Goal: Task Accomplishment & Management: Manage account settings

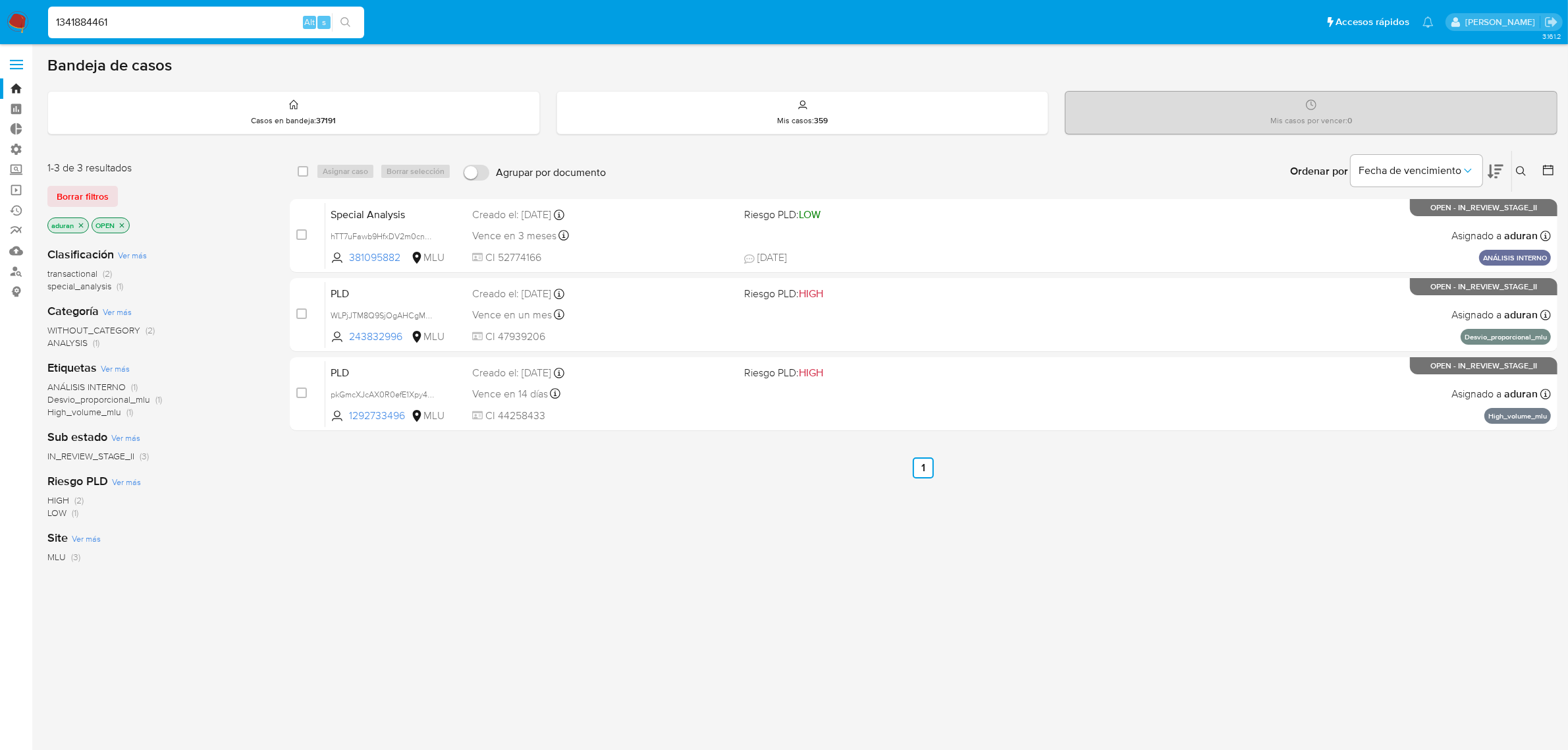
type input "1341884461"
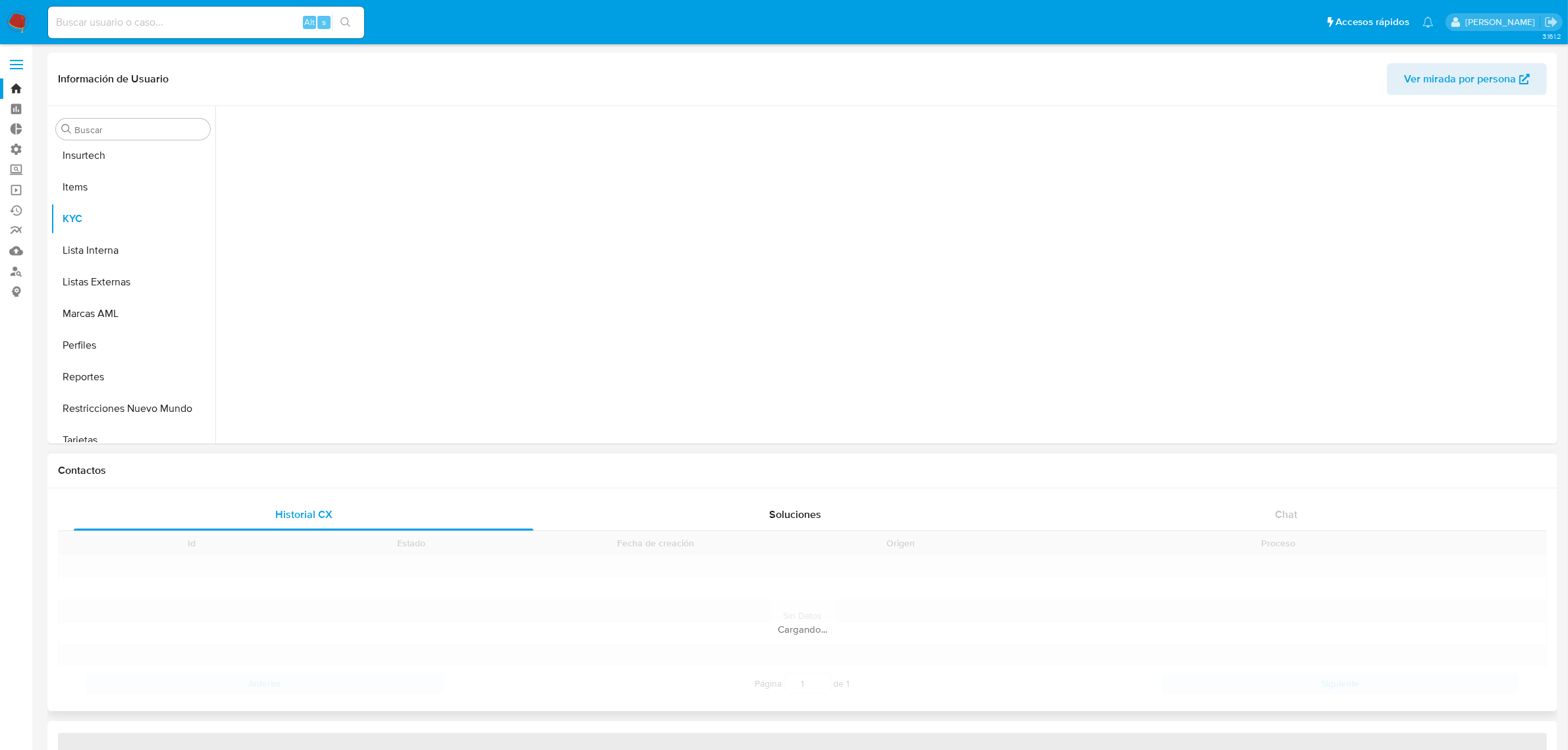
scroll to position [651, 0]
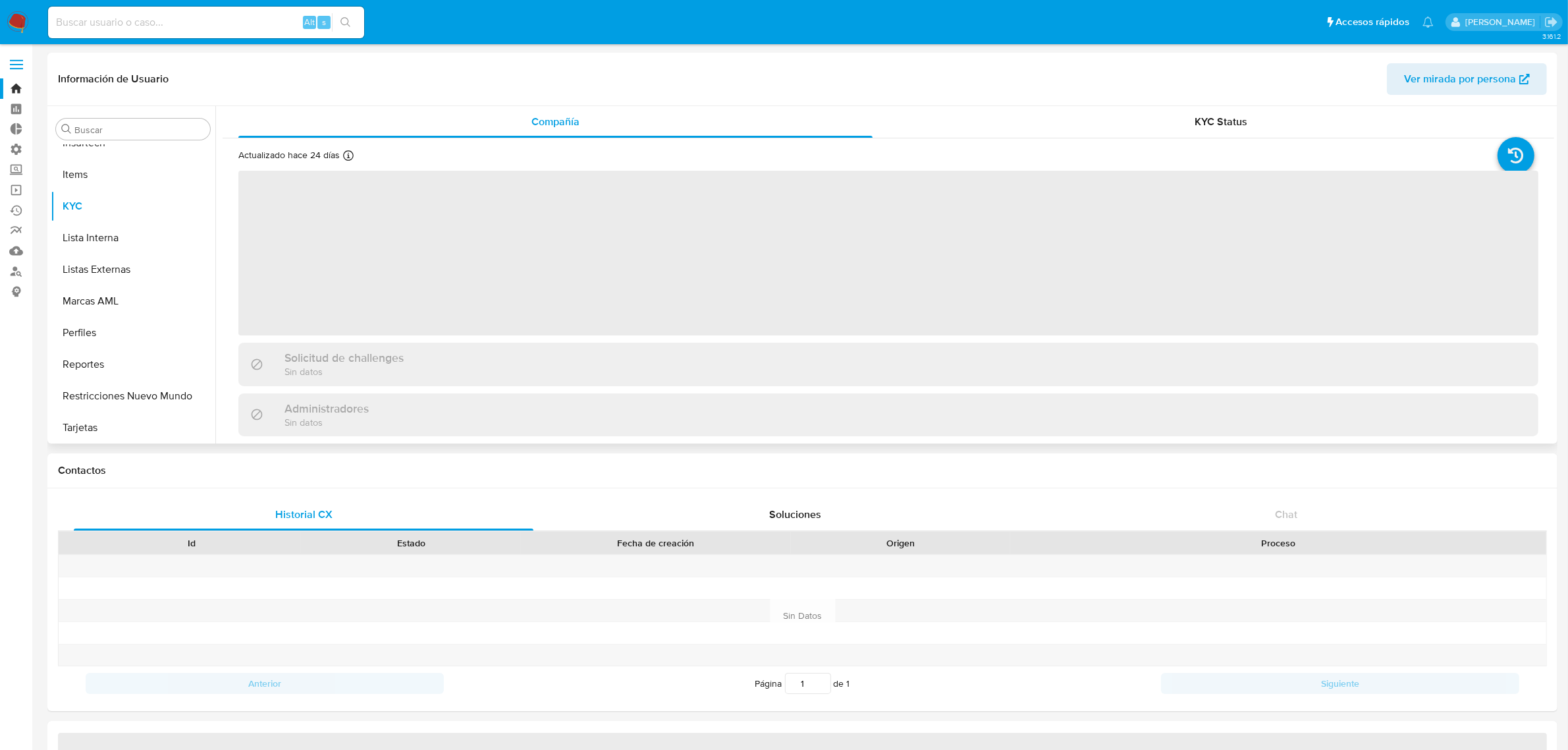
select select "10"
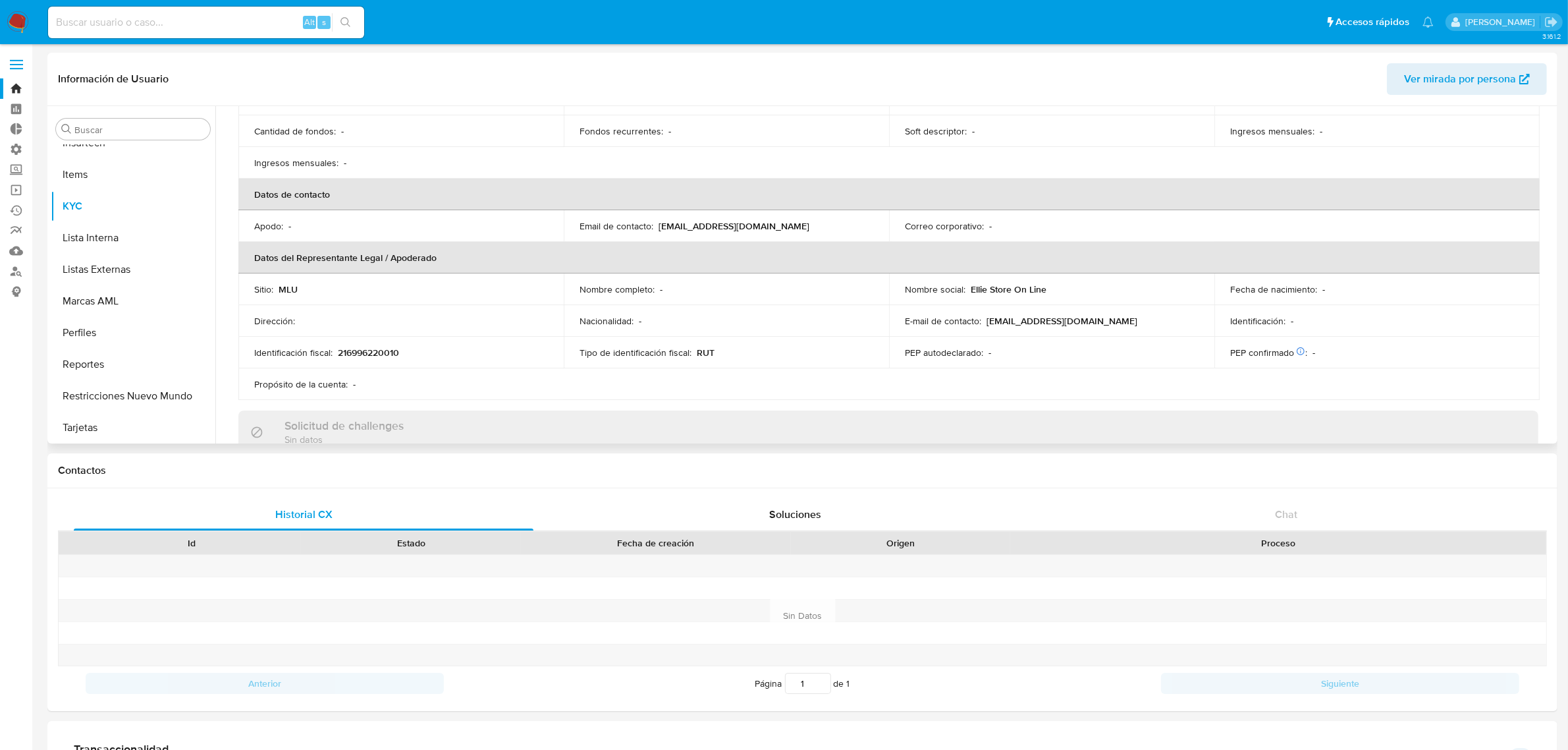
scroll to position [0, 0]
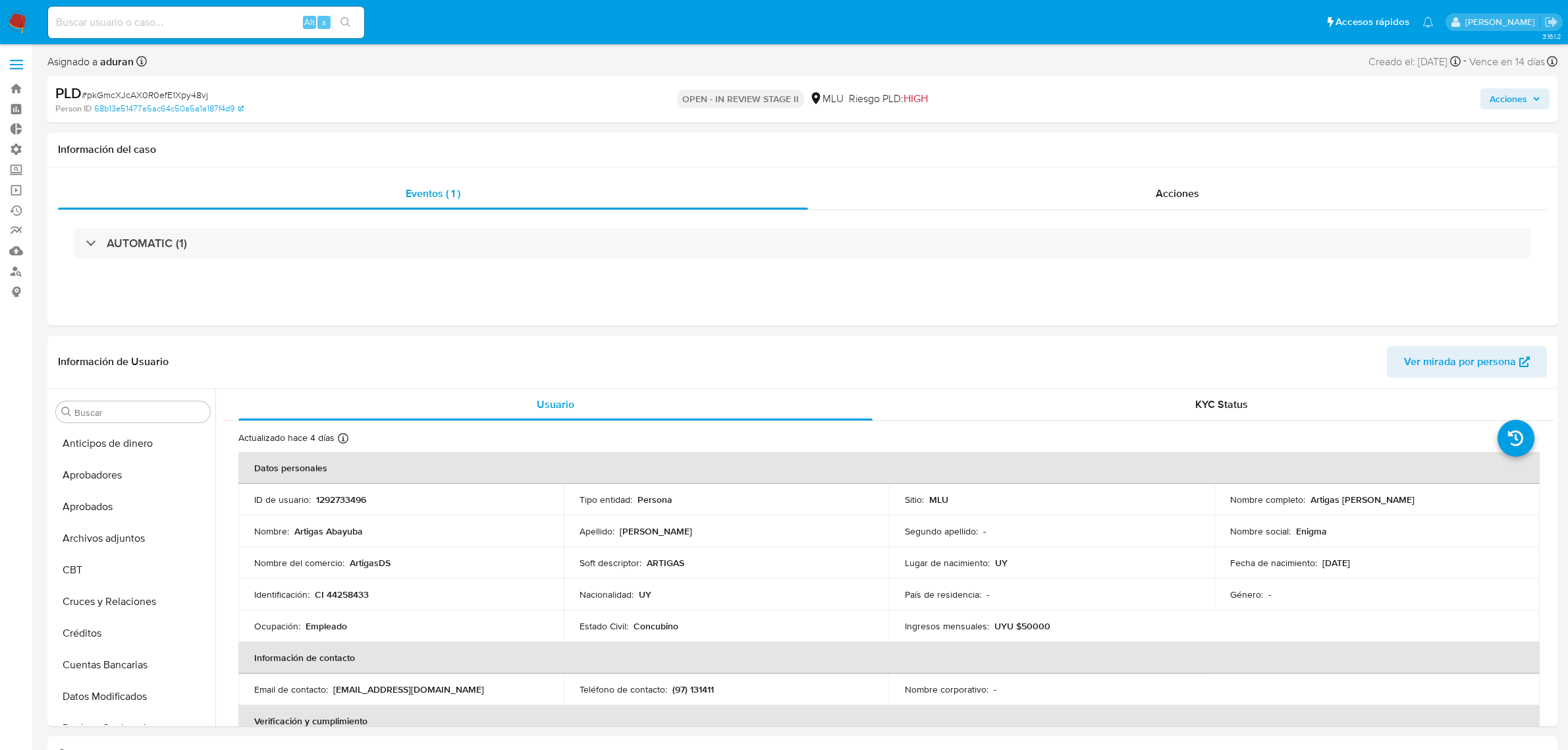
select select "10"
click at [16, 14] on img at bounding box center [17, 22] width 22 height 22
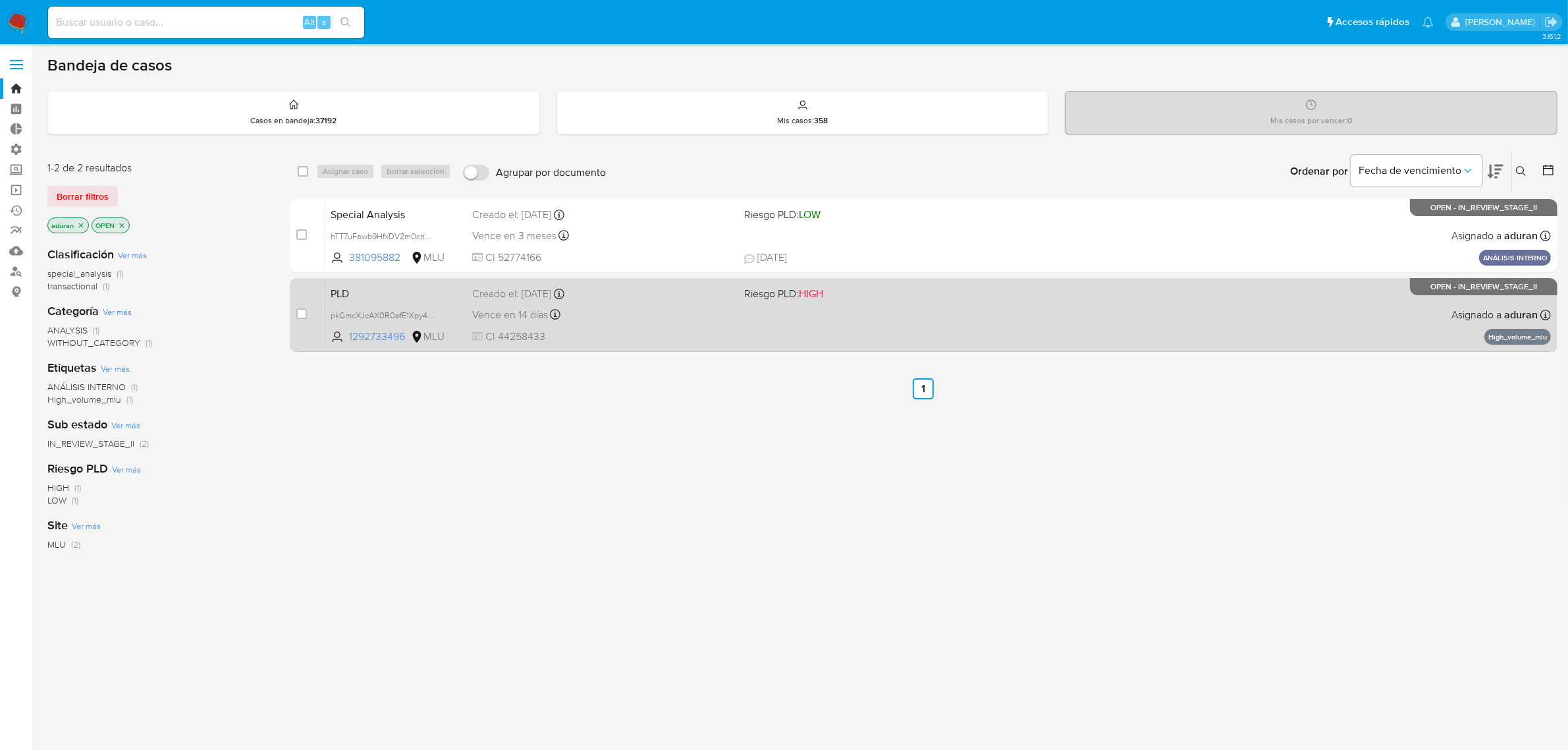
click at [936, 333] on div "PLD pkGmcXJcAX0R0efE1Xpy48vj 1292733496 MLU Riesgo PLD: HIGH Creado el: 12/07/2…" at bounding box center [938, 315] width 1226 height 66
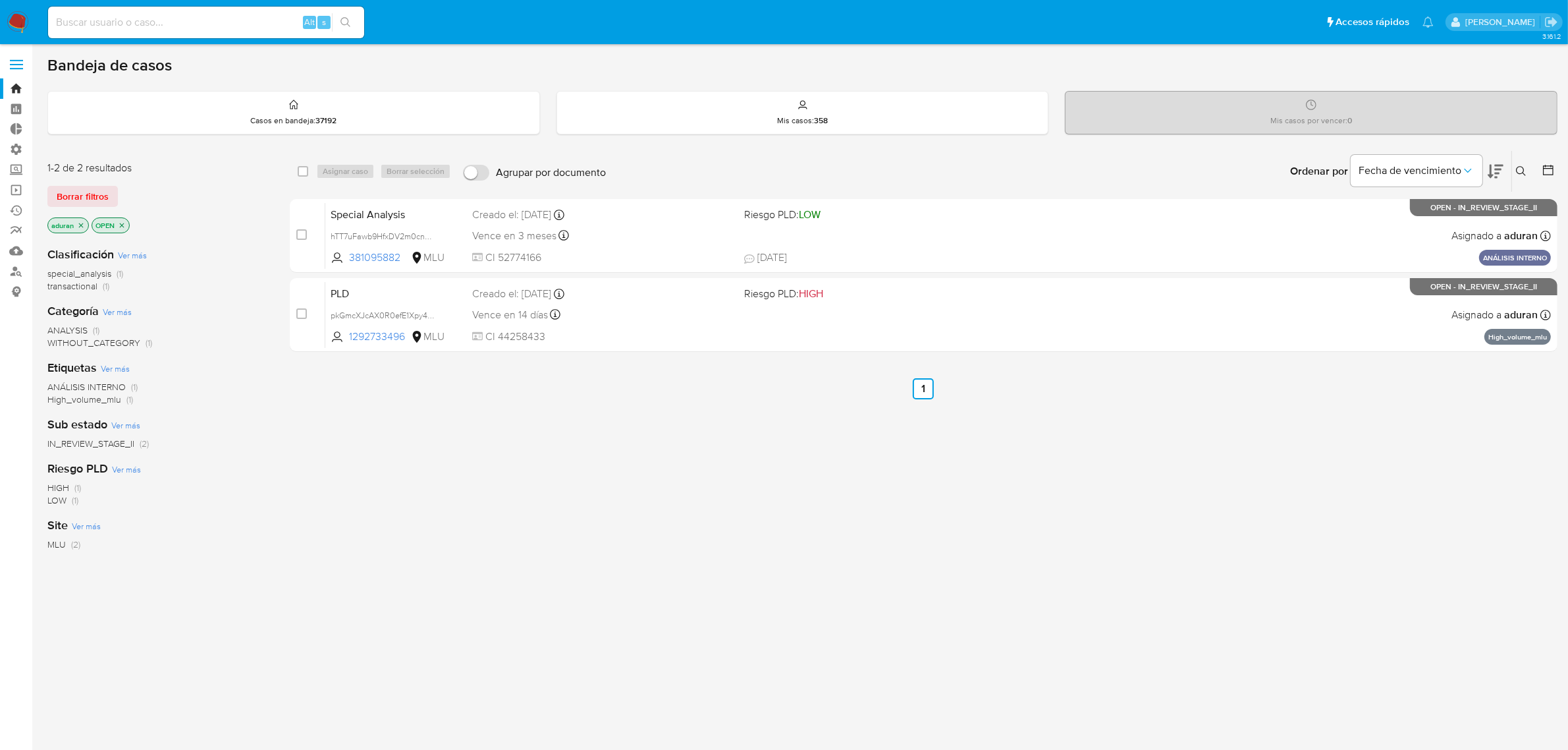
drag, startPoint x: 83, startPoint y: 192, endPoint x: 96, endPoint y: 210, distance: 22.2
click at [84, 196] on span "Borrar filtros" at bounding box center [82, 196] width 52 height 19
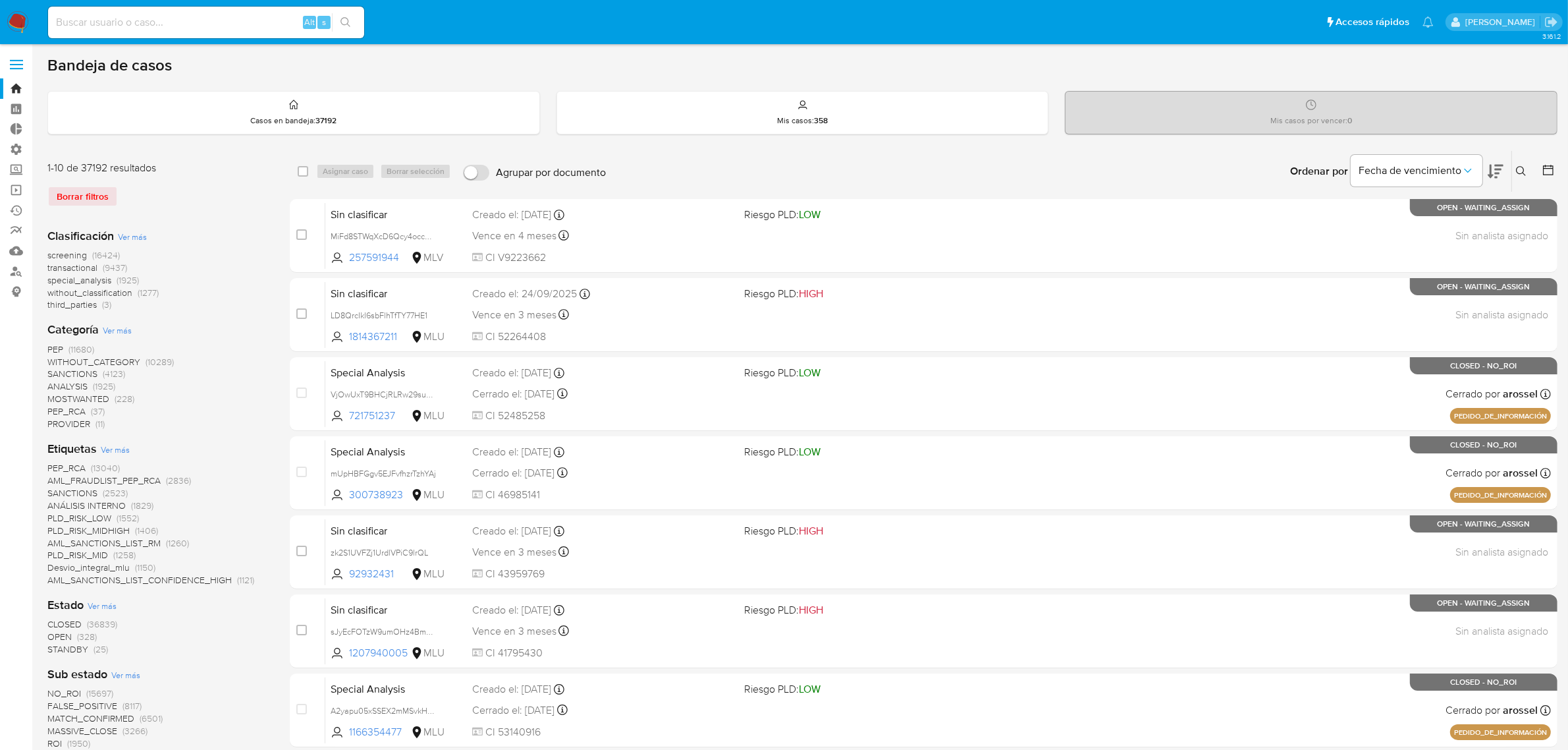
click at [74, 651] on span "STANDBY" at bounding box center [68, 649] width 41 height 13
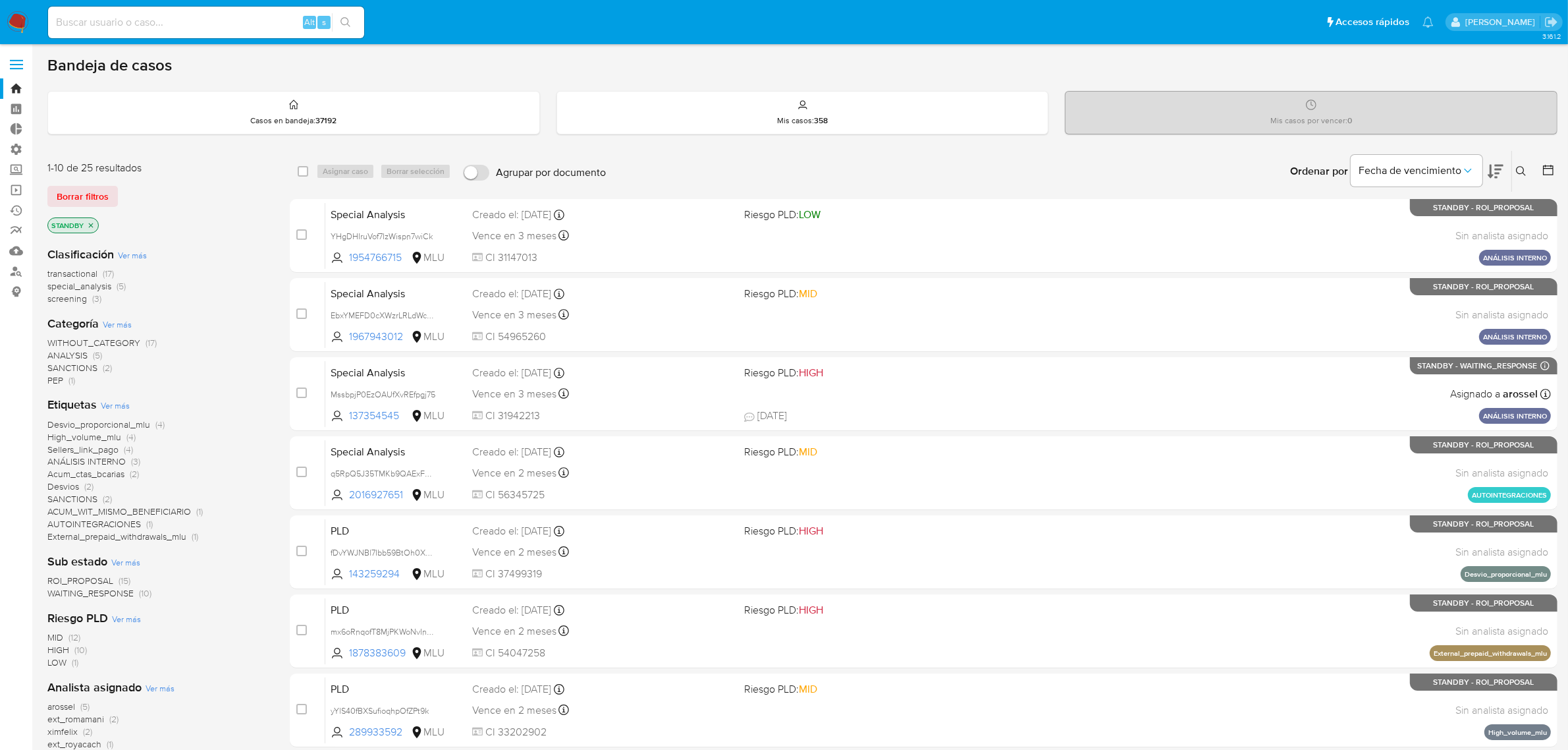
click at [92, 577] on span "ROI_PROPOSAL" at bounding box center [81, 581] width 66 height 13
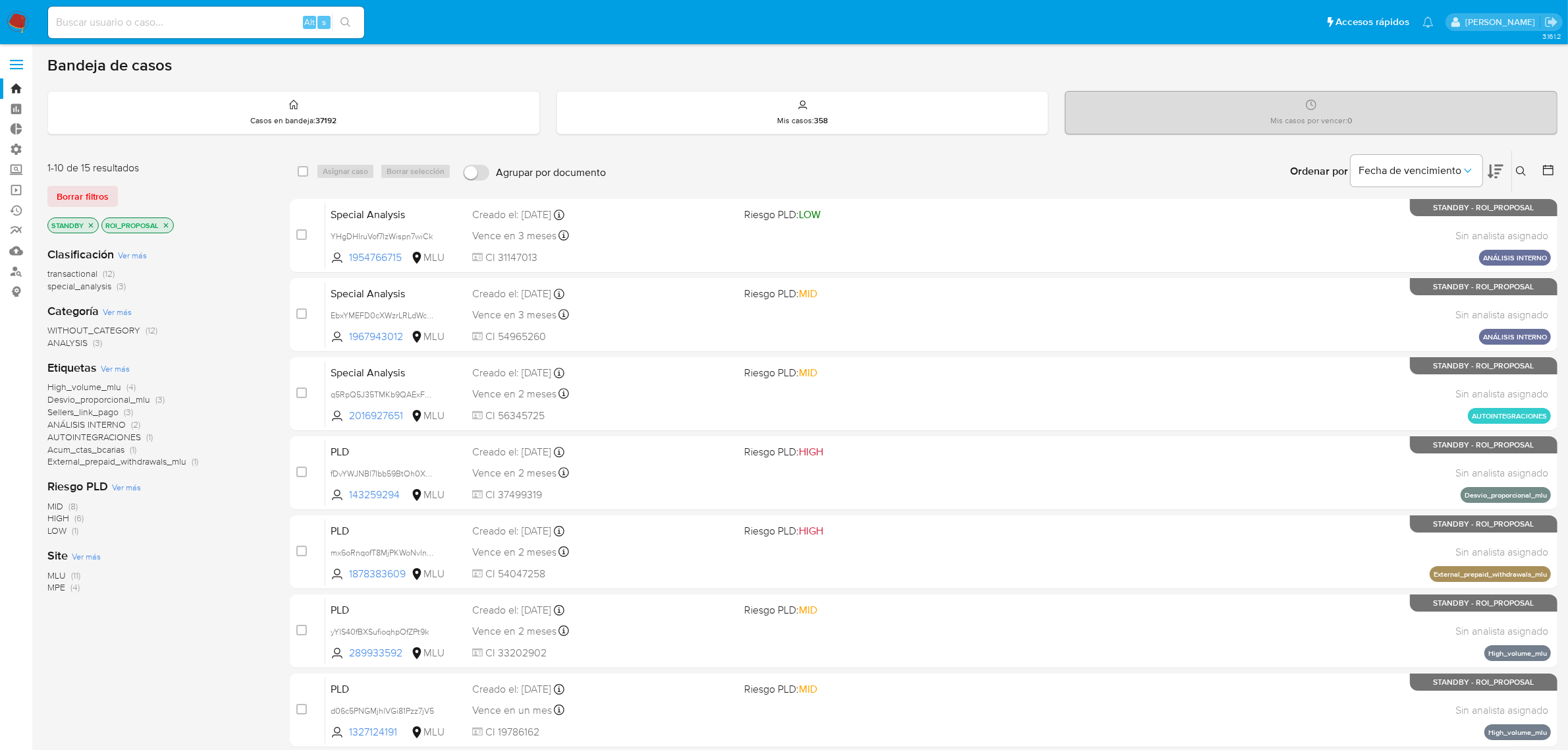
click at [195, 22] on input at bounding box center [206, 22] width 316 height 17
paste input "232504845"
type input "232504845"
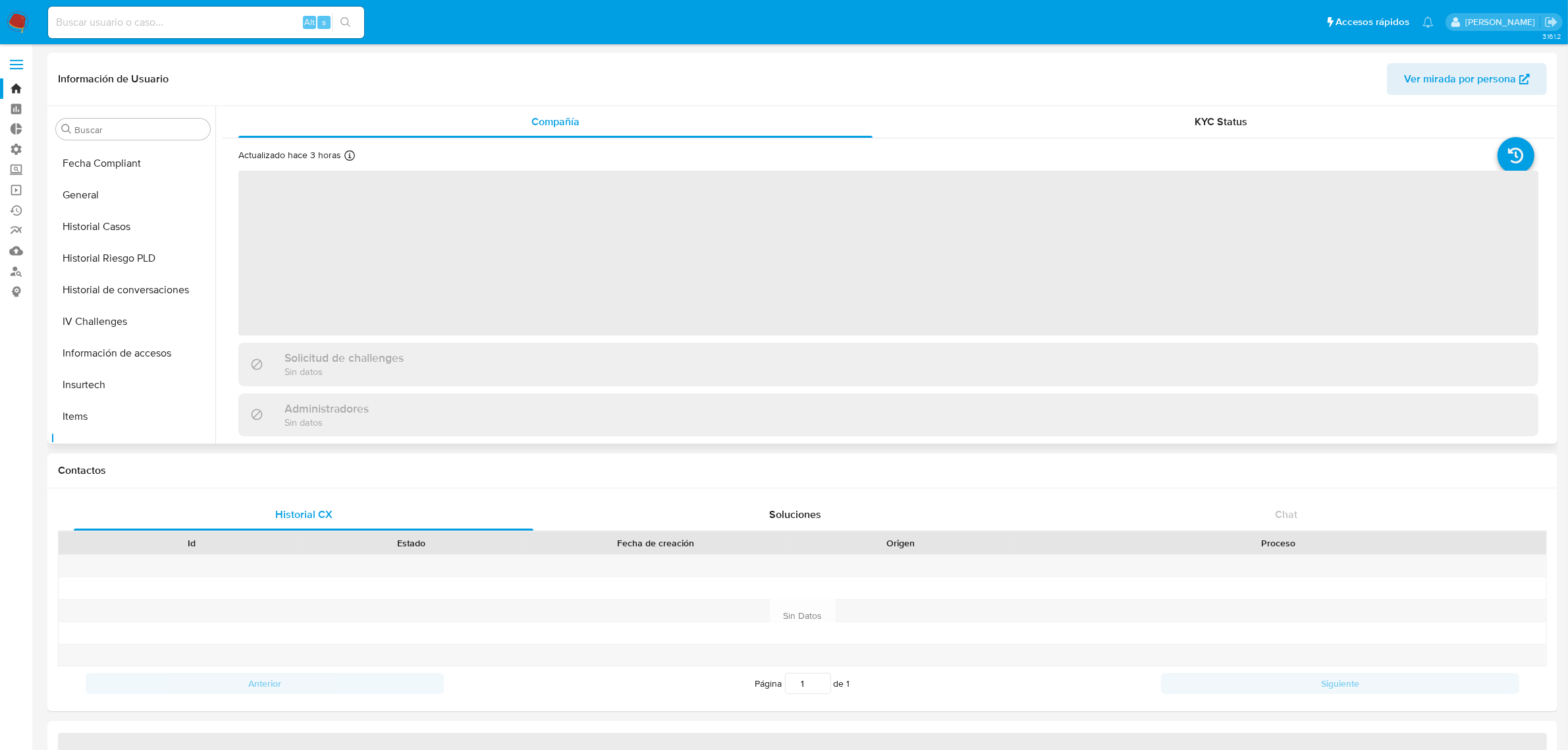
select select "10"
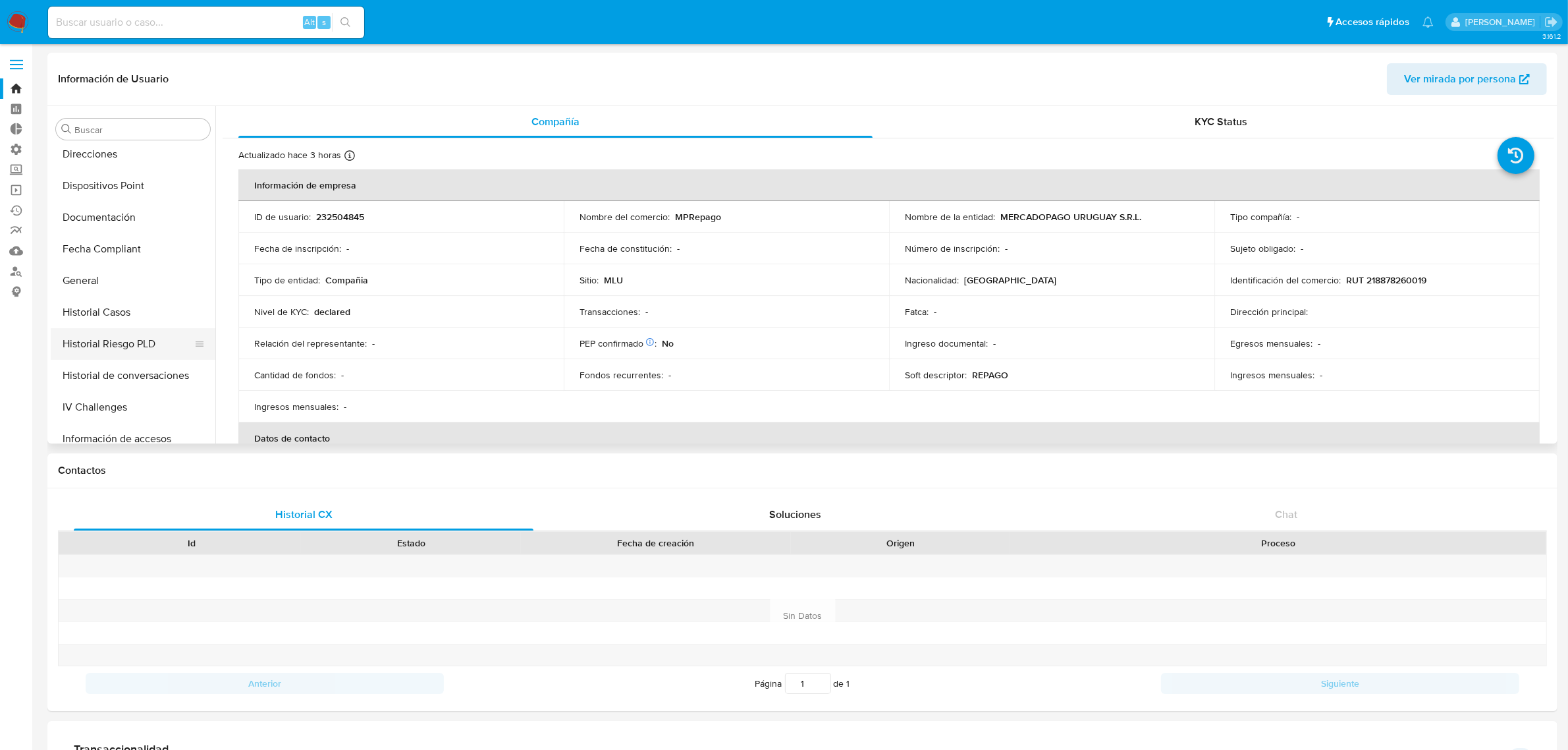
scroll to position [321, 0]
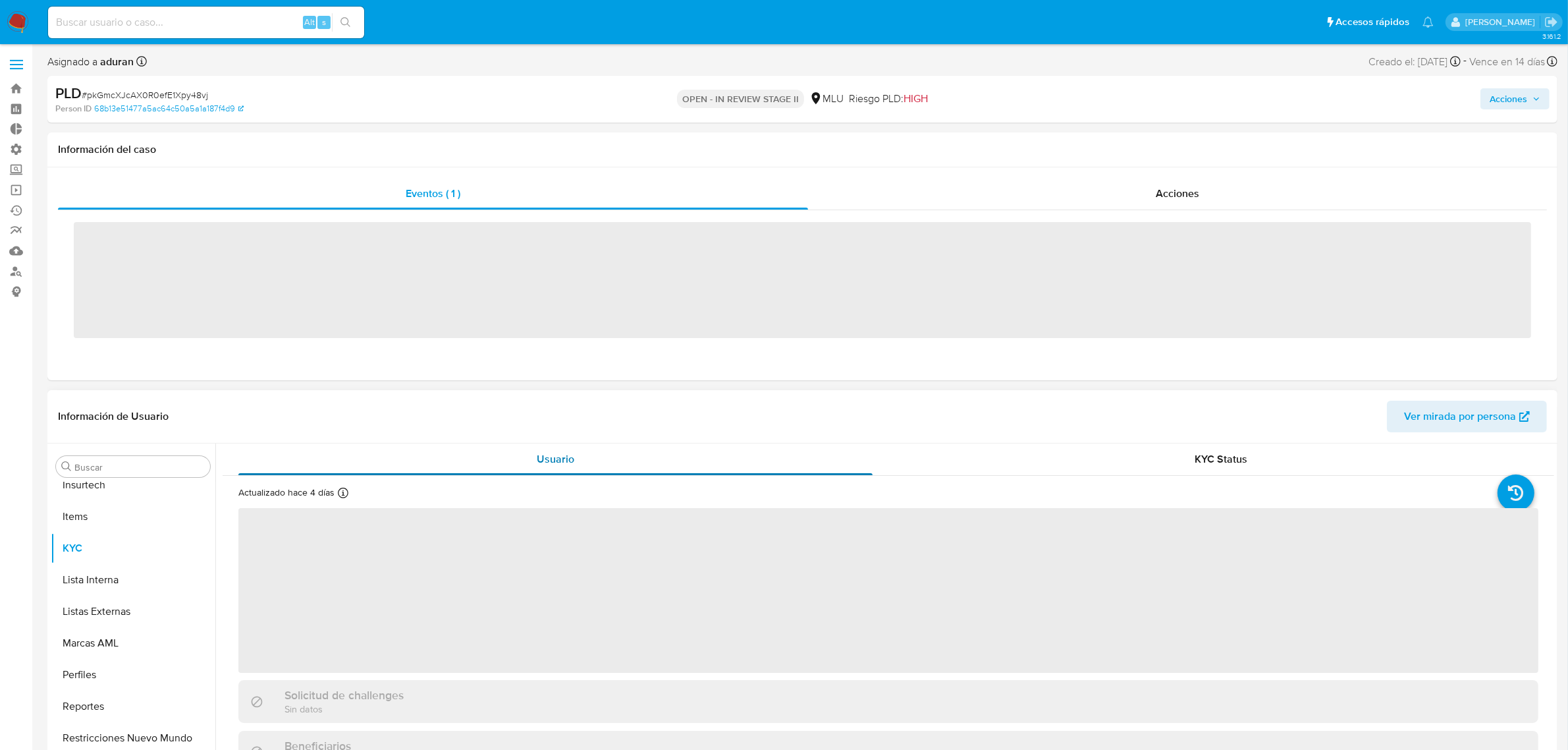
scroll to position [651, 0]
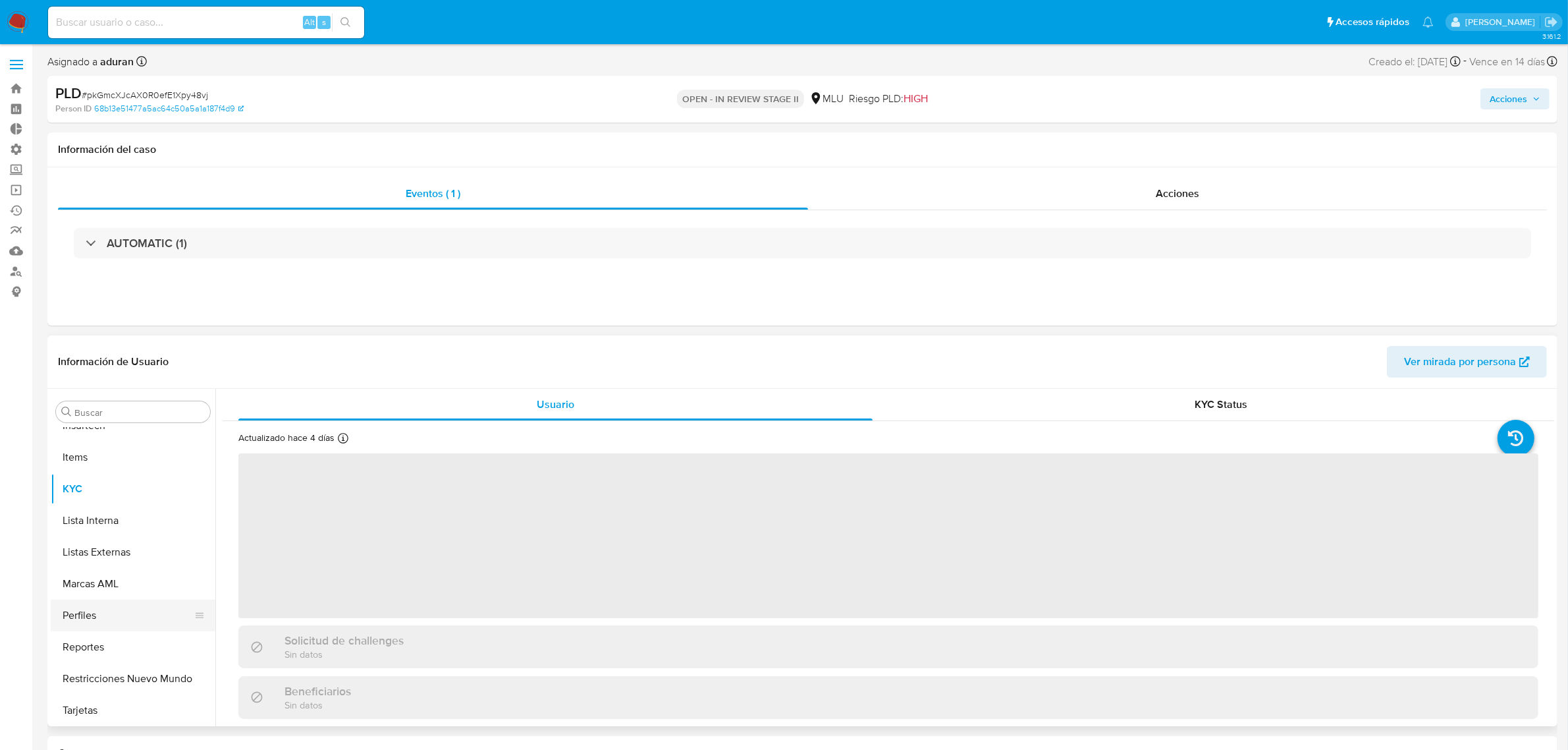
select select "10"
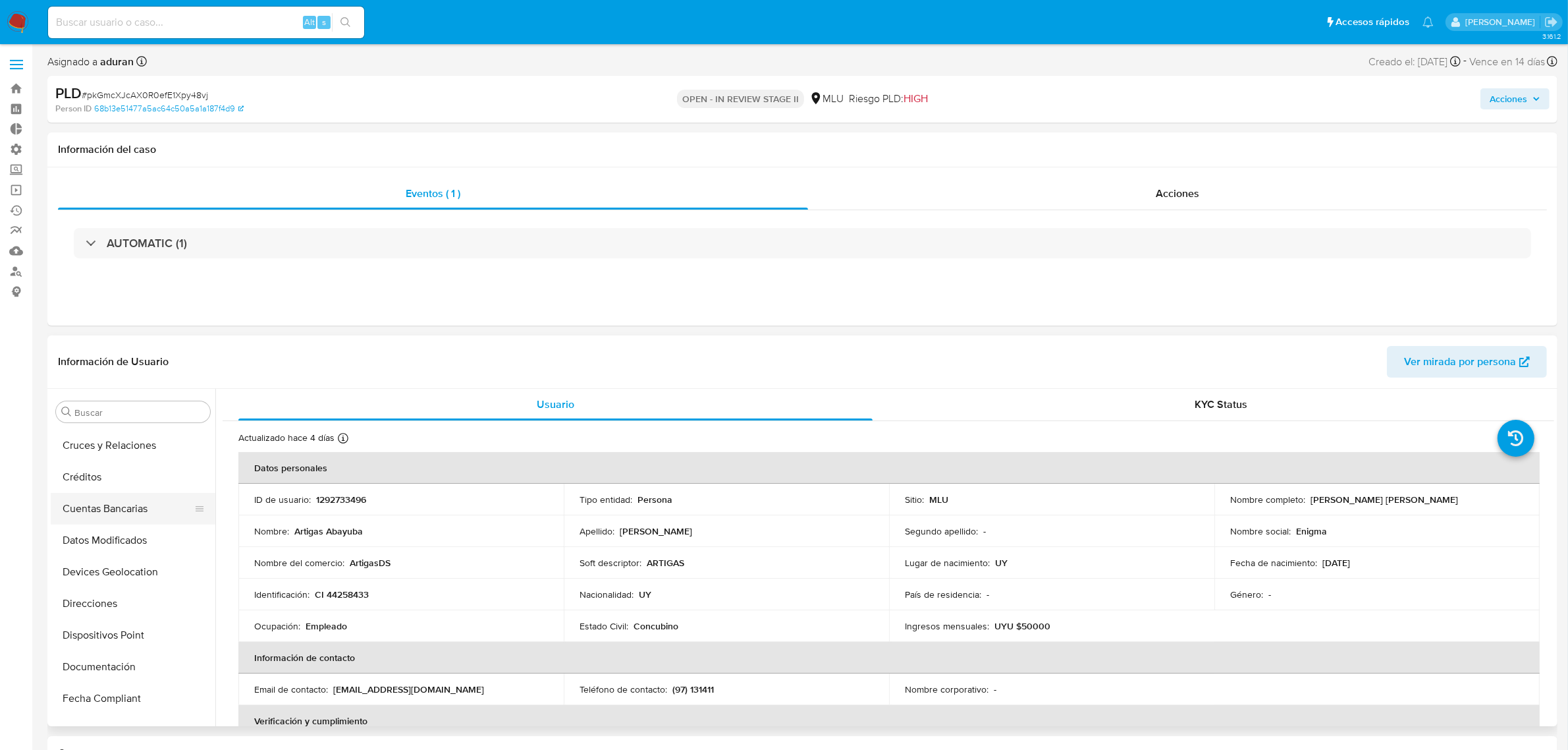
scroll to position [0, 0]
click at [128, 532] on button "Archivos adjuntos" at bounding box center [128, 538] width 154 height 31
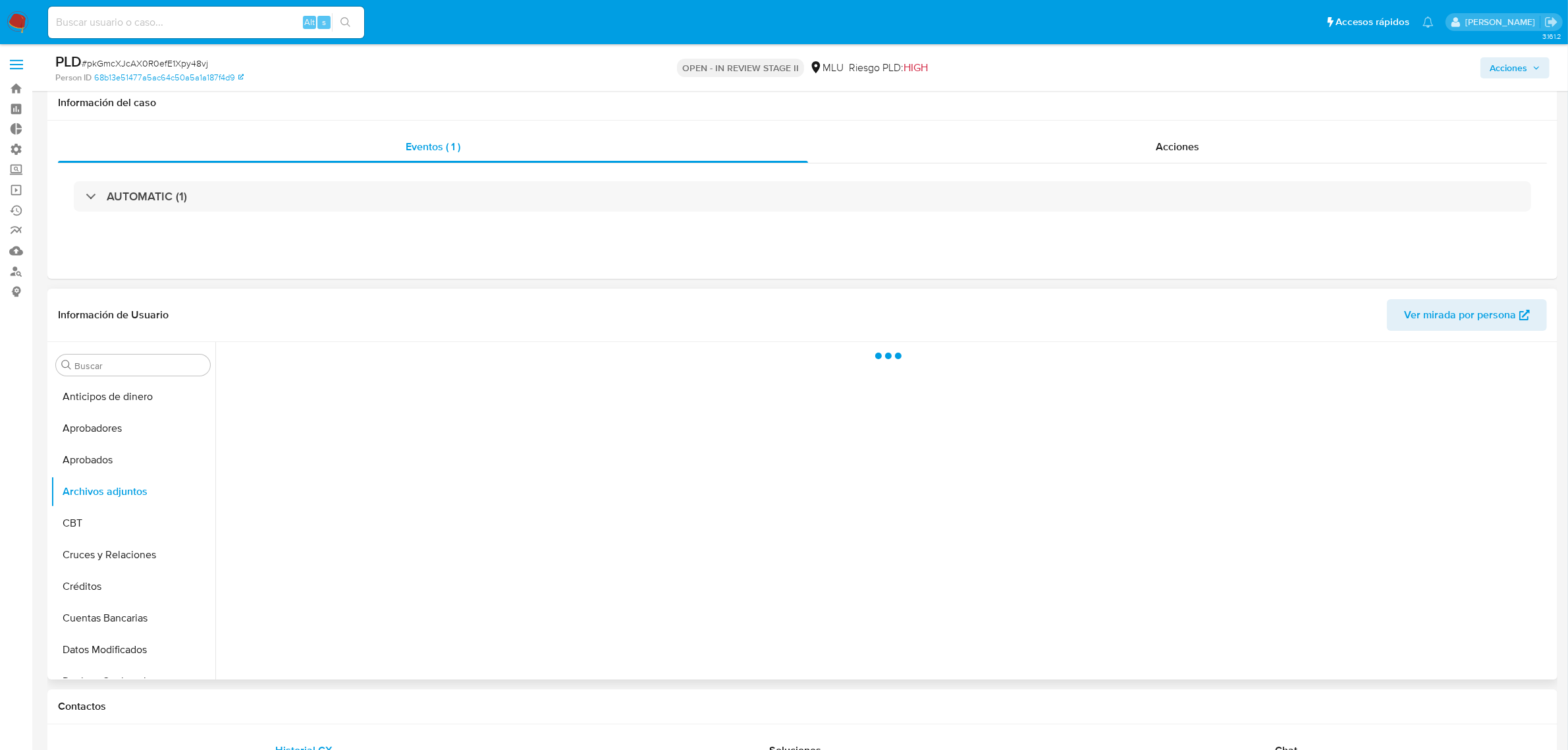
scroll to position [82, 0]
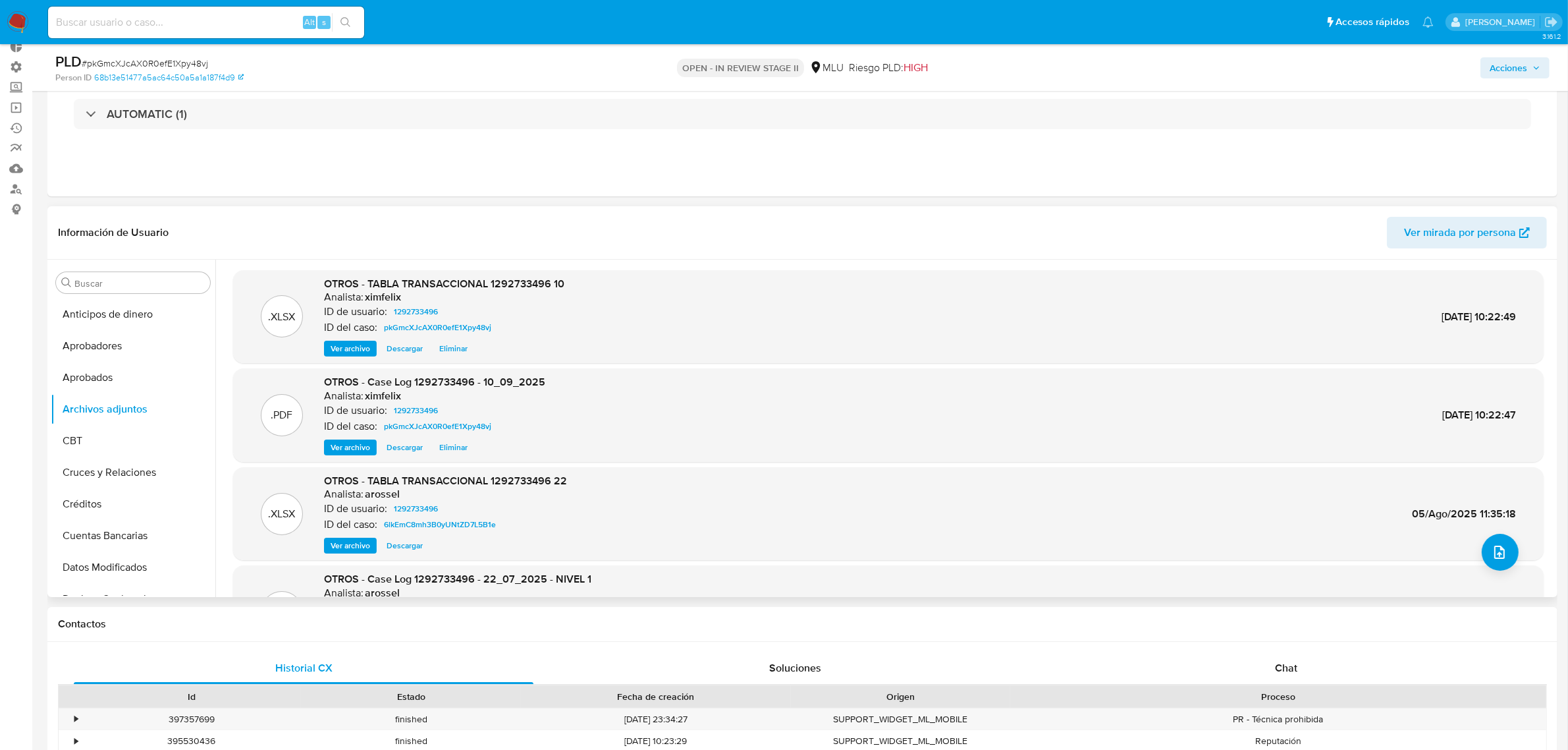
click at [405, 449] on span "Descargar" at bounding box center [405, 447] width 36 height 13
click at [107, 514] on button "General" at bounding box center [128, 510] width 154 height 31
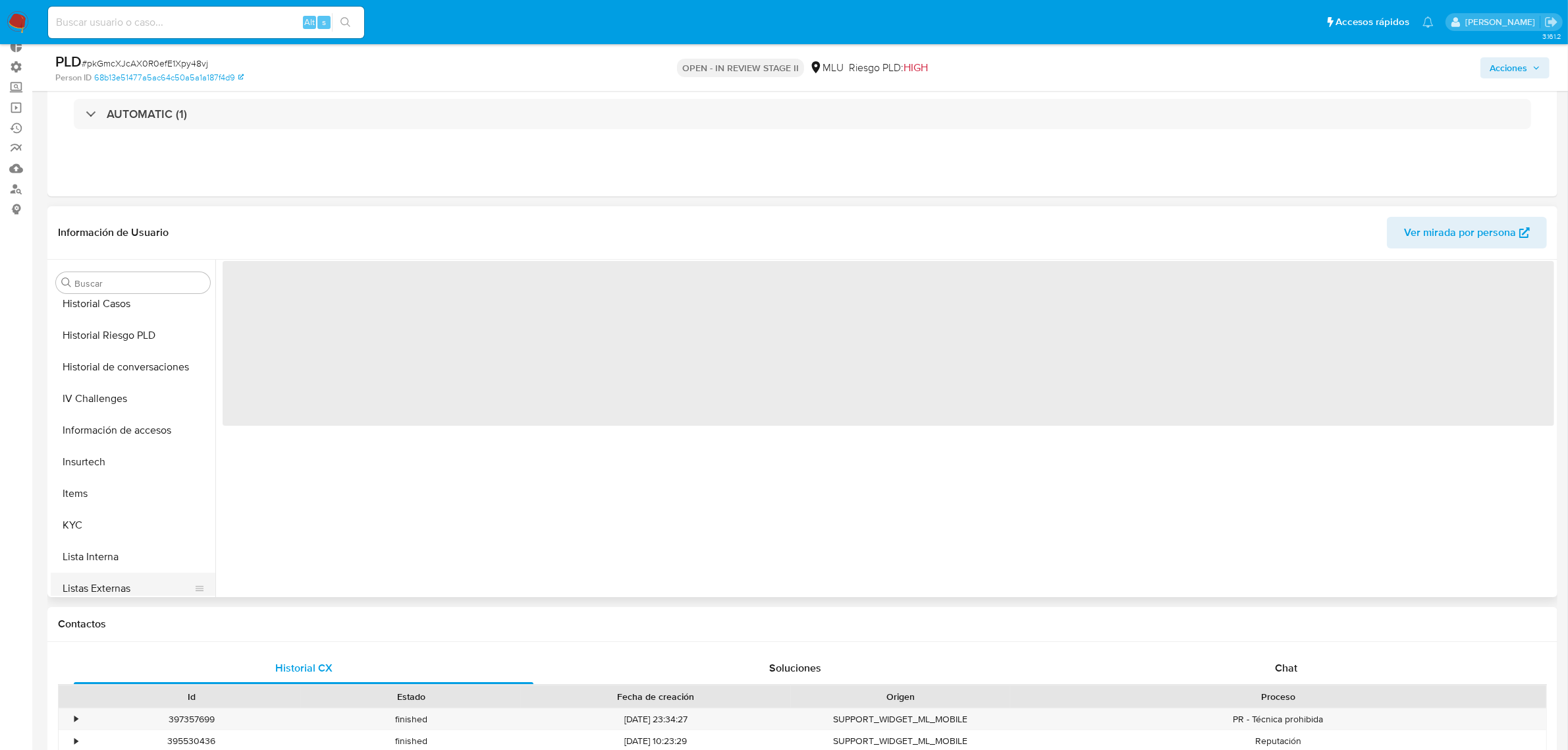
scroll to position [576, 0]
click at [104, 435] on button "KYC" at bounding box center [128, 433] width 154 height 31
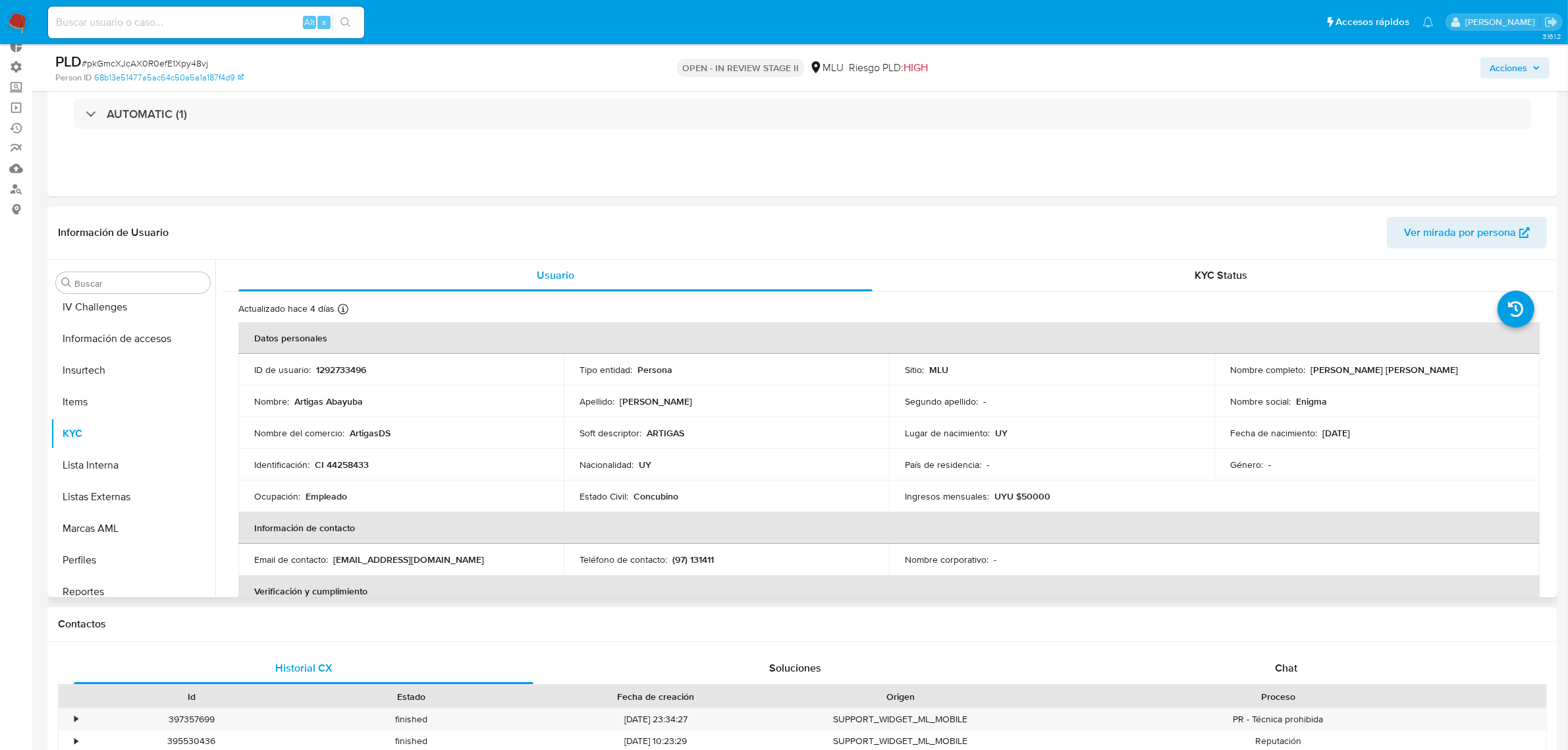
drag, startPoint x: 1430, startPoint y: 372, endPoint x: 1302, endPoint y: 358, distance: 128.8
click at [1299, 364] on div "Nombre completo : Artigas Abayuba Dornelles Serradell" at bounding box center [1377, 369] width 294 height 12
copy div ": Artigas Abayuba Dornelles Serradell"
click at [1520, 67] on span "Acciones" at bounding box center [1508, 68] width 38 height 22
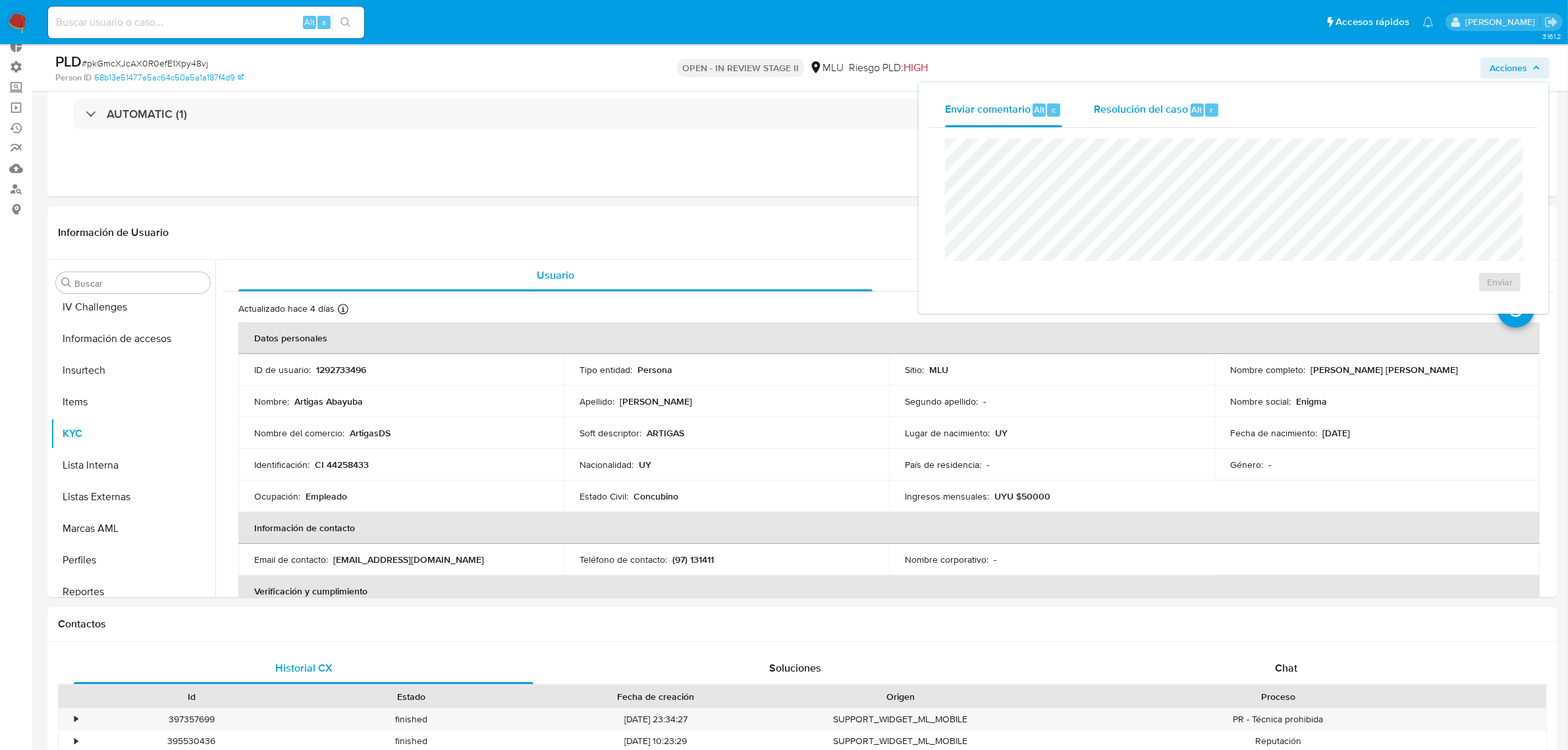
click at [1202, 108] on div "Alt r" at bounding box center [1204, 109] width 28 height 13
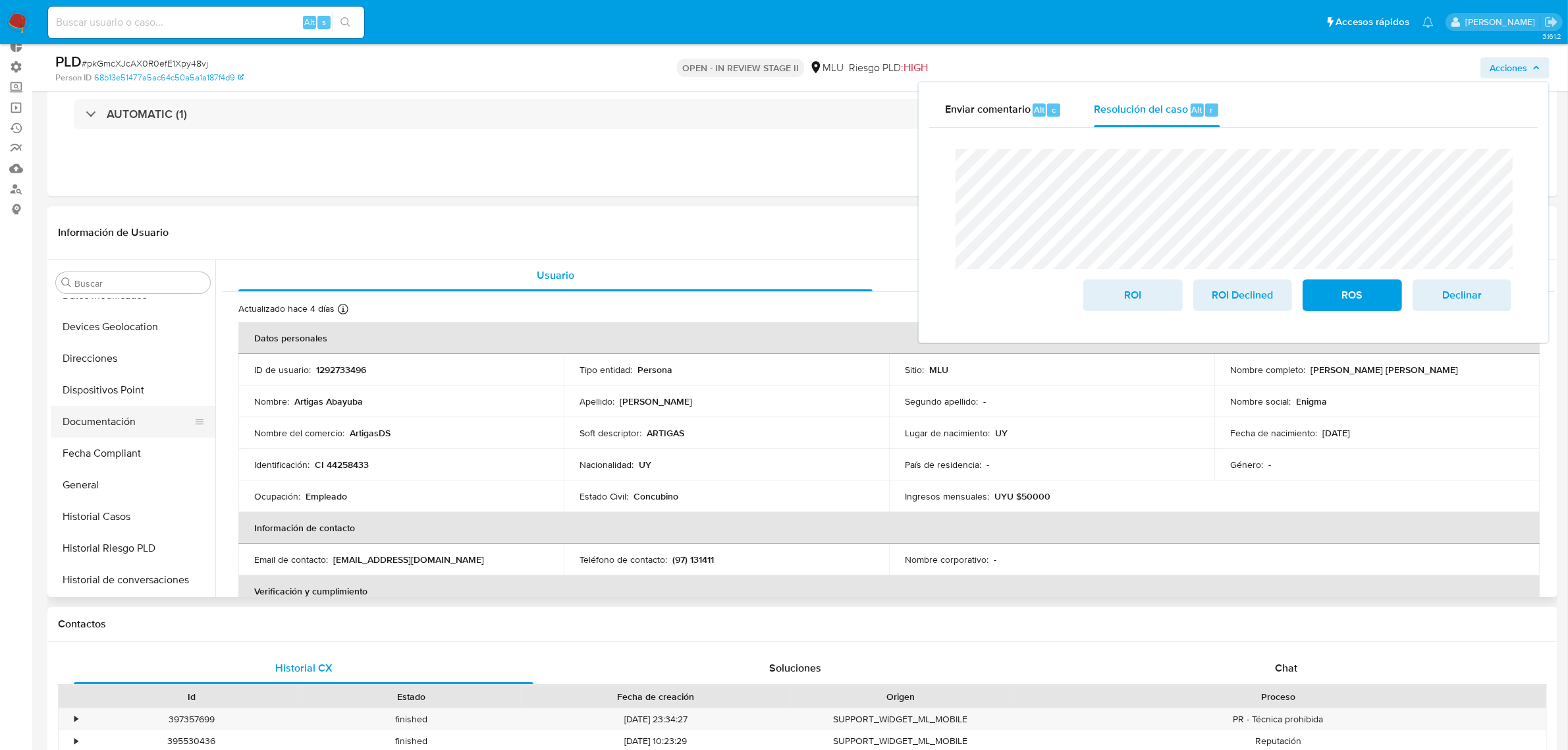
scroll to position [238, 0]
click at [152, 449] on button "Documentación" at bounding box center [128, 454] width 154 height 31
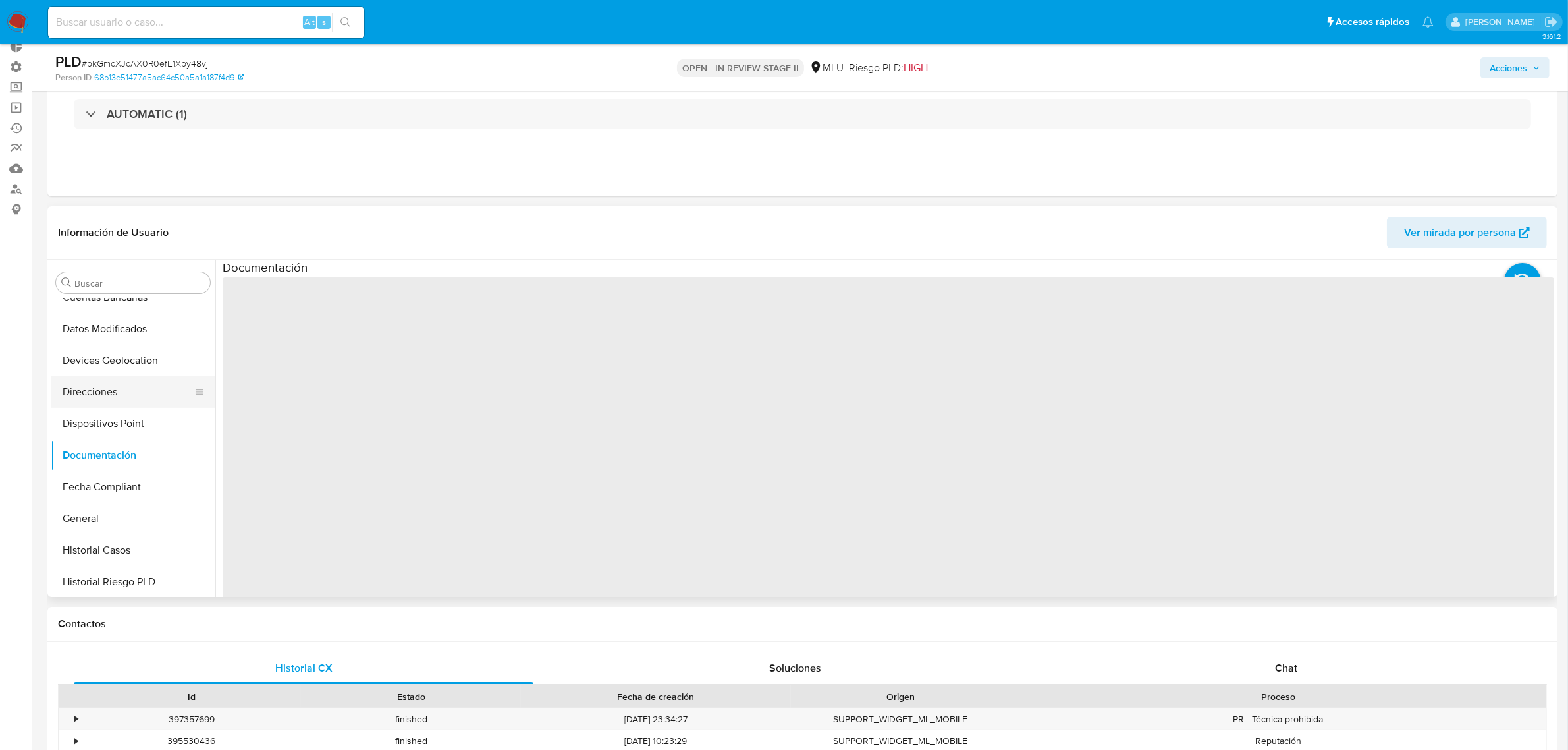
click at [131, 397] on button "Direcciones" at bounding box center [128, 392] width 154 height 31
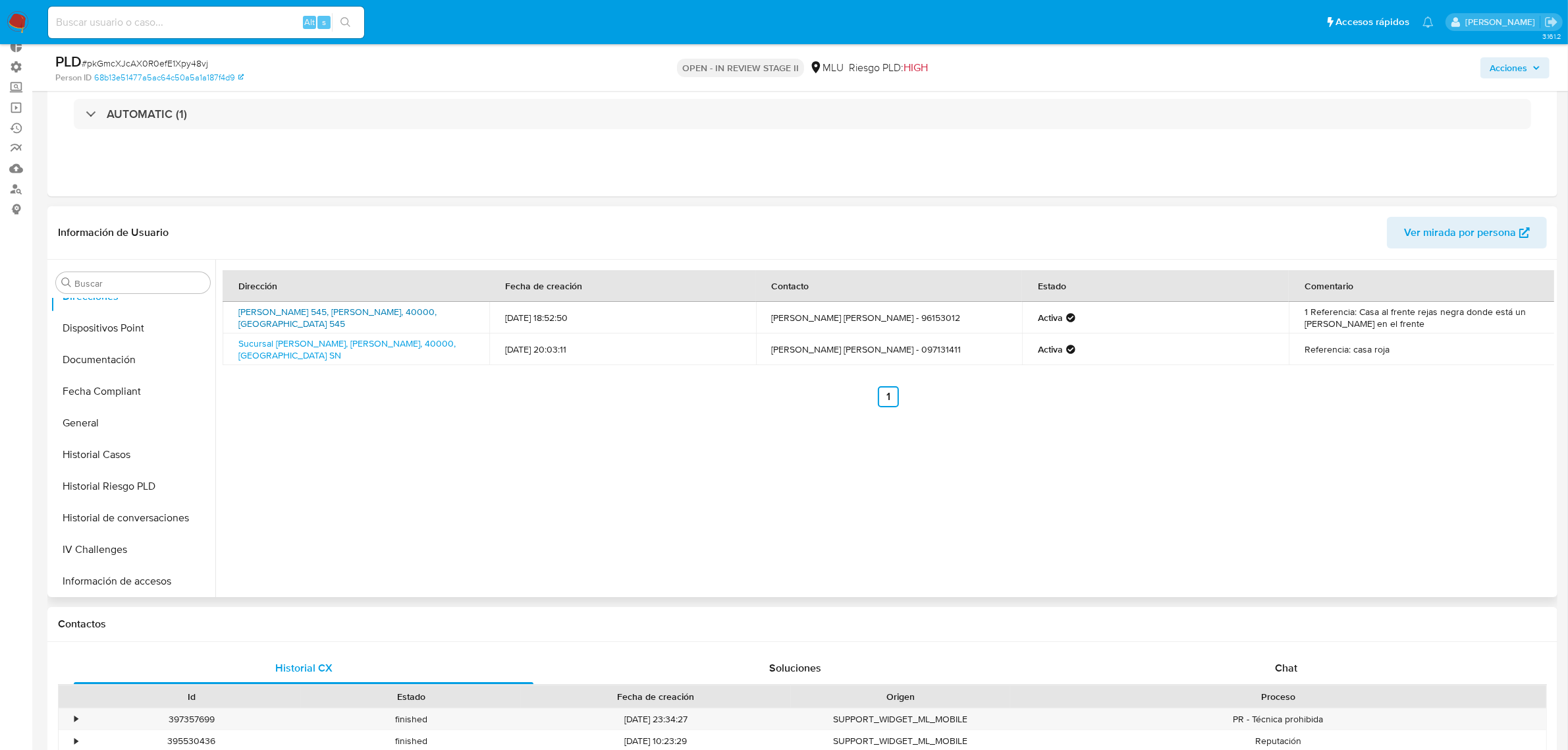
scroll to position [486, 0]
click at [99, 509] on button "KYC" at bounding box center [128, 524] width 154 height 31
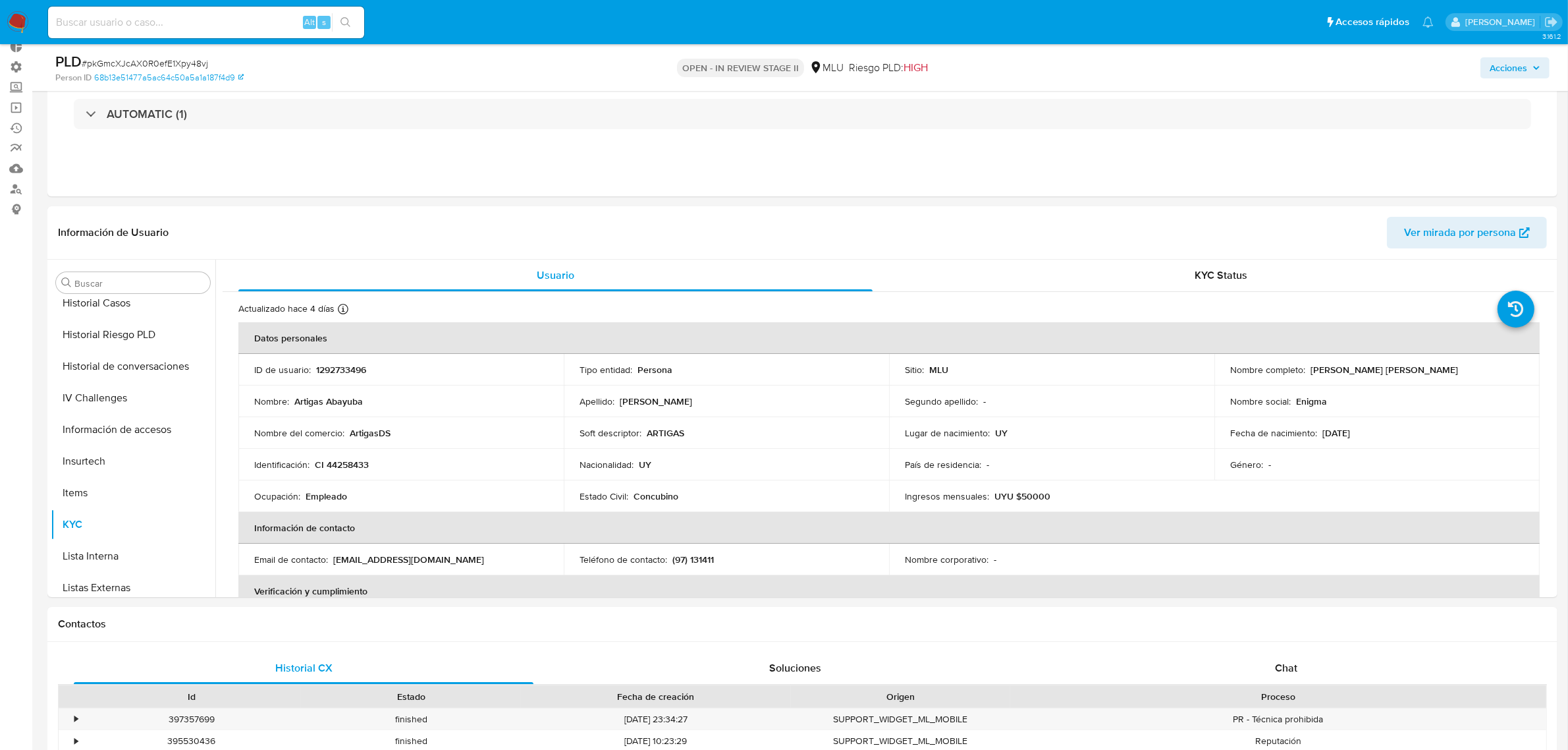
click at [1518, 69] on span "Acciones" at bounding box center [1508, 68] width 38 height 22
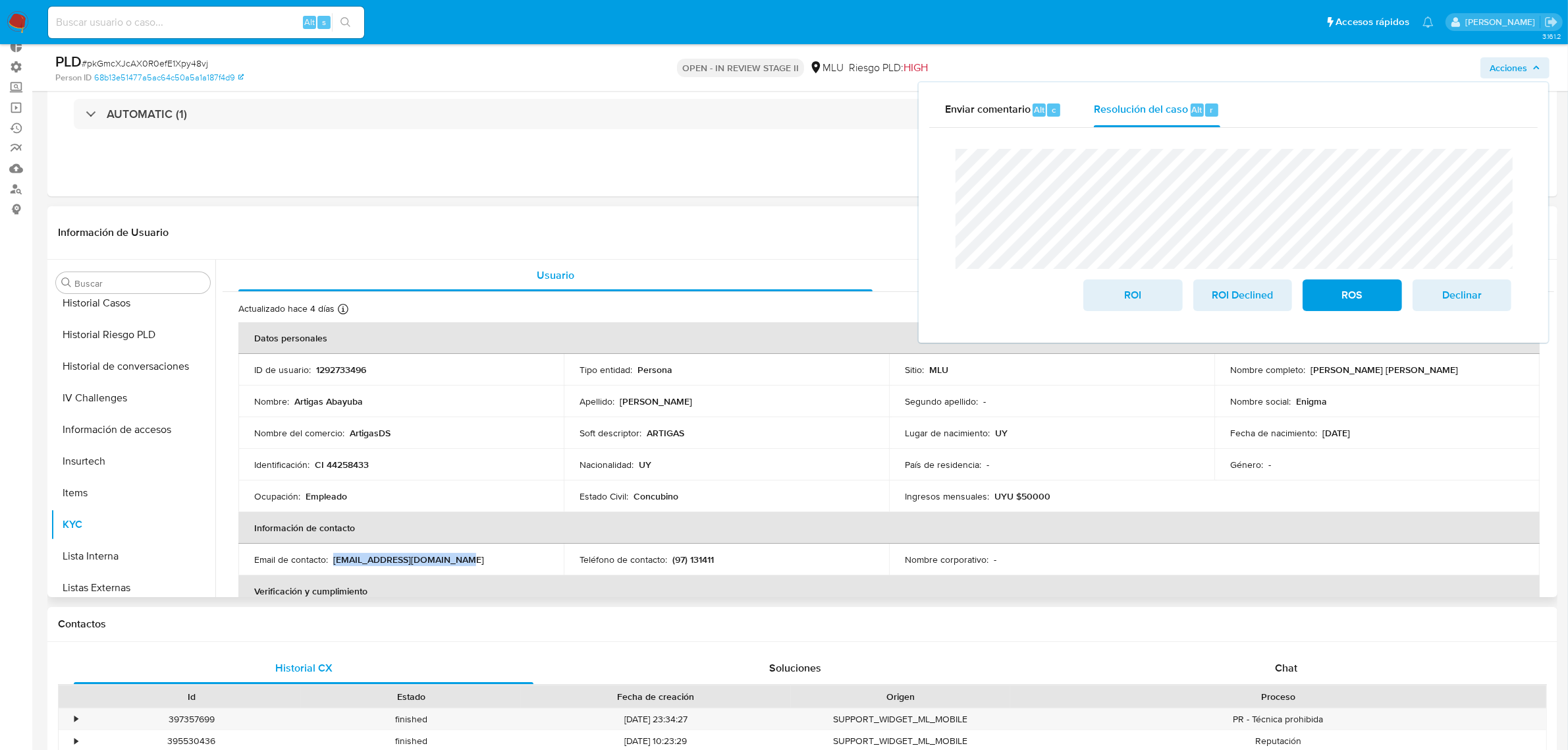
drag, startPoint x: 335, startPoint y: 556, endPoint x: 451, endPoint y: 559, distance: 116.0
click at [451, 559] on div "Email de contacto : dornellesartigas@gmail.com" at bounding box center [401, 559] width 294 height 12
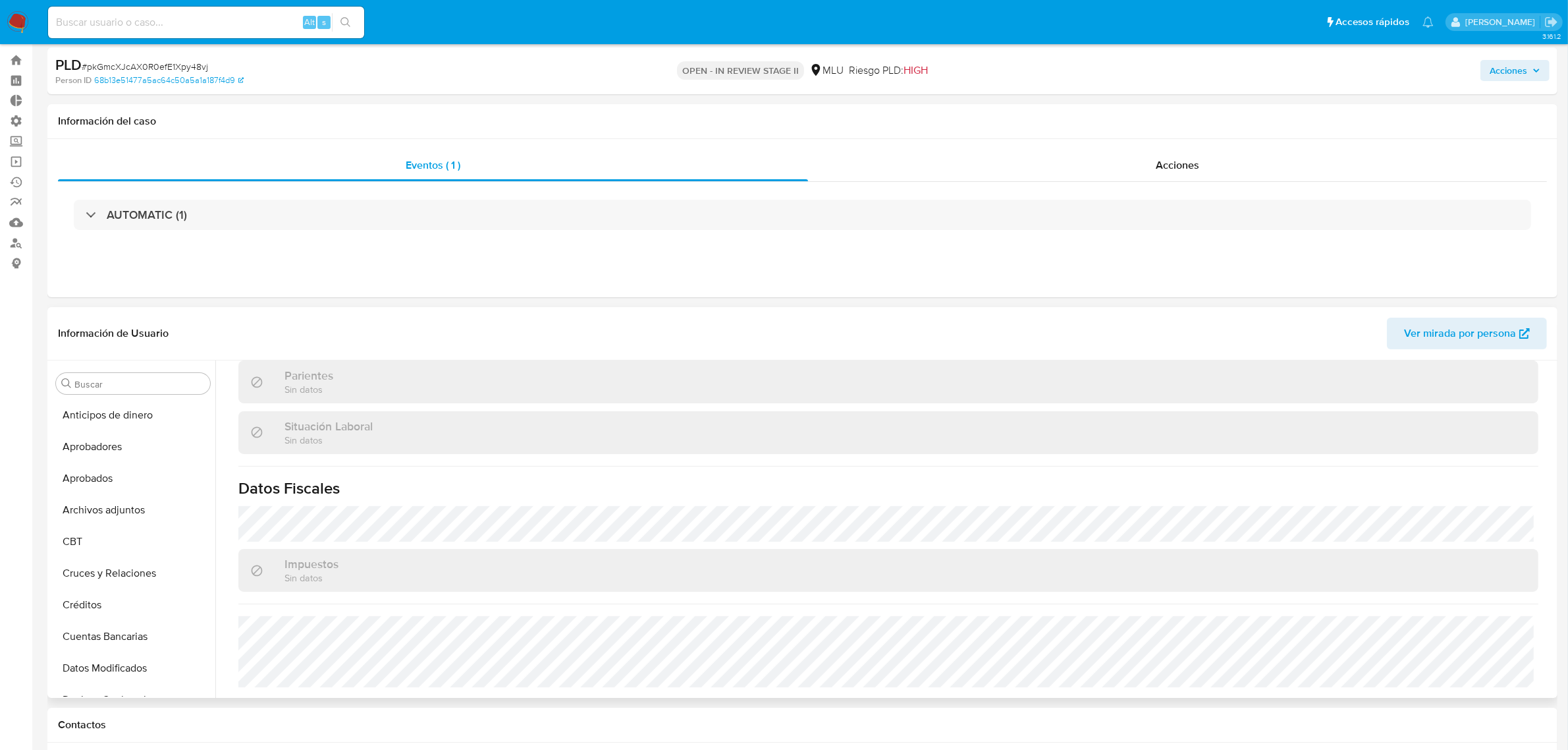
scroll to position [0, 0]
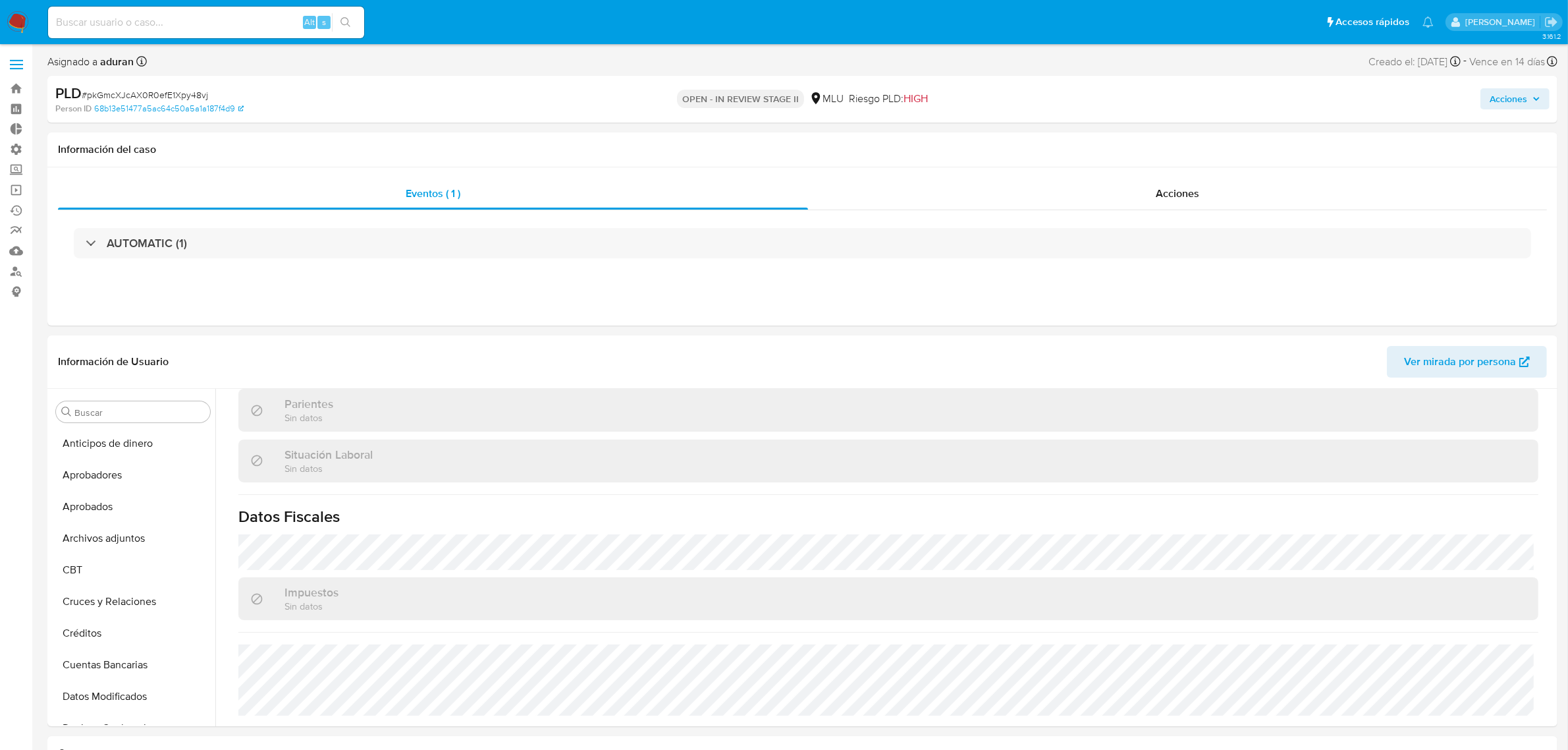
click at [1523, 106] on span "Acciones" at bounding box center [1508, 99] width 38 height 22
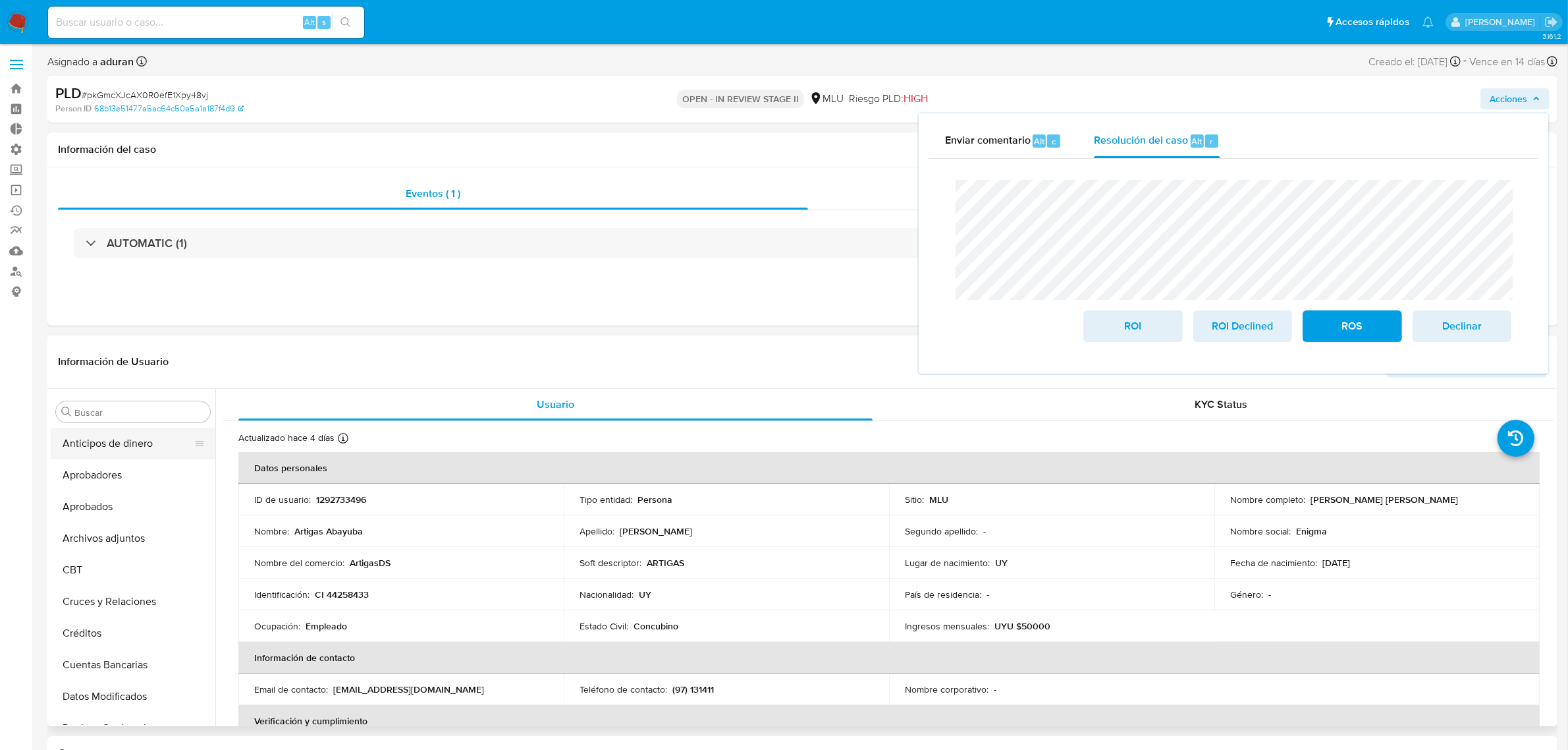
click at [116, 444] on button "Anticipos de dinero" at bounding box center [128, 443] width 154 height 31
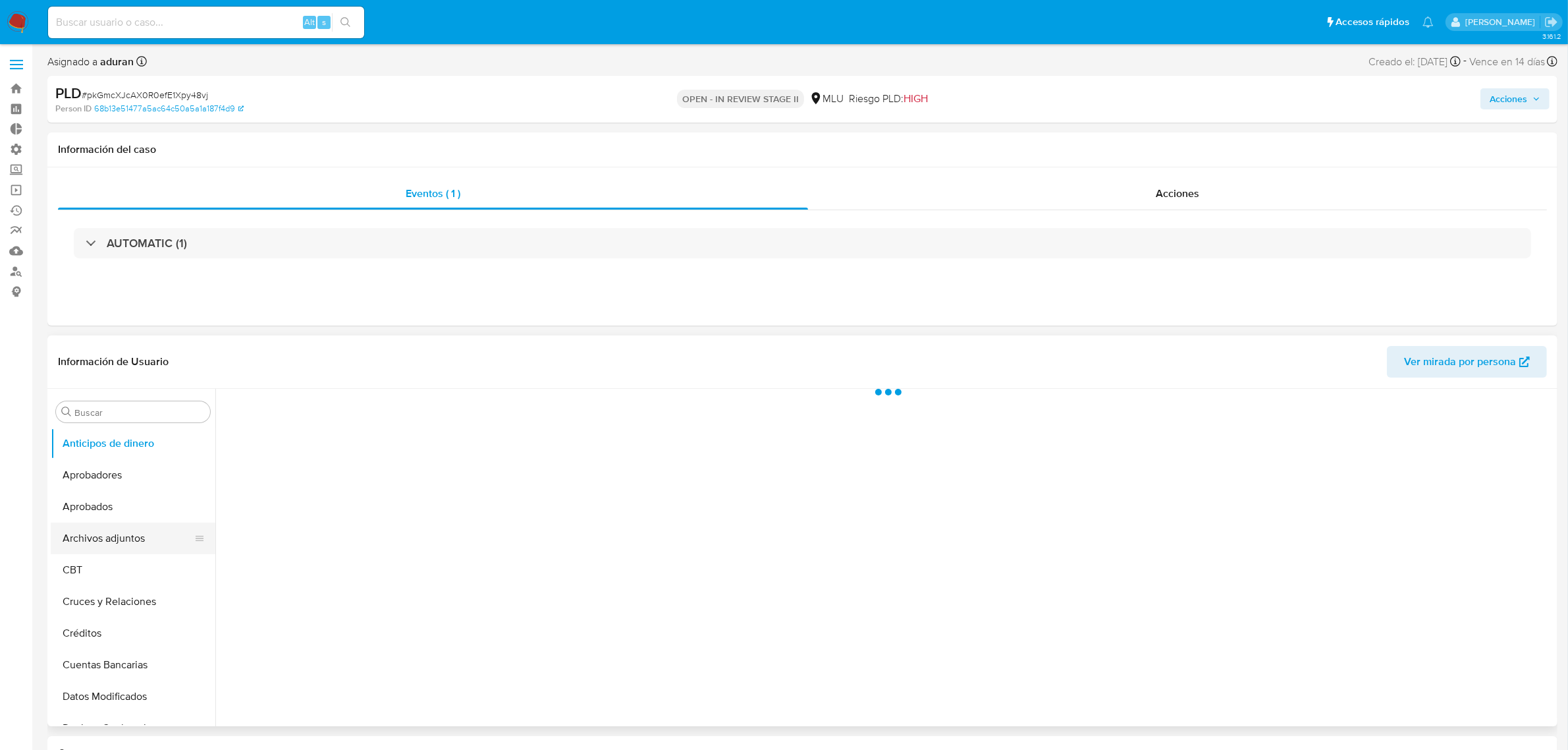
click at [145, 550] on button "Archivos adjuntos" at bounding box center [128, 538] width 154 height 31
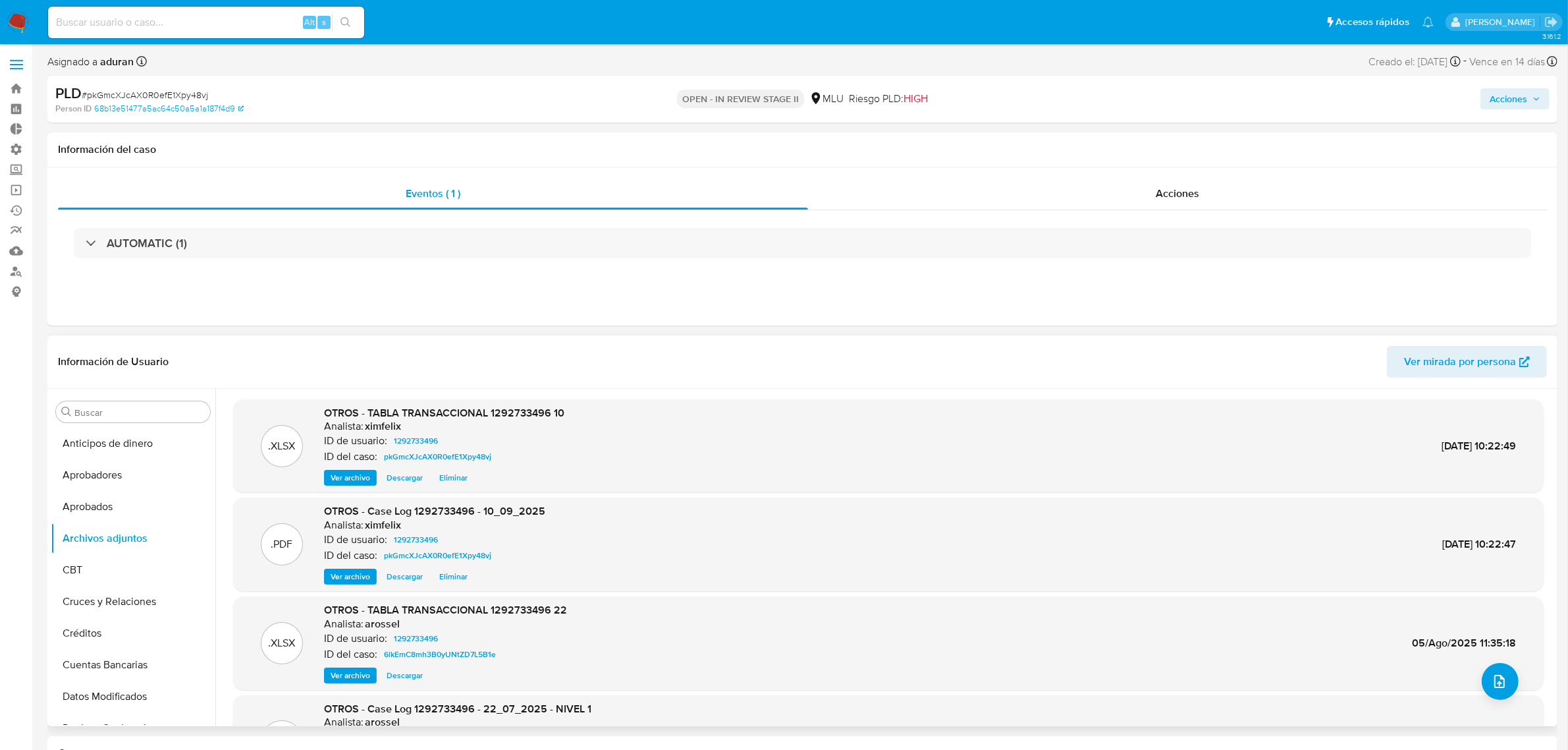
click at [397, 677] on span "Descargar" at bounding box center [405, 675] width 36 height 13
click at [343, 686] on div ".XLSX OTROS - TABLA TRANSACCIONAL 1292733496 22 Analista: arossel ID de usuario…" at bounding box center [887, 643] width 1310 height 93
click at [349, 676] on div "Ver archivo Descargar Descargar" at bounding box center [445, 676] width 243 height 16
click at [405, 482] on span "Descargar" at bounding box center [405, 478] width 36 height 13
click at [1500, 99] on span "Acciones" at bounding box center [1508, 99] width 38 height 22
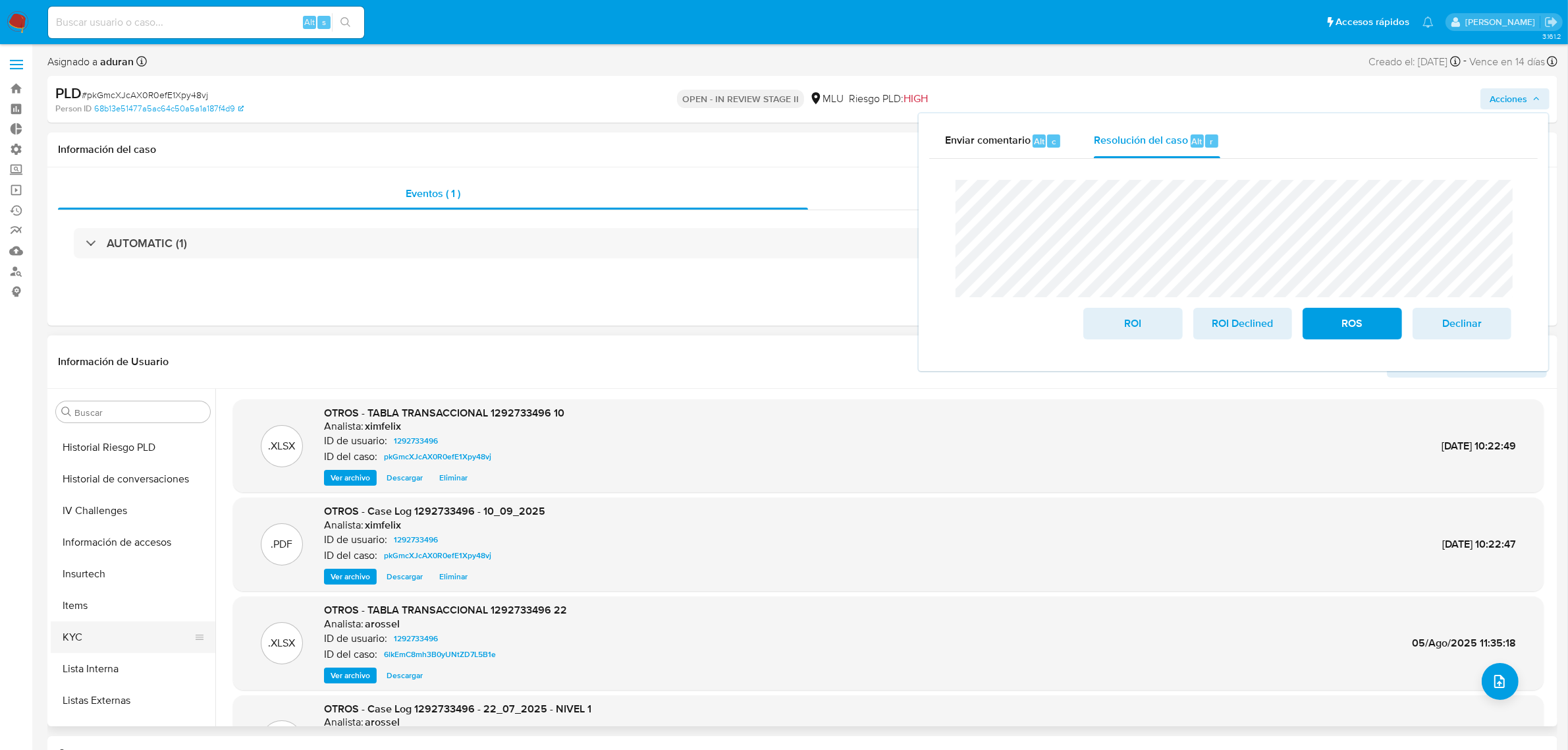
scroll to position [576, 0]
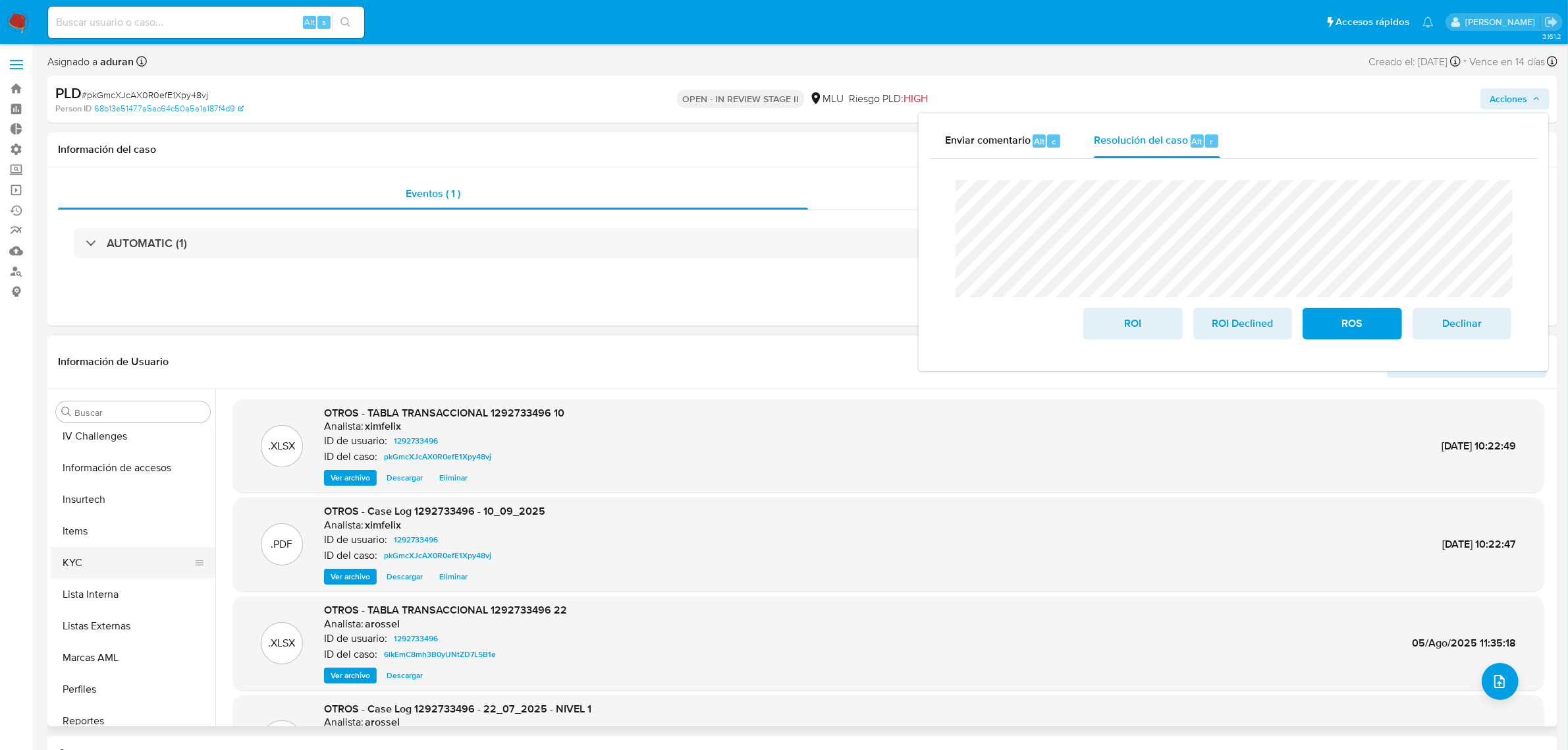
click at [125, 549] on button "KYC" at bounding box center [128, 562] width 154 height 31
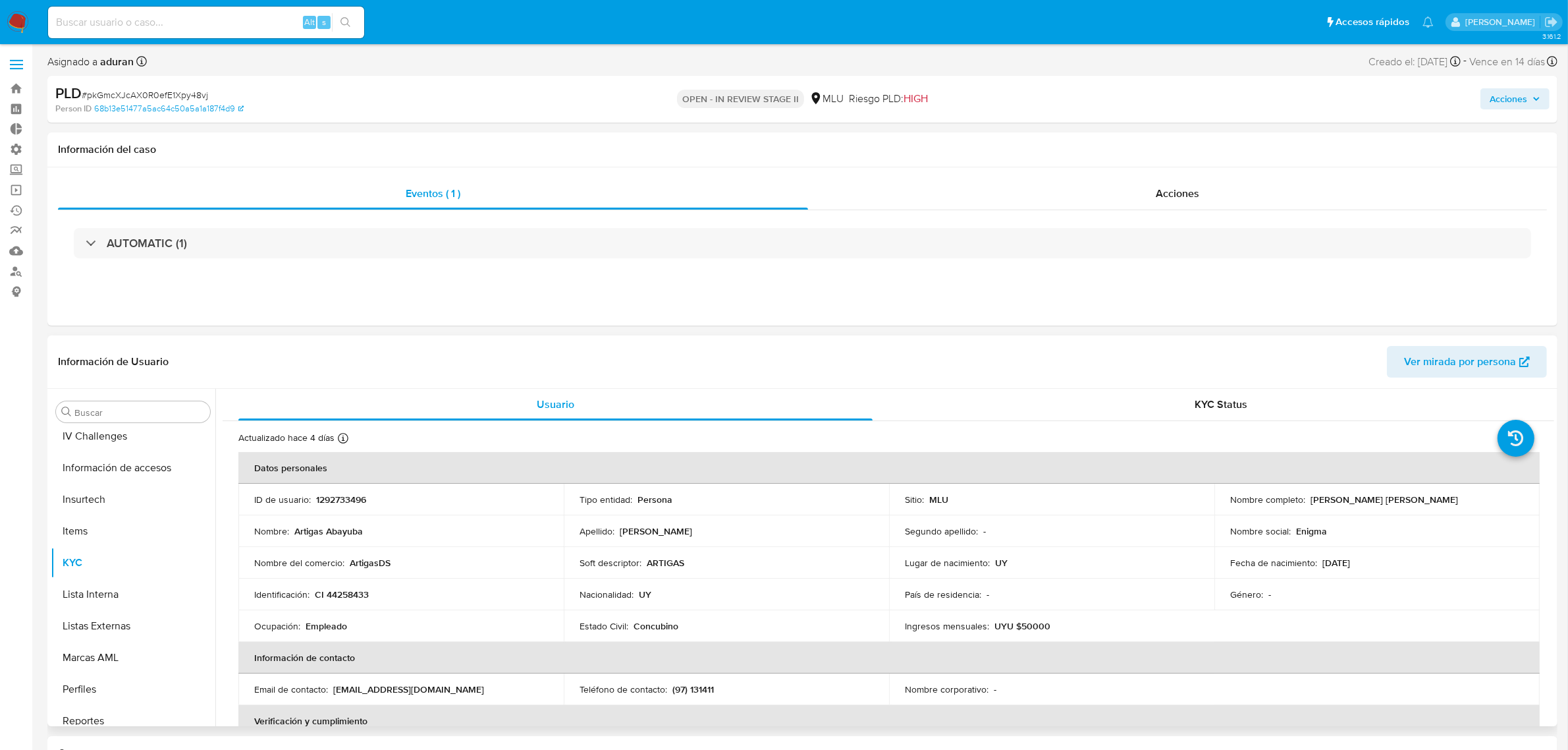
drag, startPoint x: 1483, startPoint y: 498, endPoint x: 1303, endPoint y: 504, distance: 180.1
click at [1303, 504] on div "Nombre completo : Artigas Abayuba Dornelles Serradell" at bounding box center [1377, 499] width 294 height 12
click at [1499, 96] on span "Acciones" at bounding box center [1508, 99] width 38 height 22
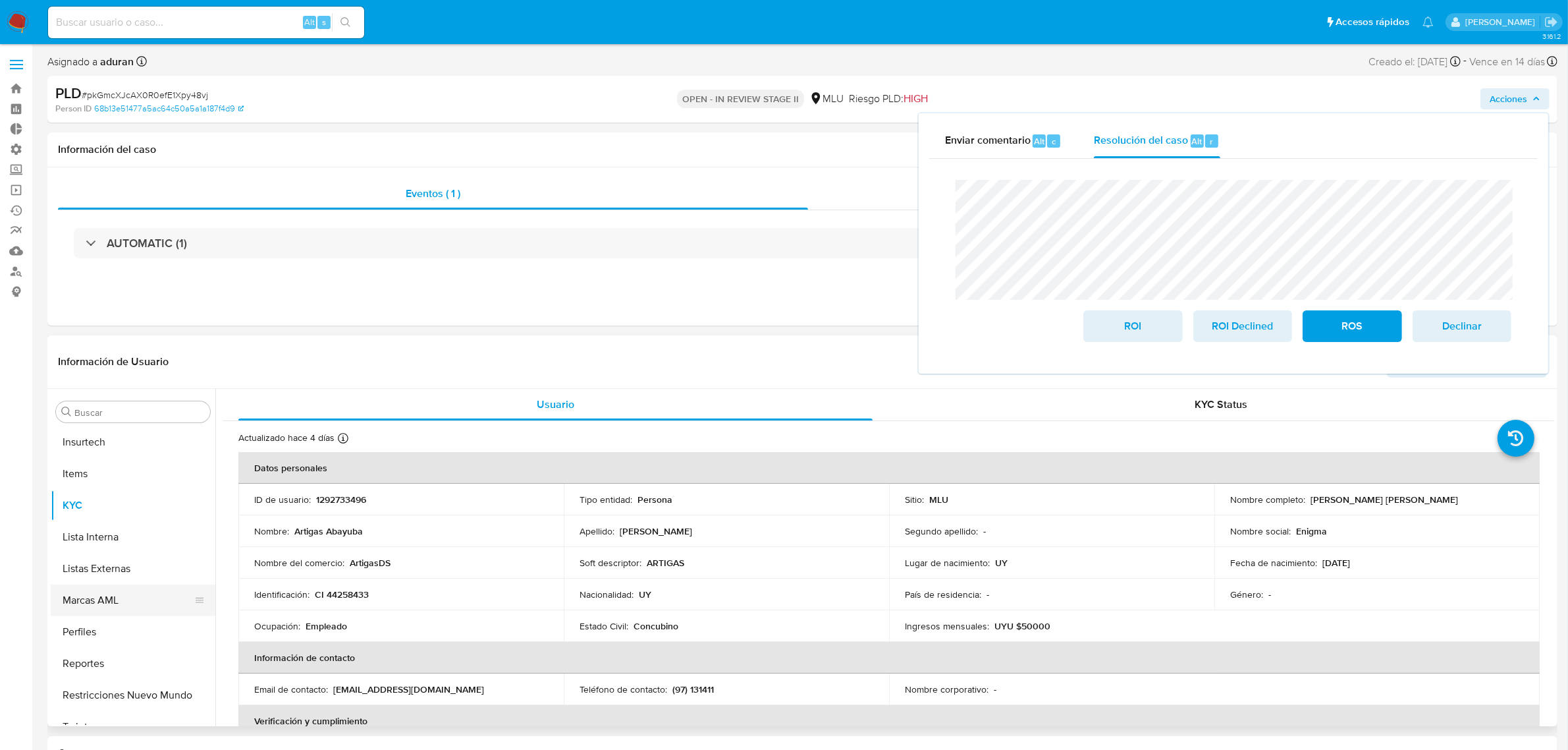
scroll to position [651, 0]
click at [133, 679] on button "Restricciones Nuevo Mundo" at bounding box center [128, 678] width 154 height 31
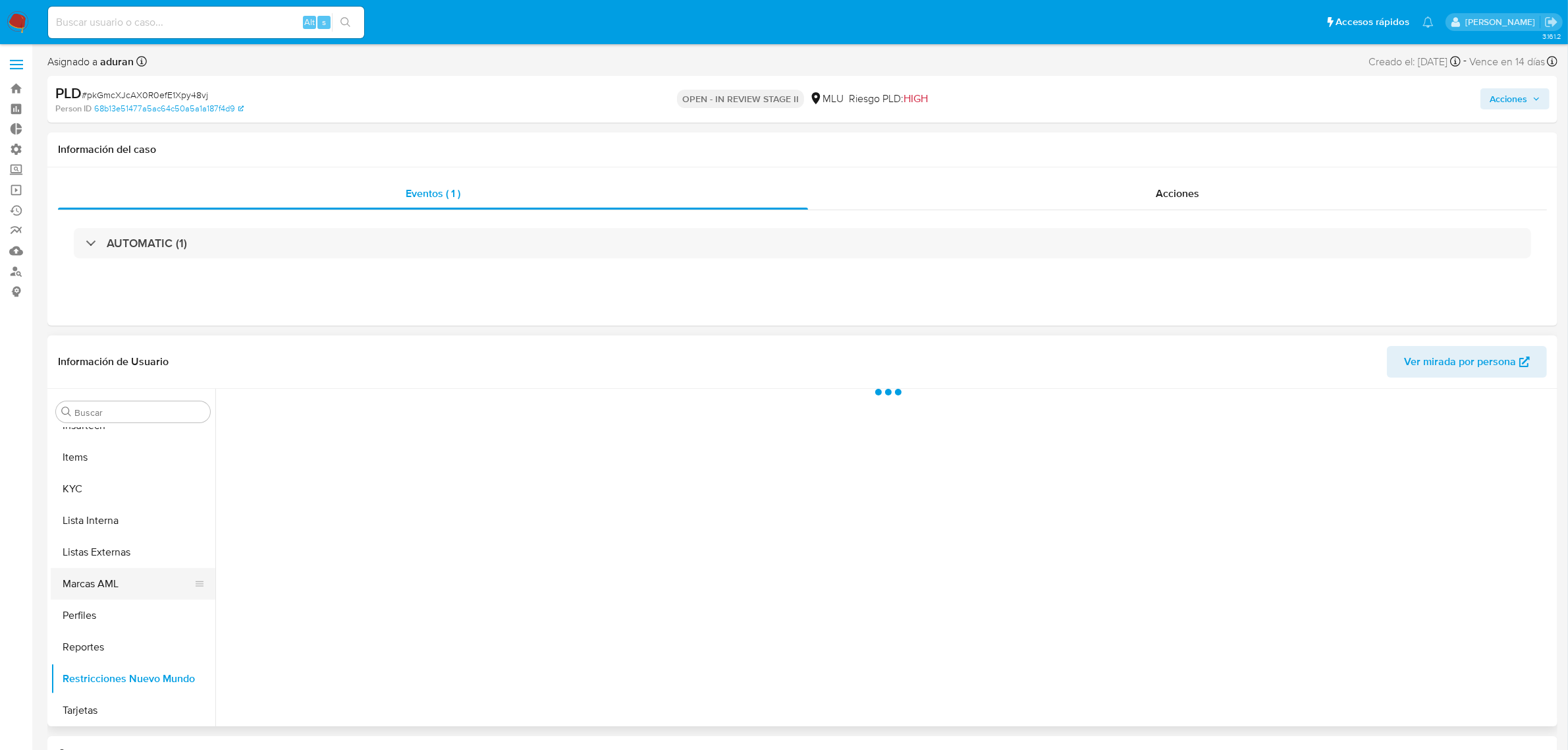
click at [98, 591] on button "Marcas AML" at bounding box center [128, 583] width 154 height 31
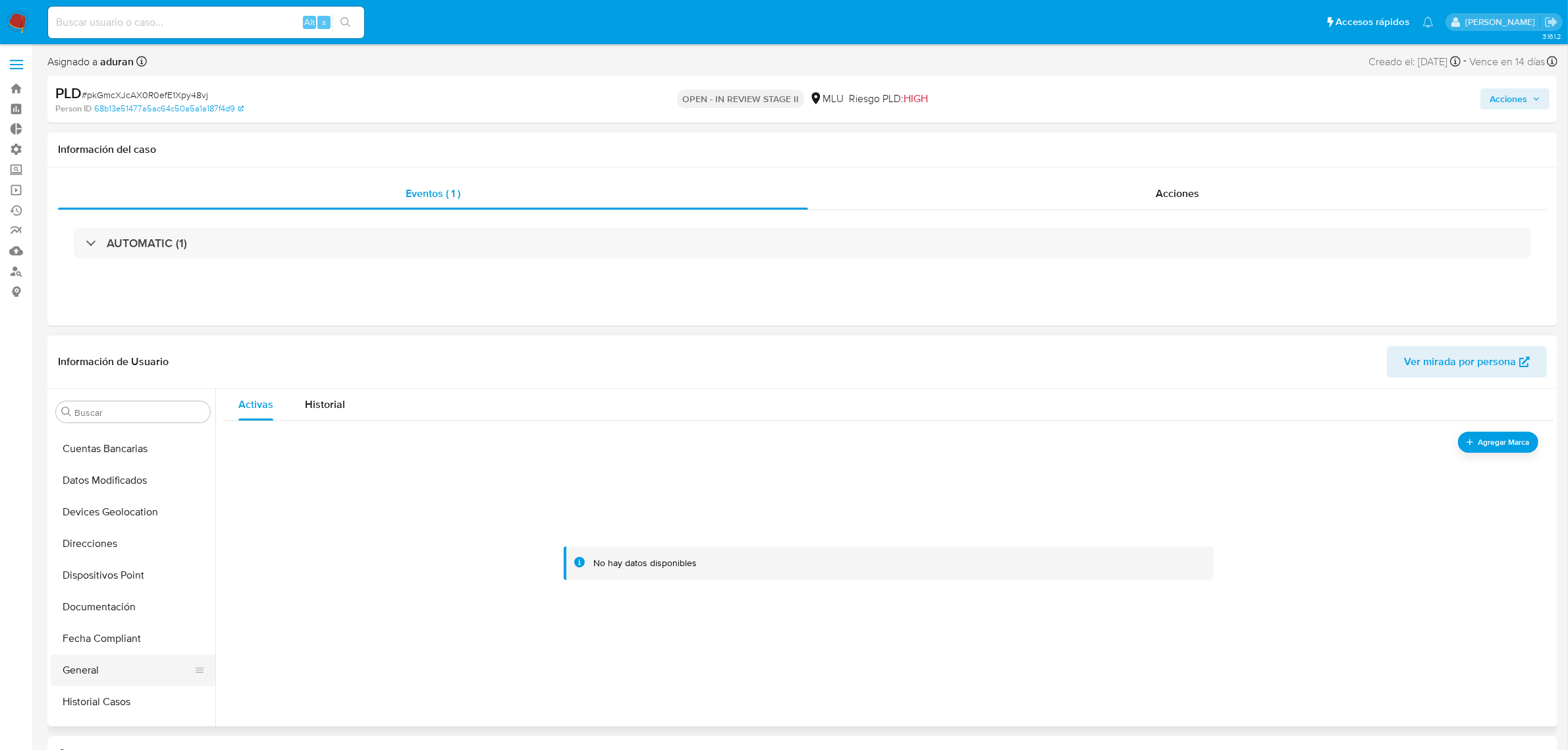
scroll to position [238, 0]
click at [125, 588] on button "Documentación" at bounding box center [128, 584] width 154 height 31
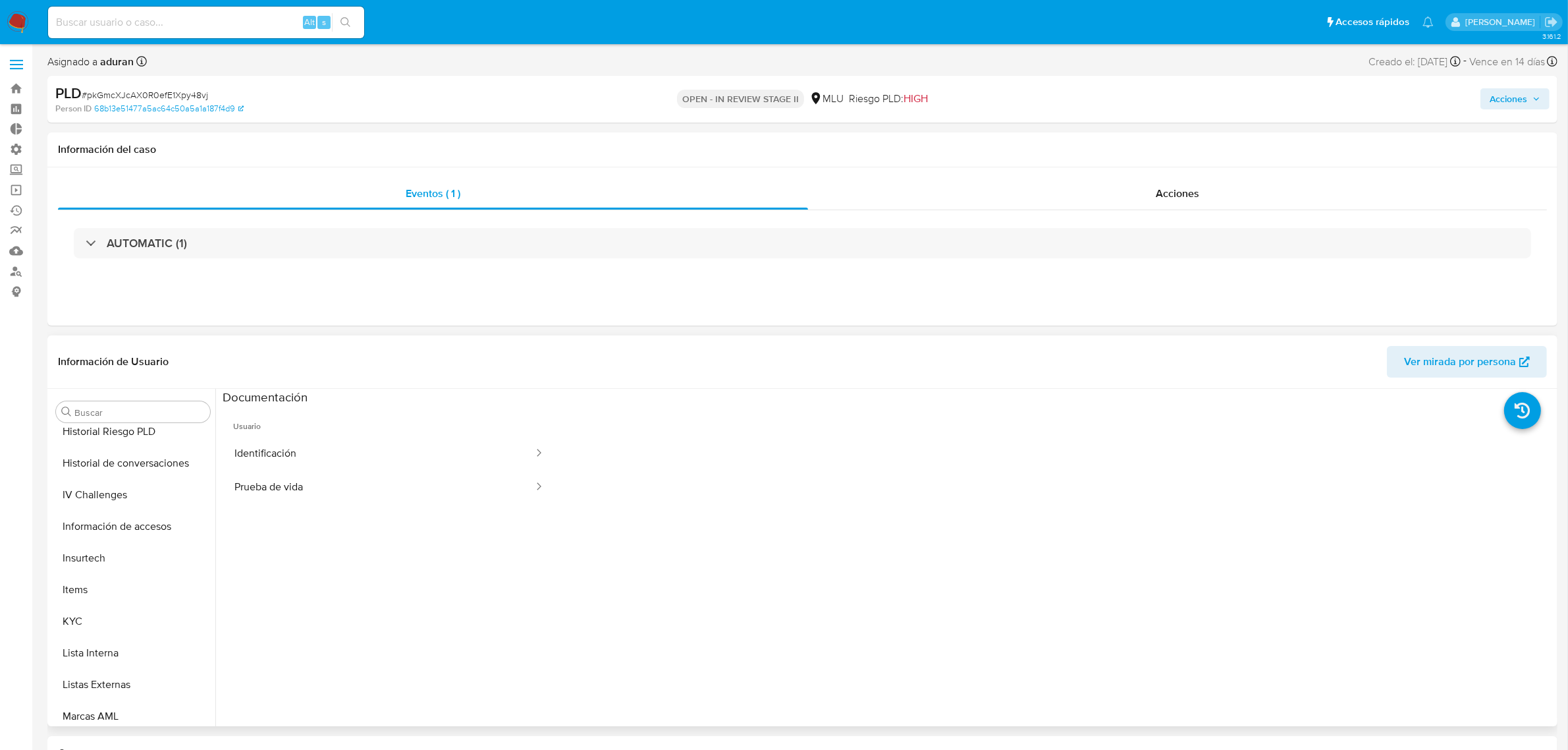
scroll to position [651, 0]
click at [111, 578] on button "Marcas AML" at bounding box center [128, 583] width 154 height 31
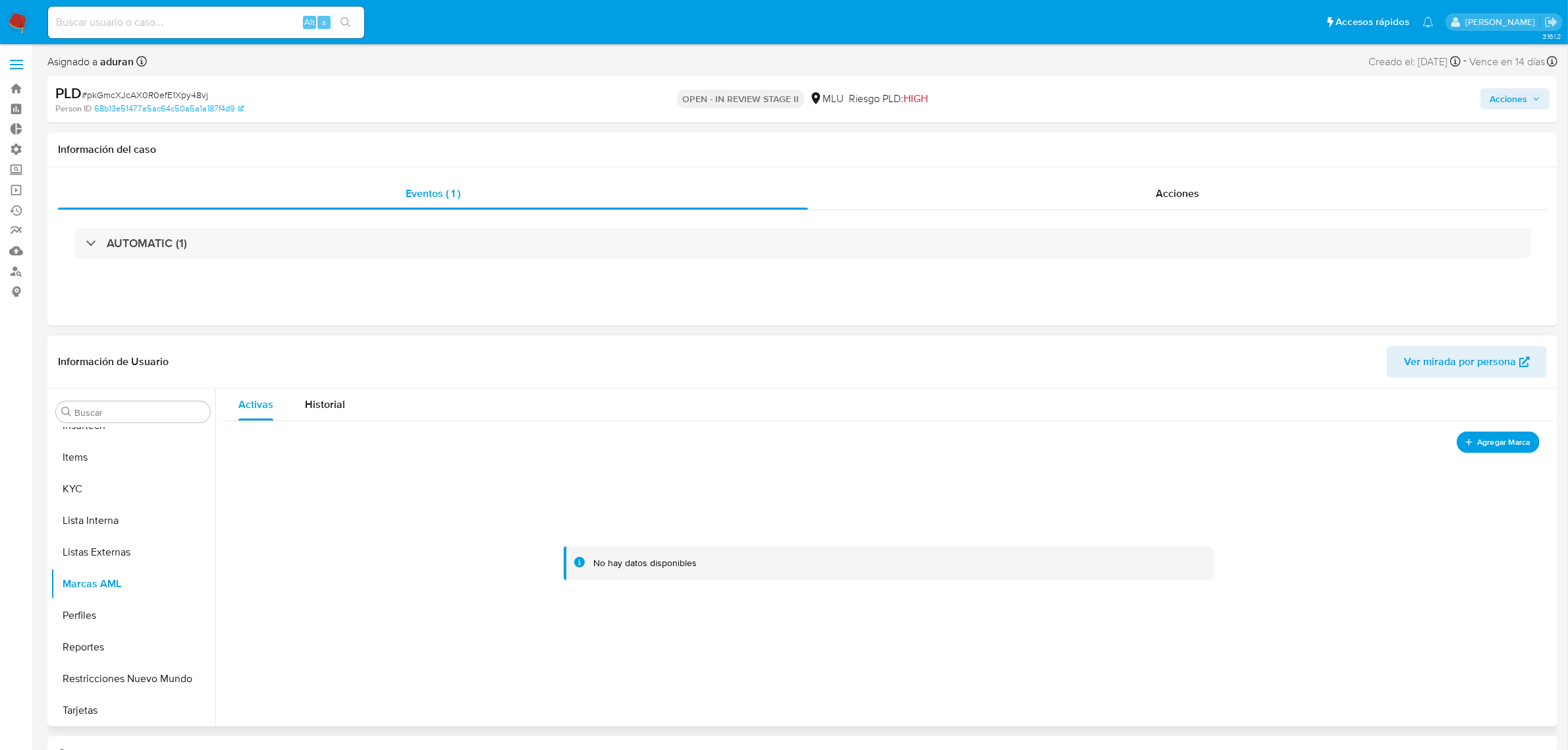
click at [1497, 449] on span "Agregar Marca" at bounding box center [1503, 442] width 53 height 16
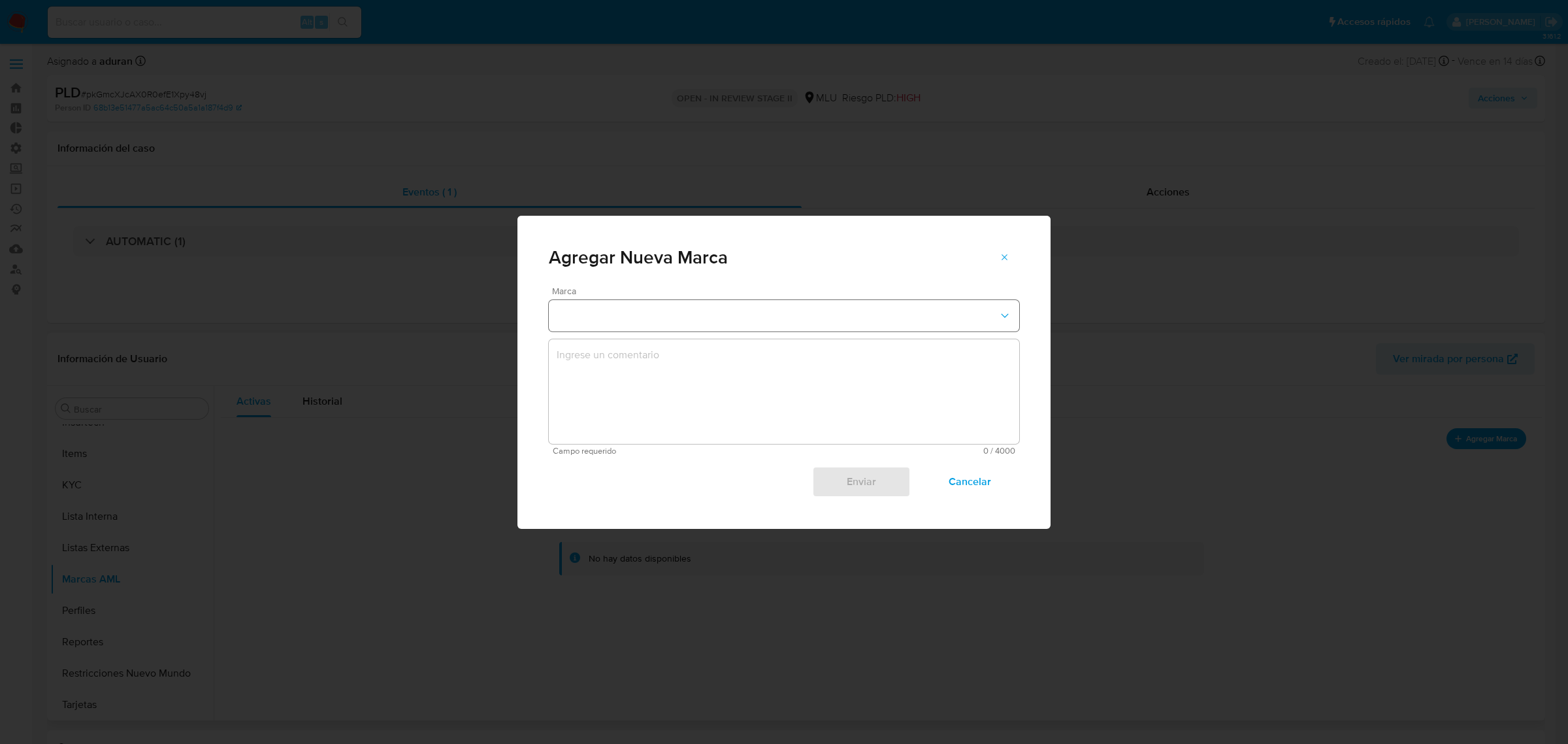
click at [660, 300] on button "marks-modal" at bounding box center [784, 316] width 470 height 31
click at [642, 308] on span "EN_SEGUIMIENTO" at bounding box center [600, 314] width 85 height 13
click at [644, 389] on textarea "marks-modal" at bounding box center [784, 392] width 470 height 105
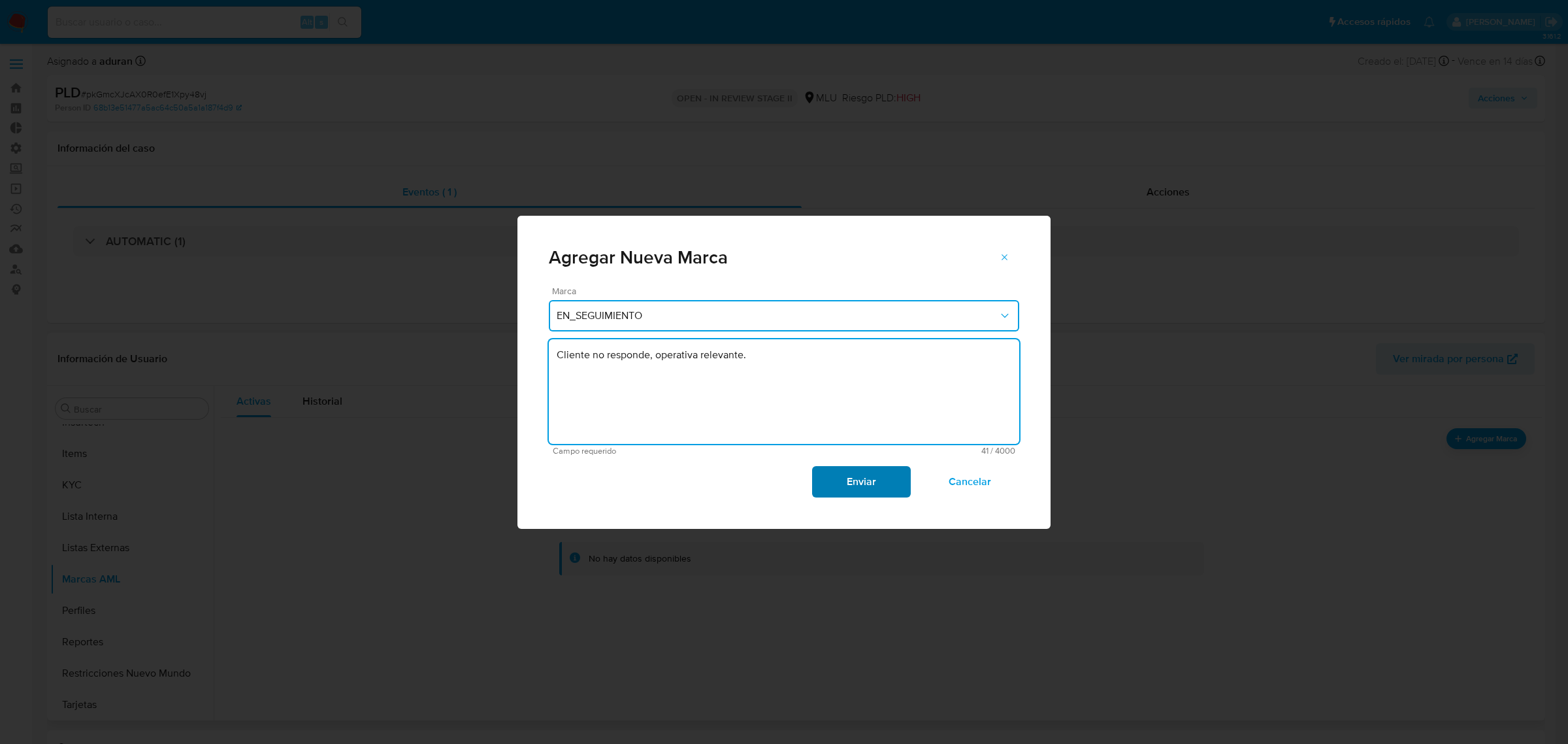
type textarea "Cliente no responde, operativa relevante."
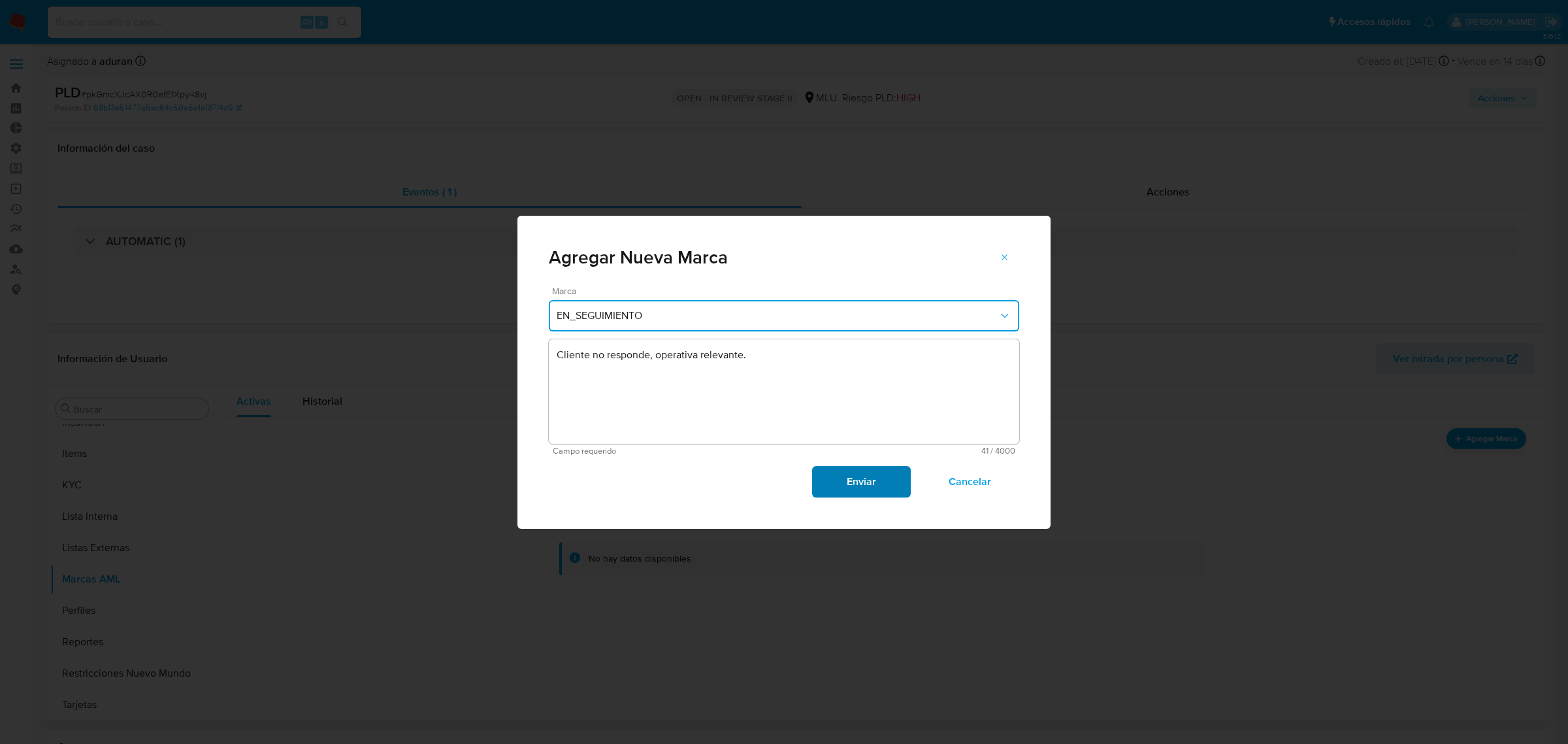
click at [833, 481] on span "Enviar" at bounding box center [861, 482] width 64 height 28
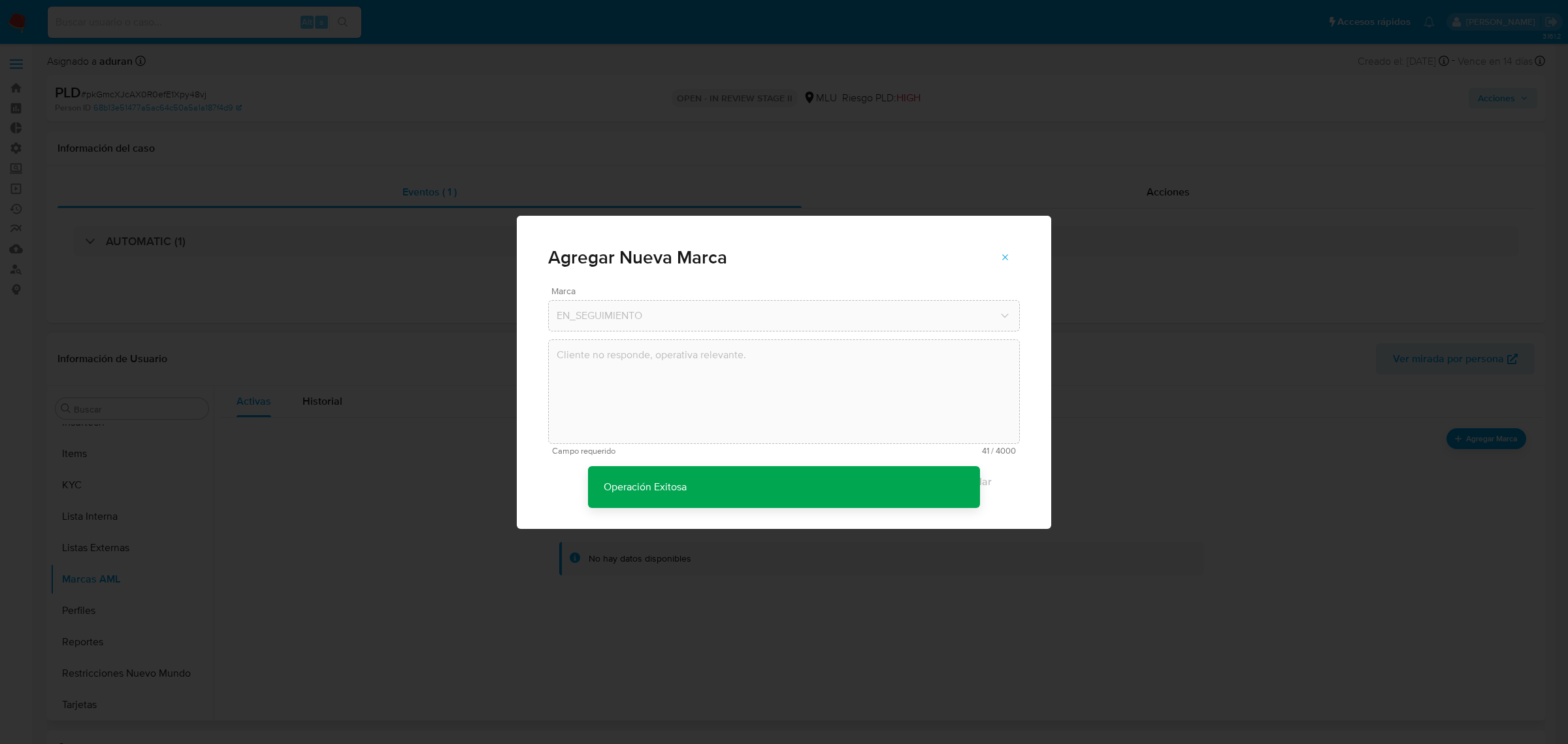
click at [1490, 105] on div "Agregar Nueva Marca Marca EN_SEGUIMIENTO Cliente no responde, operativa relevan…" at bounding box center [784, 372] width 1568 height 744
click at [1497, 101] on div "Agregar Nueva Marca Marca EN_SEGUIMIENTO Cliente no responde, operativa relevan…" at bounding box center [784, 372] width 1568 height 744
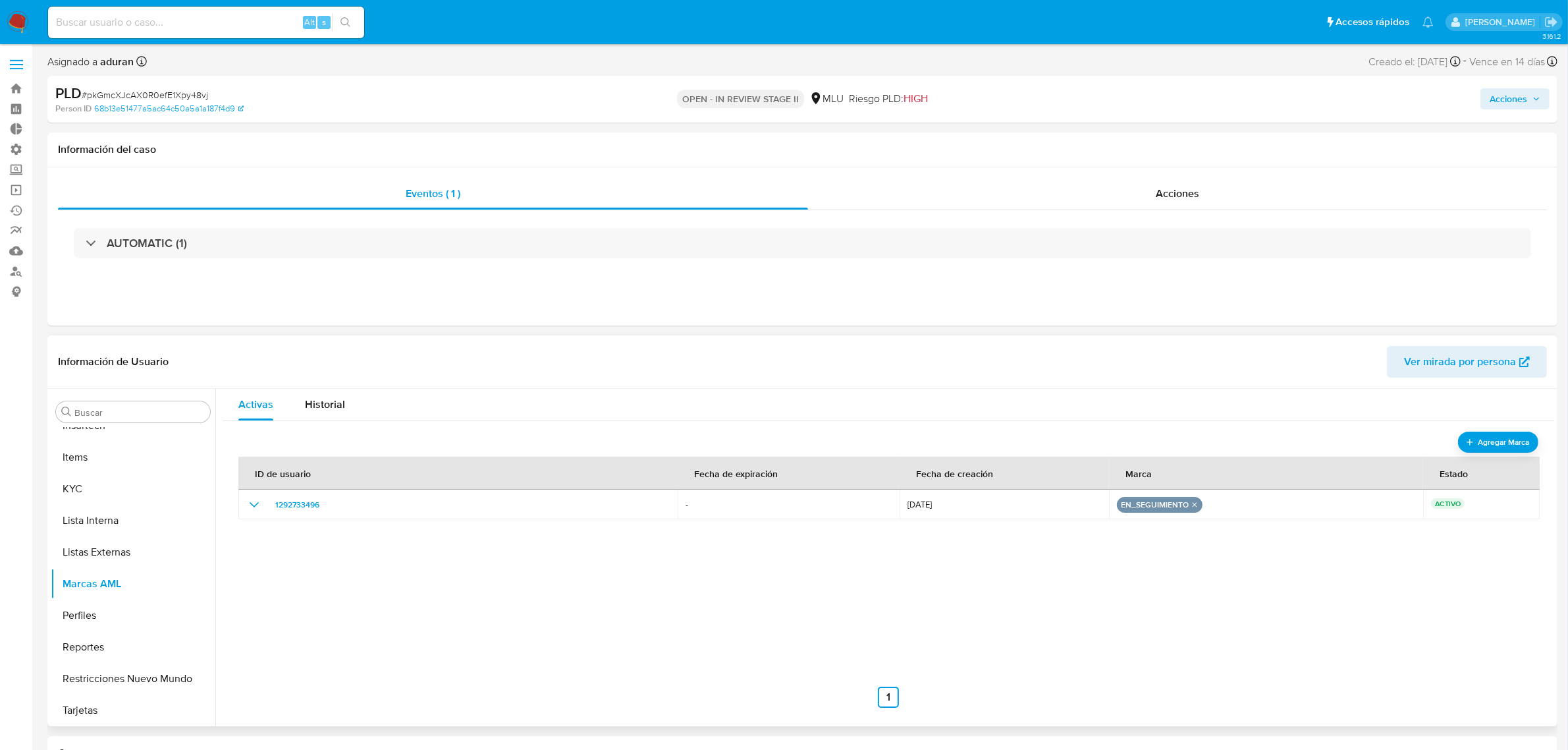
click at [1514, 102] on span "Acciones" at bounding box center [1508, 99] width 38 height 22
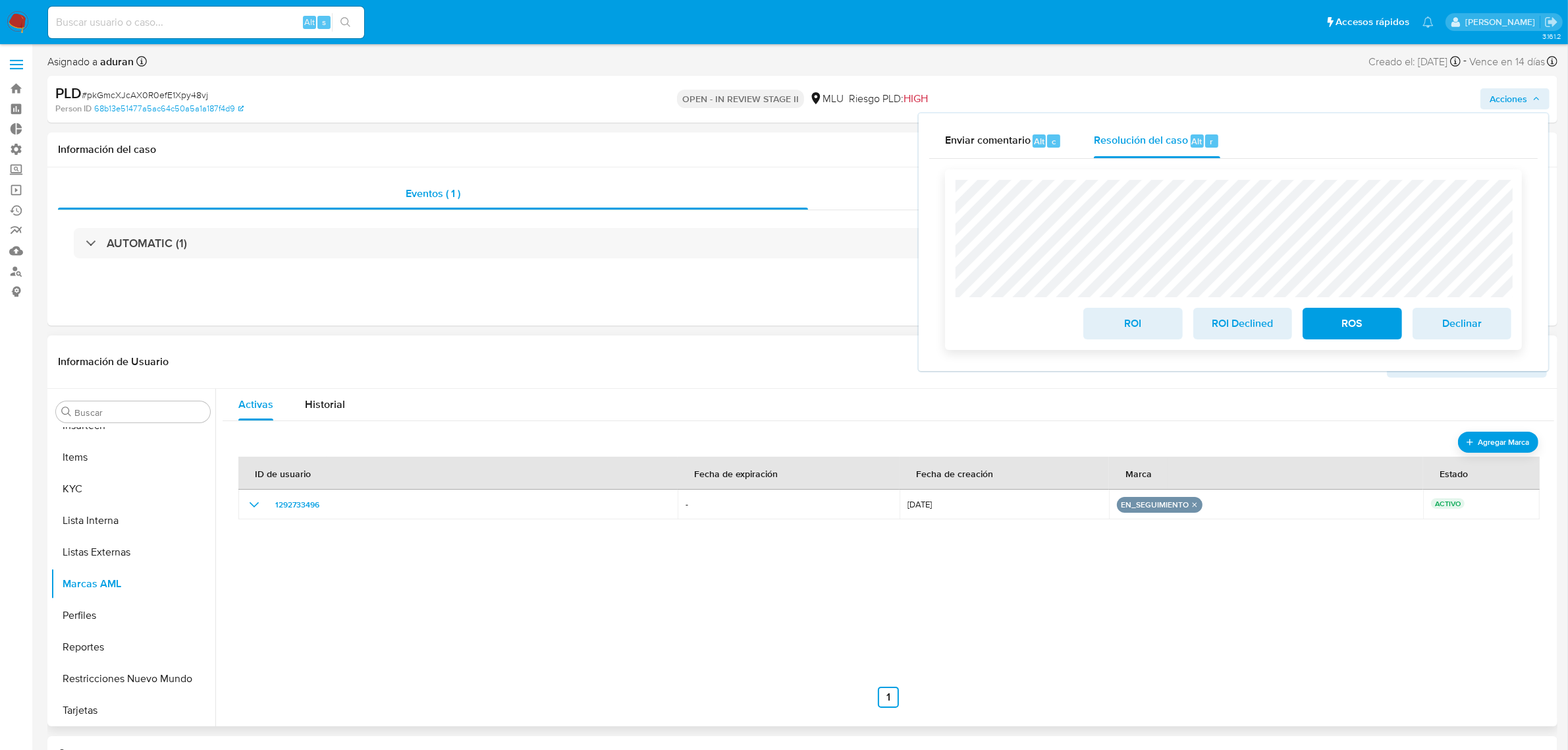
click at [1227, 320] on span "ROI Declined" at bounding box center [1243, 323] width 64 height 29
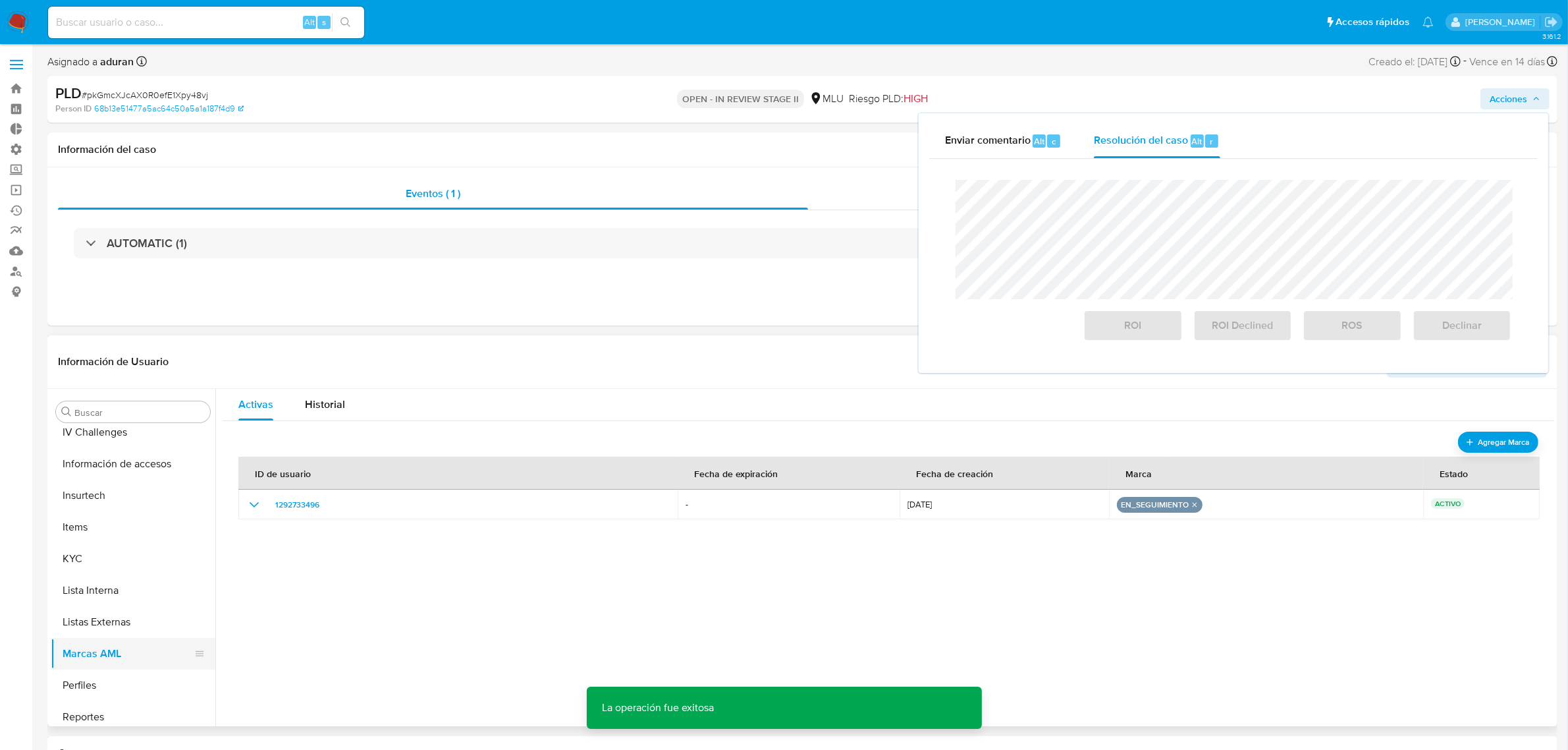
scroll to position [403, 0]
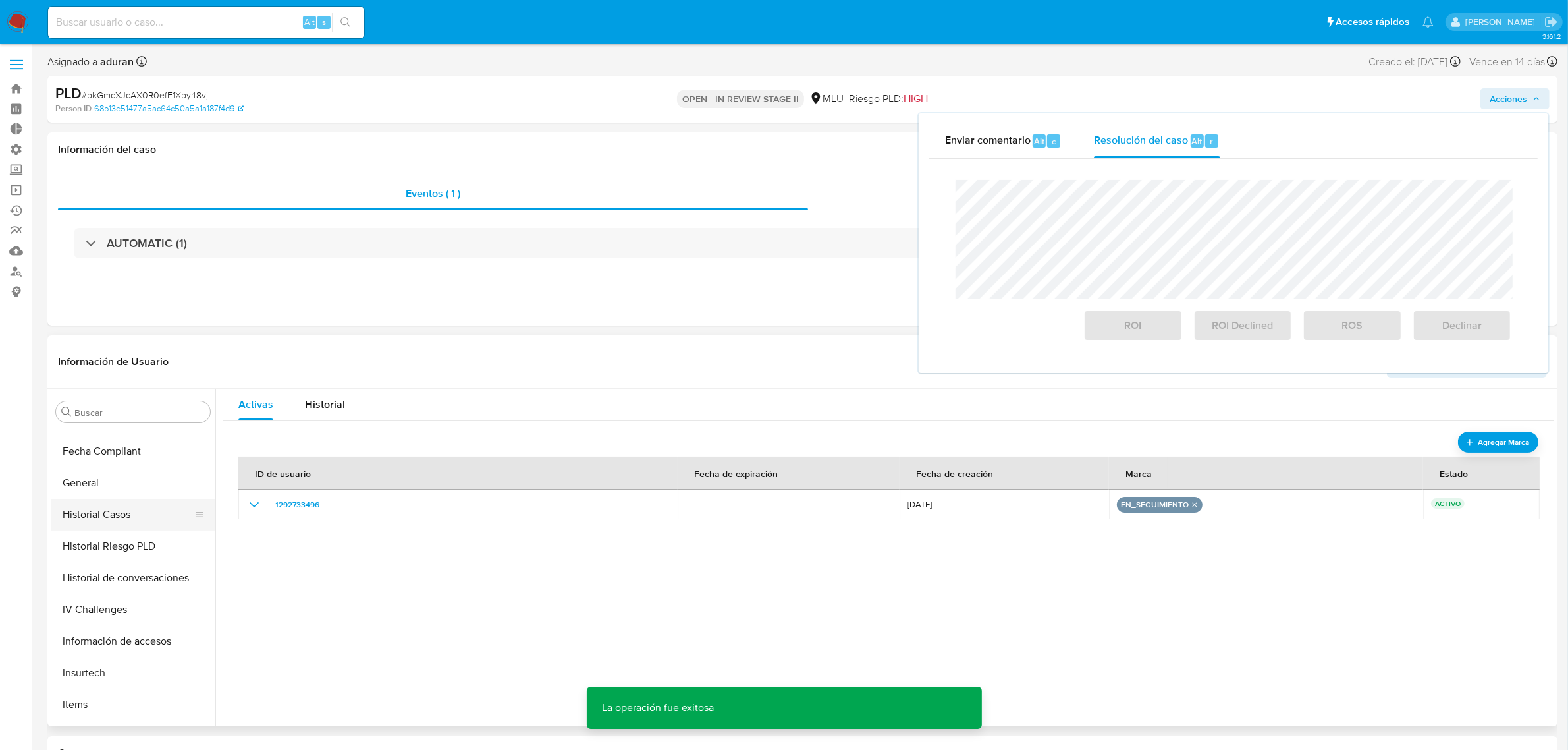
click at [127, 518] on button "Historial Casos" at bounding box center [128, 514] width 154 height 31
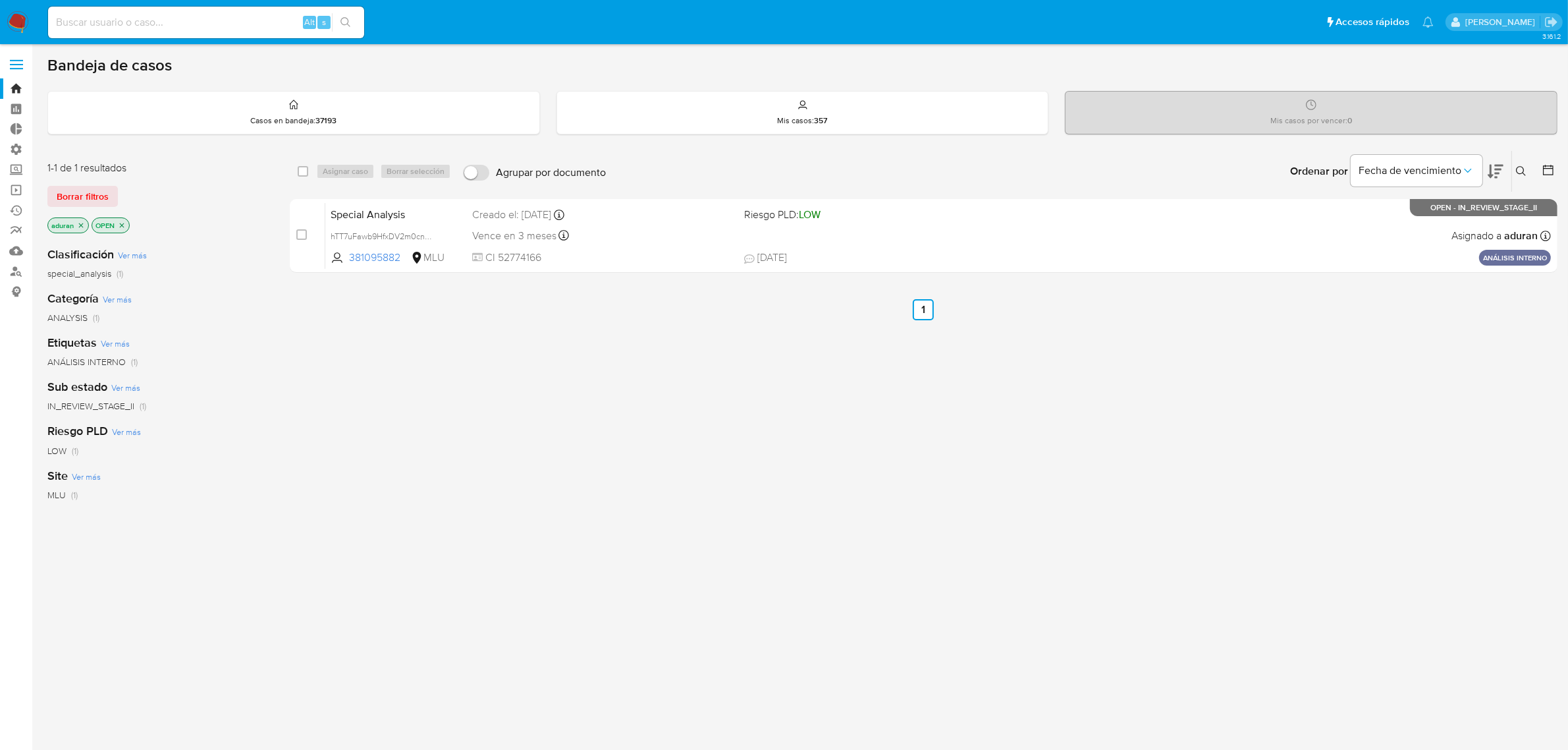
drag, startPoint x: 280, startPoint y: 375, endPoint x: 205, endPoint y: 313, distance: 97.3
click at [280, 375] on div "1-1 de 1 resultados Borrar filtros aduran OPEN Clasificación Ver más special_an…" at bounding box center [802, 449] width 1510 height 597
click at [99, 203] on span "Borrar filtros" at bounding box center [82, 196] width 52 height 19
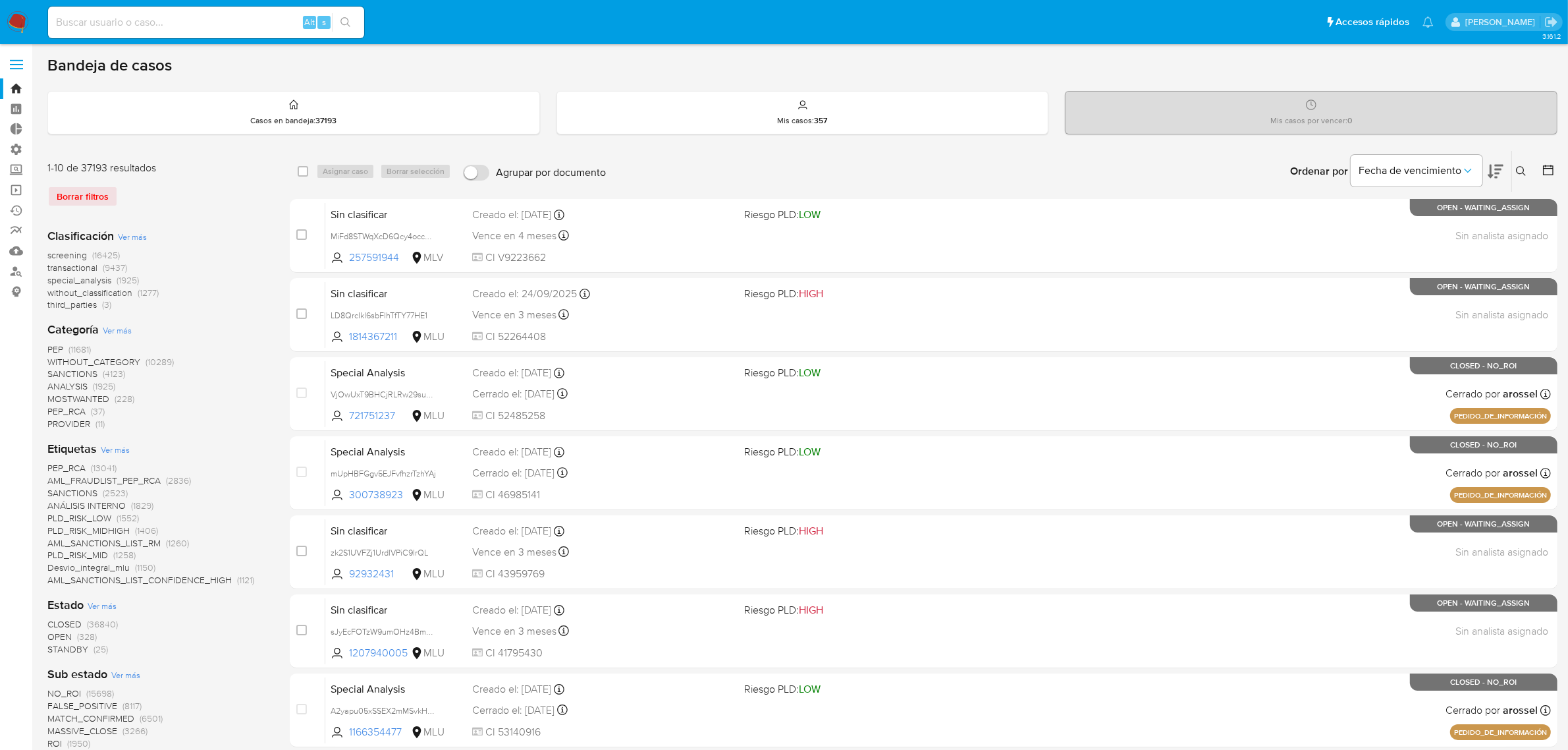
click at [73, 652] on span "STANDBY" at bounding box center [68, 649] width 41 height 13
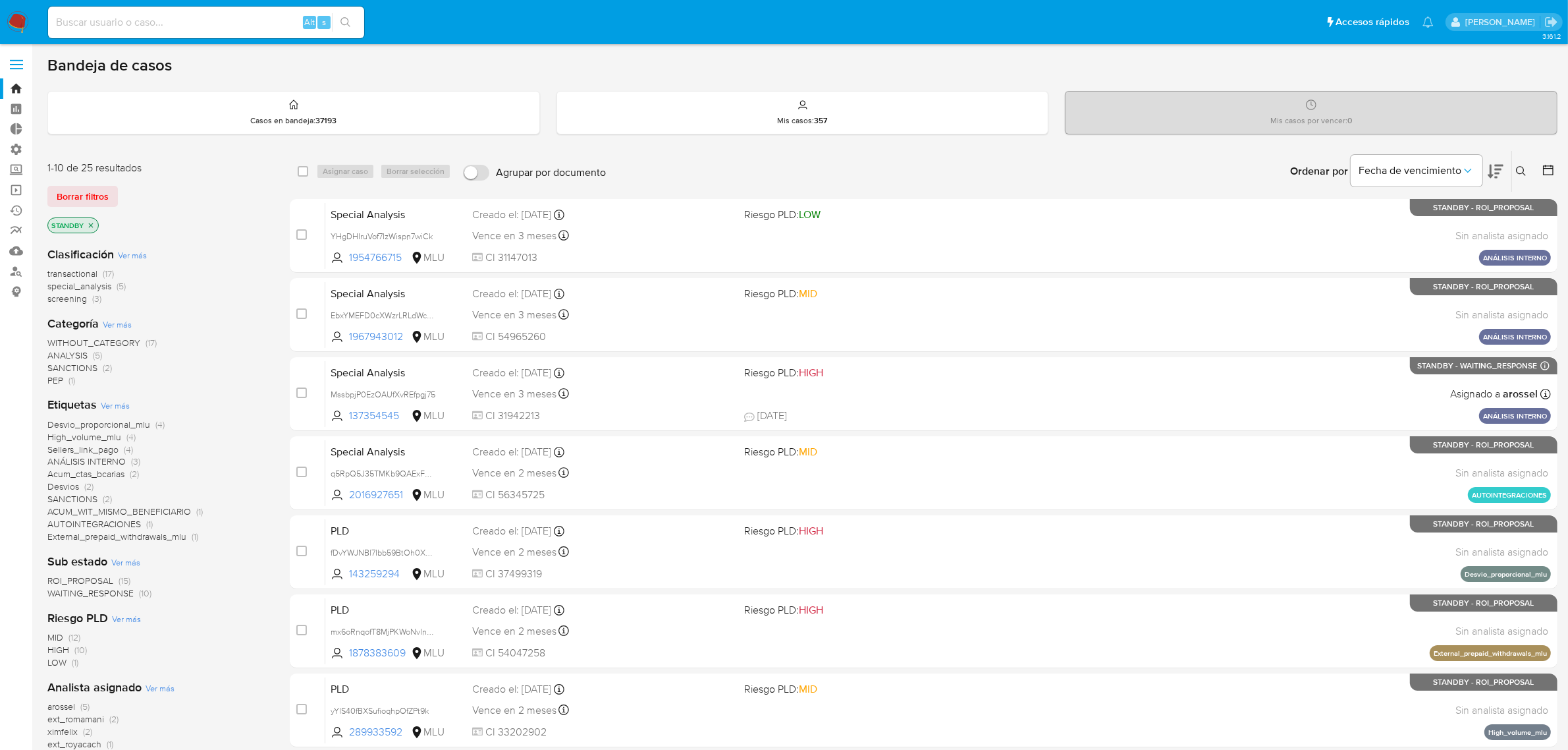
click at [96, 575] on span "ROI_PROPOSAL" at bounding box center [81, 581] width 66 height 13
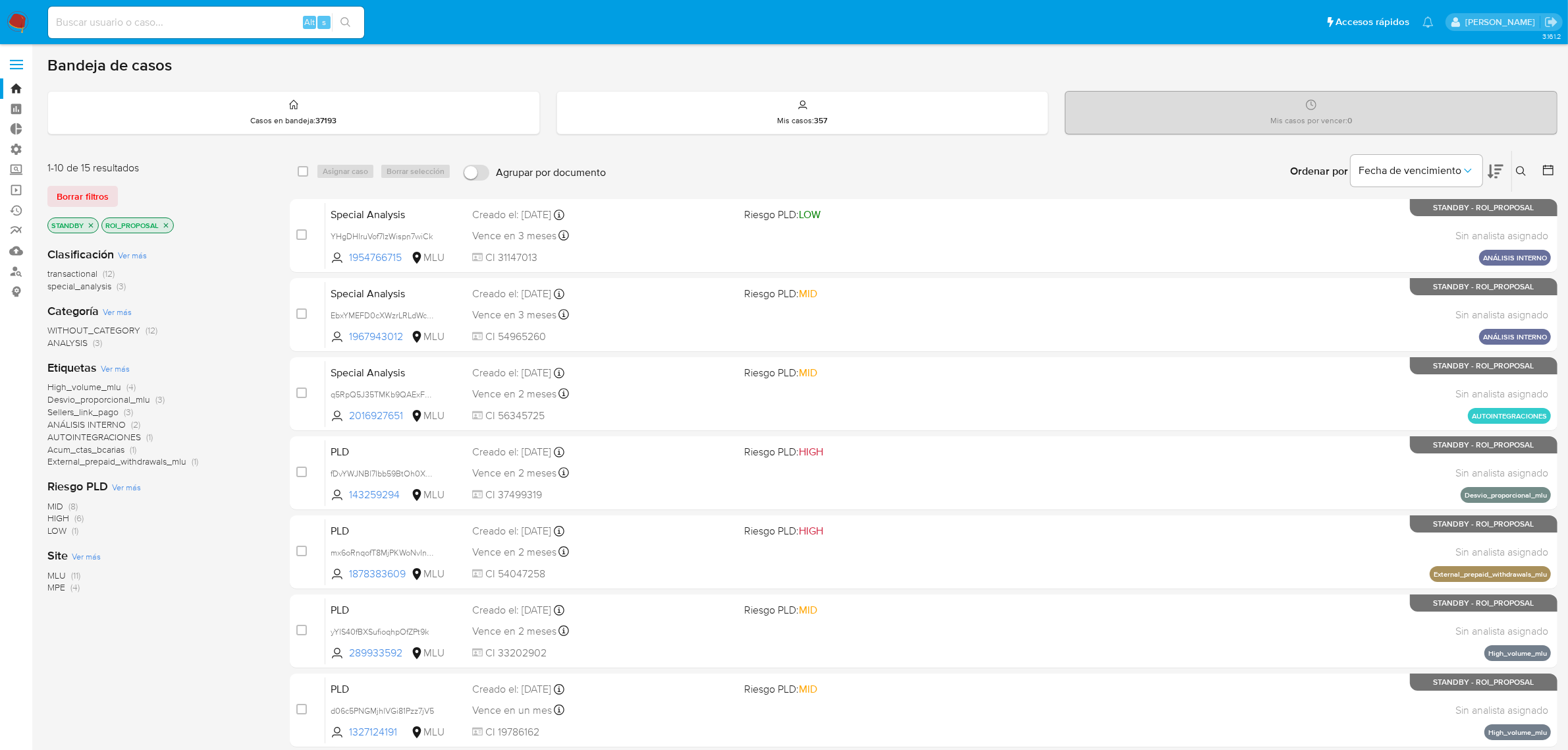
click at [1488, 169] on icon at bounding box center [1495, 171] width 16 height 16
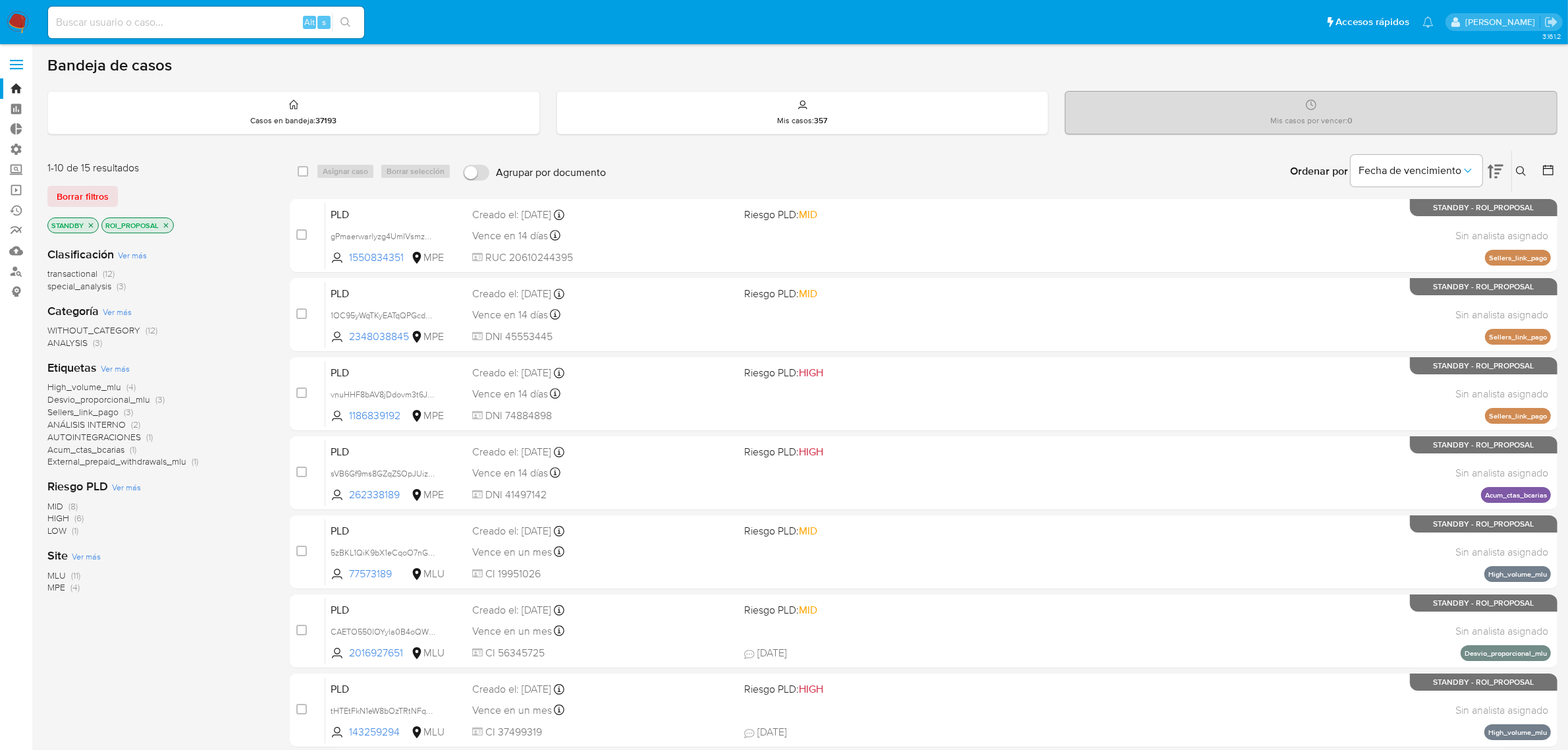
click at [54, 591] on span "MPE" at bounding box center [56, 587] width 18 height 13
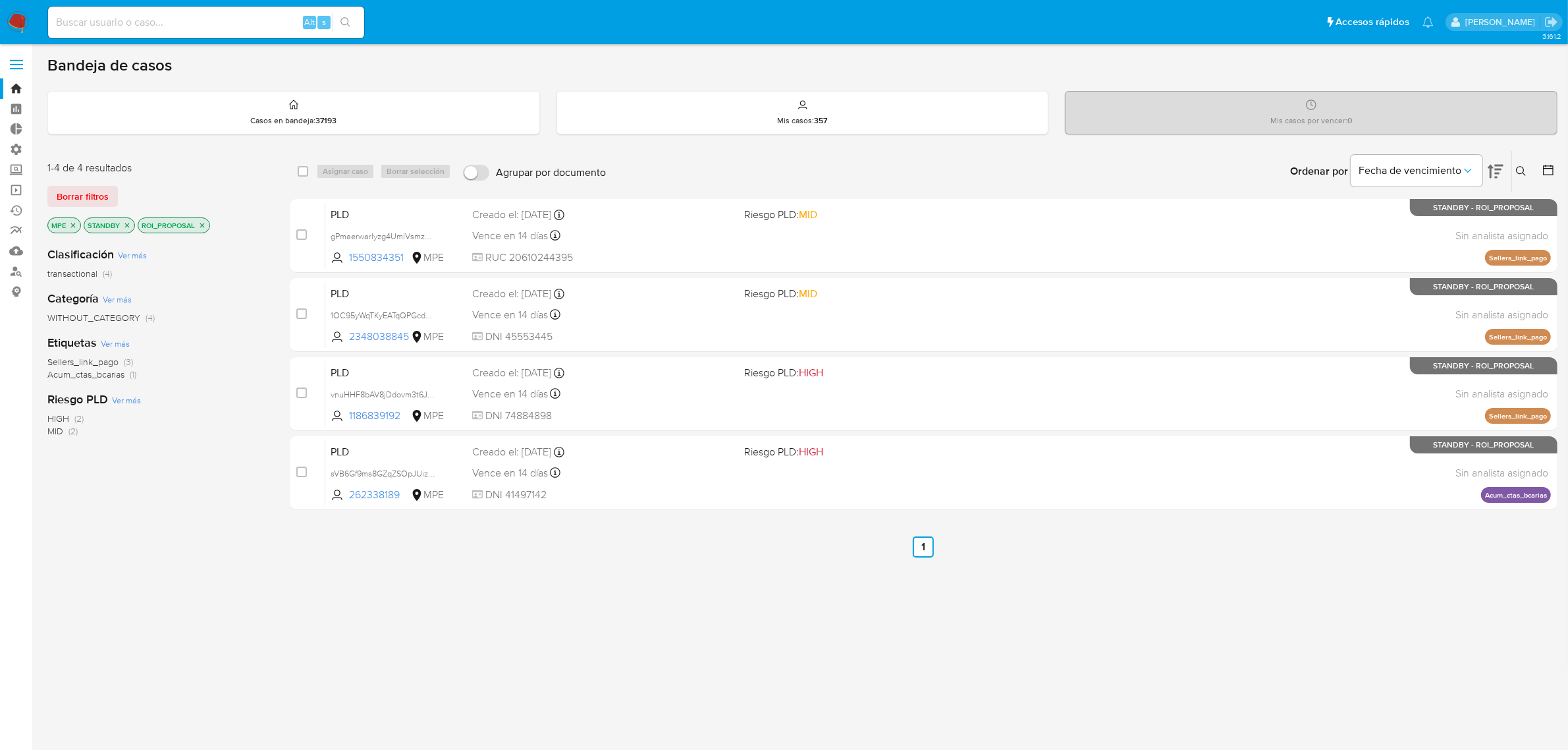
click at [306, 159] on div "select-all-cases-checkbox Asignar caso Borrar selección Agrupar por documento O…" at bounding box center [924, 171] width 1268 height 41
click at [303, 168] on input "checkbox" at bounding box center [303, 171] width 11 height 11
checkbox input "true"
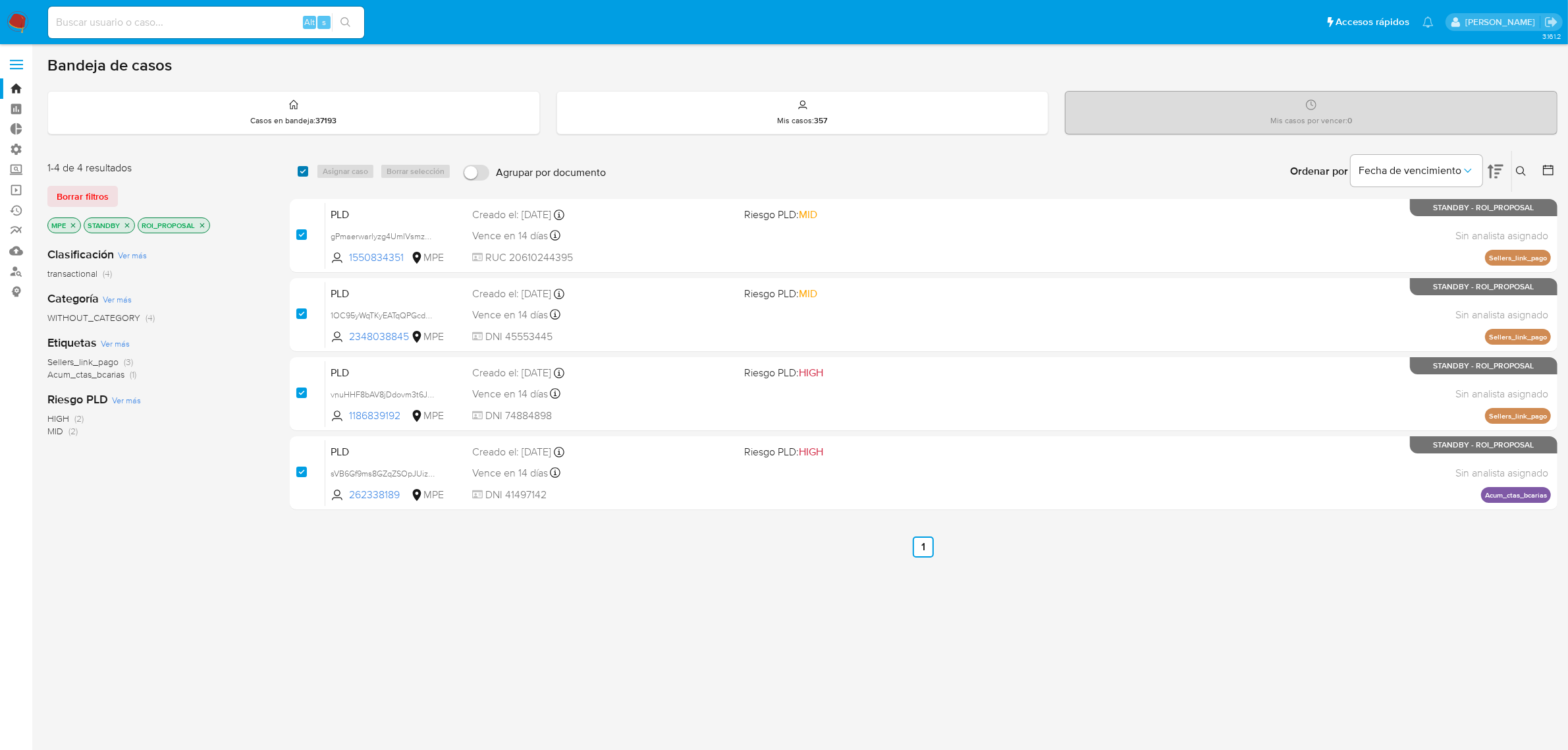
checkbox input "true"
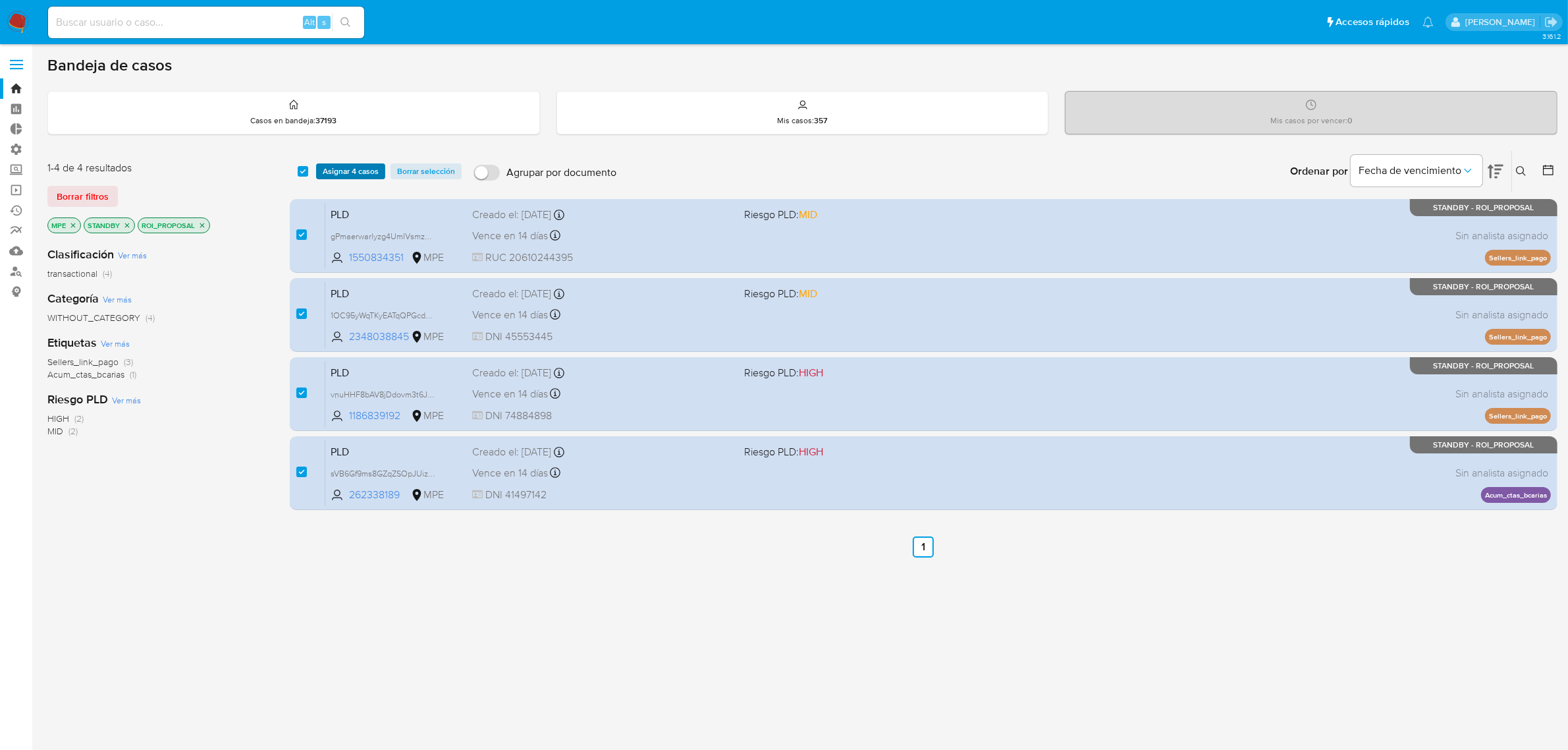
click at [351, 170] on span "Asignar 4 casos" at bounding box center [350, 171] width 56 height 13
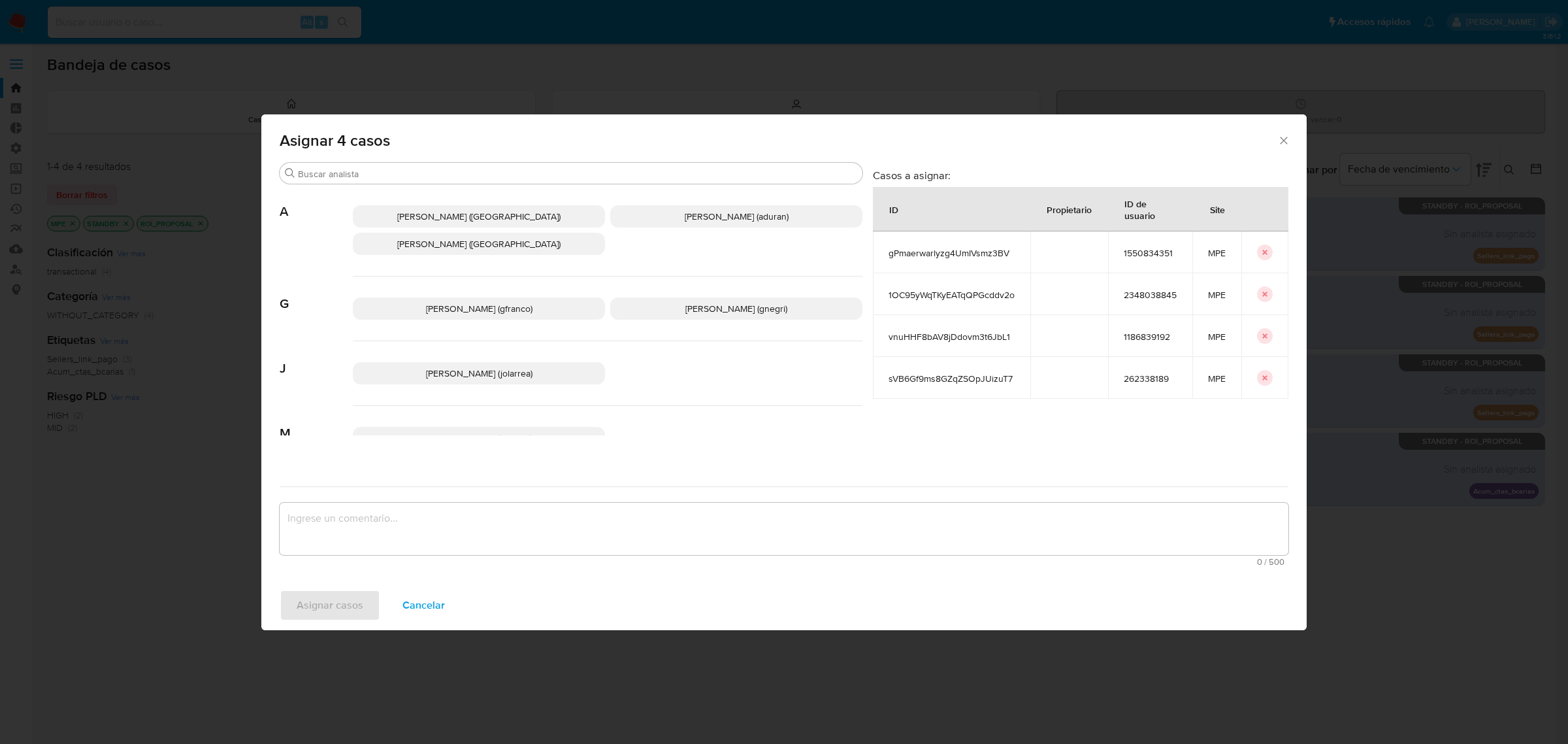
click at [642, 209] on p "Agustin Matias Duran (aduran)" at bounding box center [736, 216] width 252 height 22
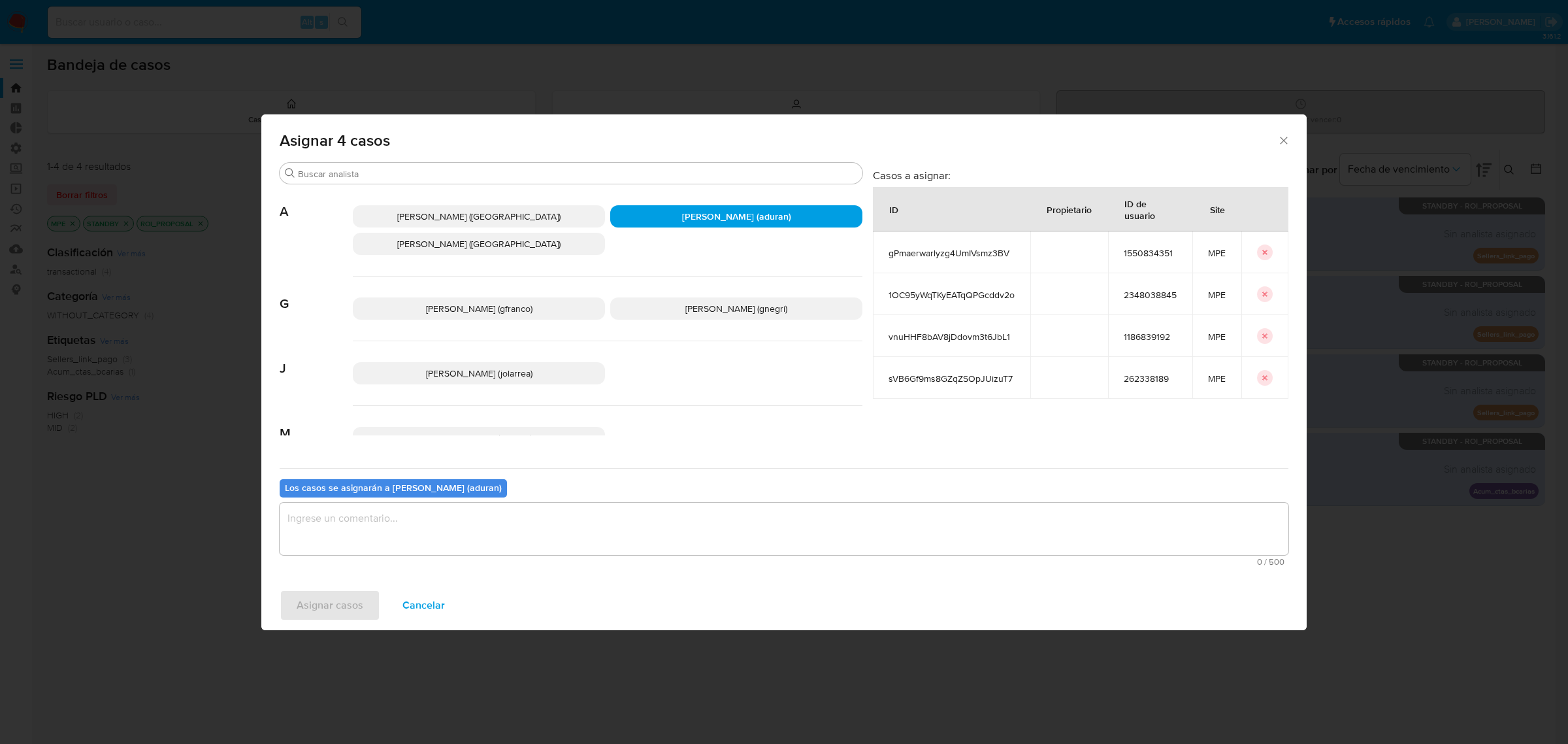
click at [377, 552] on textarea "assign-modal" at bounding box center [784, 529] width 1008 height 52
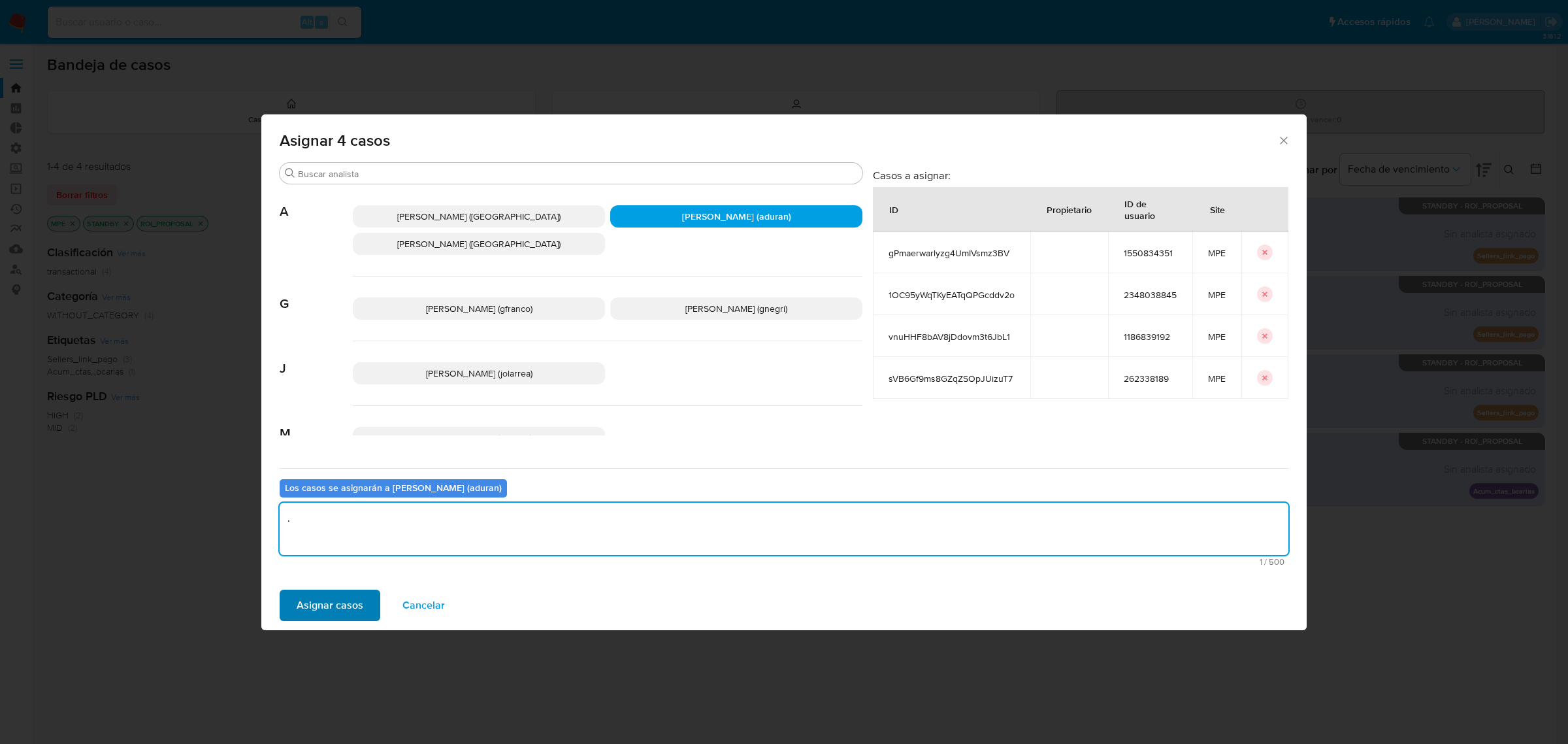
type textarea "."
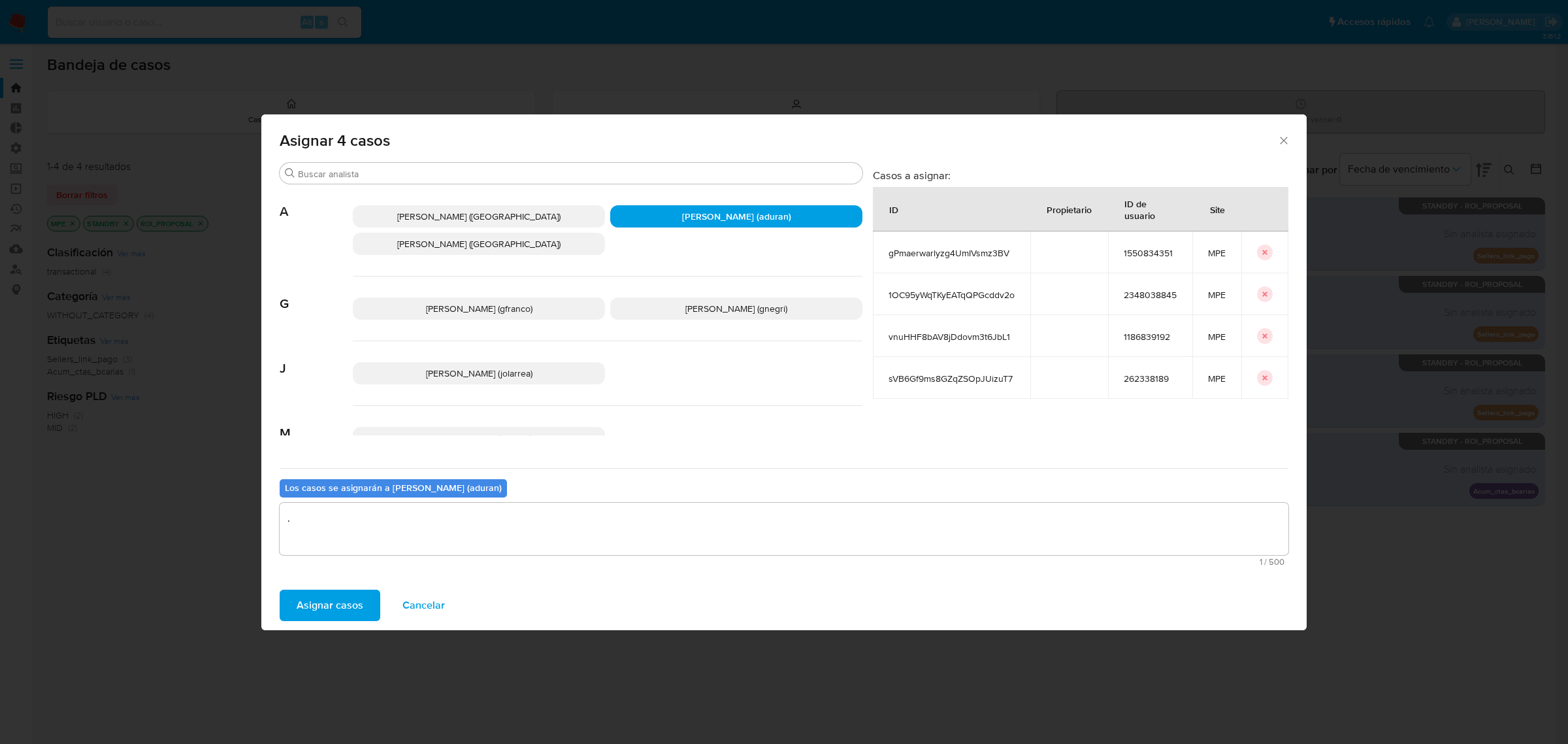
click at [301, 605] on span "Asignar casos" at bounding box center [330, 605] width 67 height 28
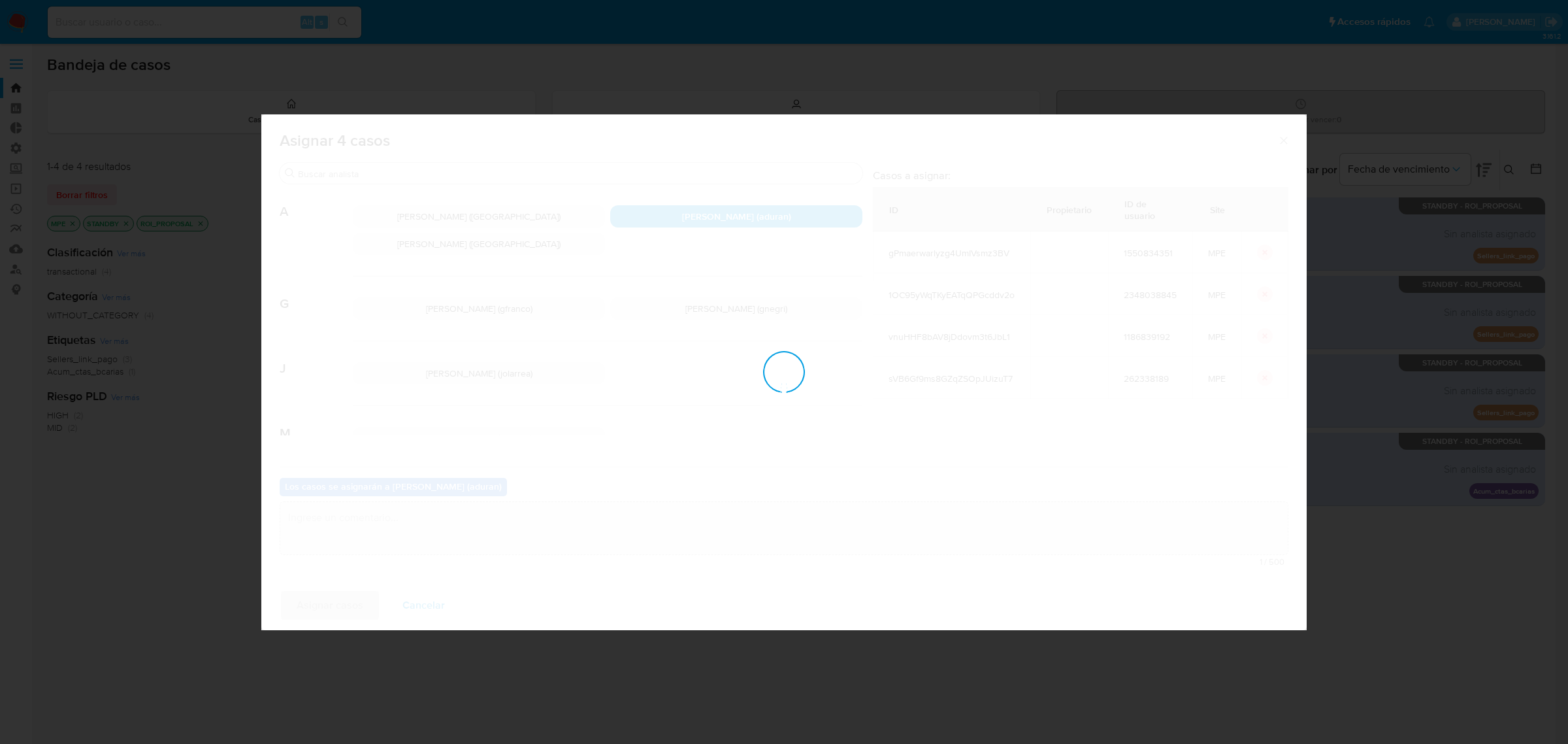
checkbox input "false"
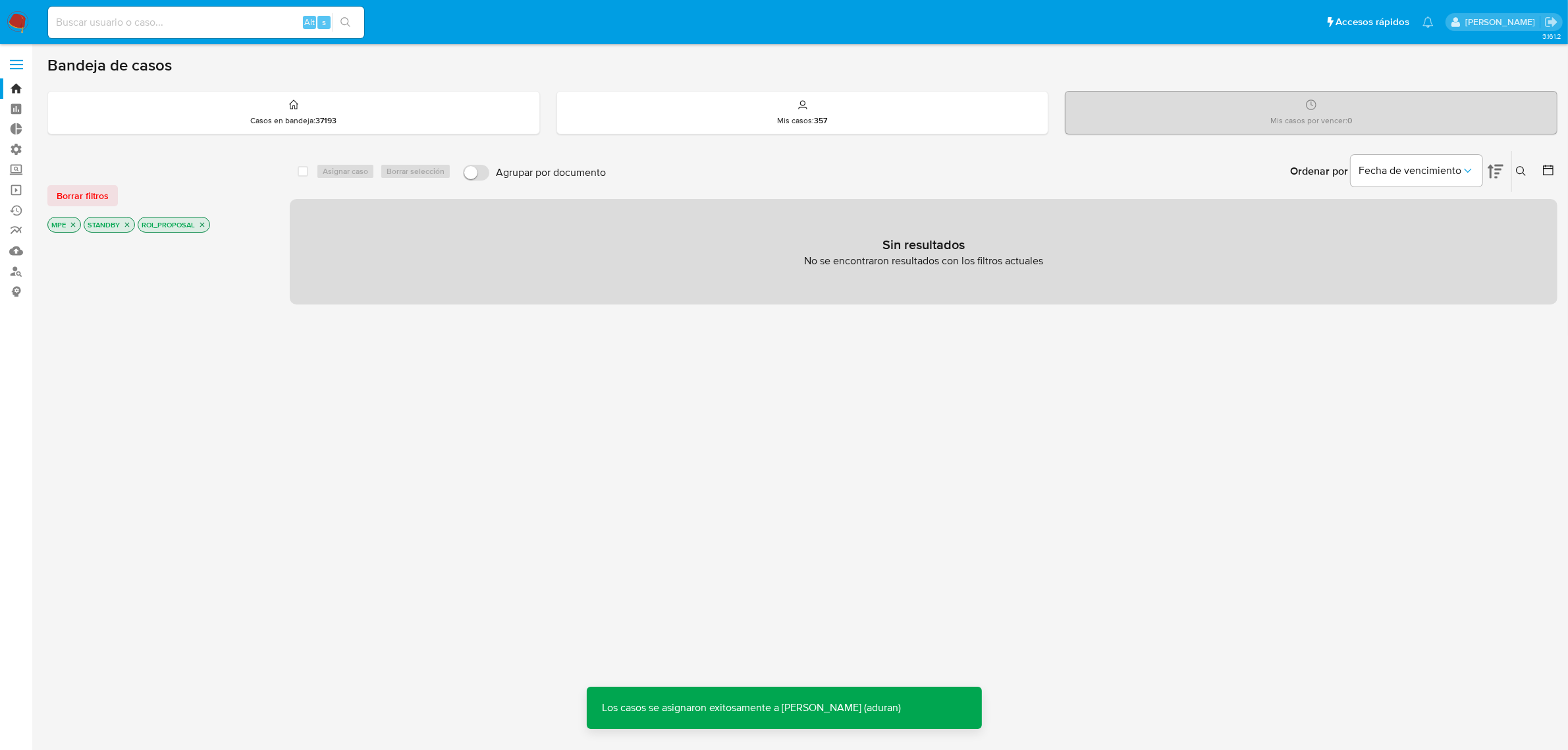
click at [15, 18] on img at bounding box center [17, 22] width 22 height 22
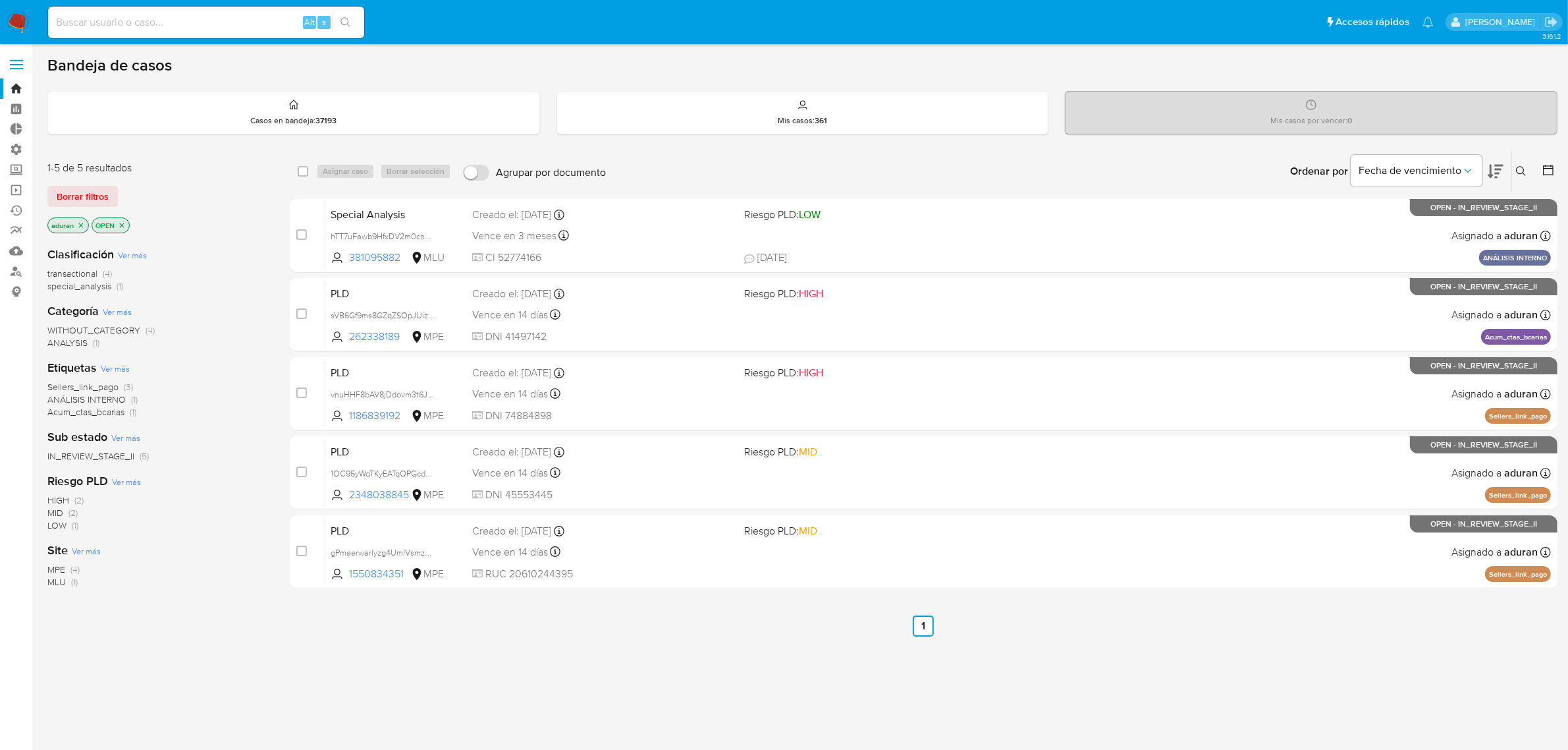
click at [58, 568] on span "MPE" at bounding box center [56, 569] width 18 height 13
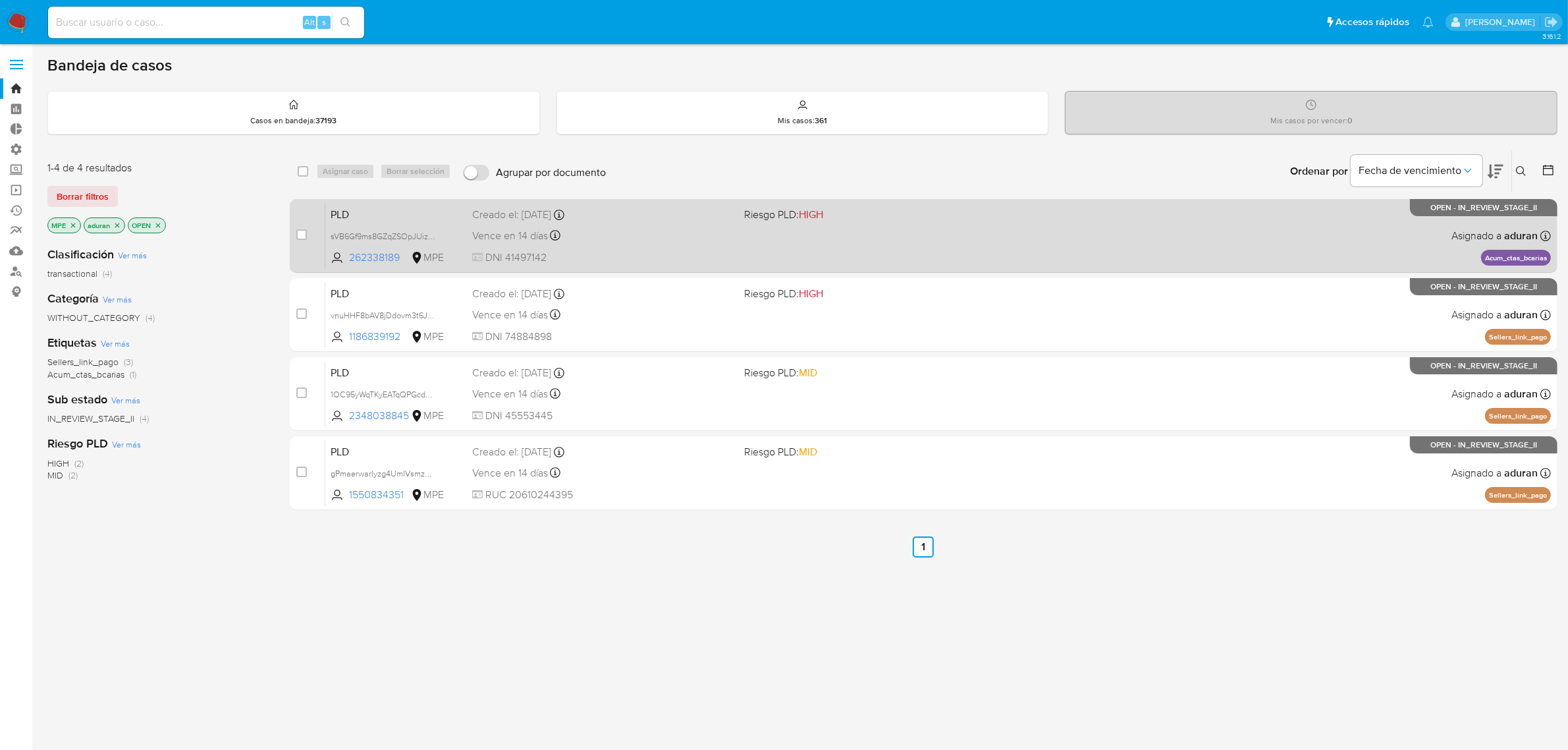
click at [693, 228] on div "Vence en 14 días Vence el 10/10/2025 07:33:48" at bounding box center [603, 236] width 262 height 18
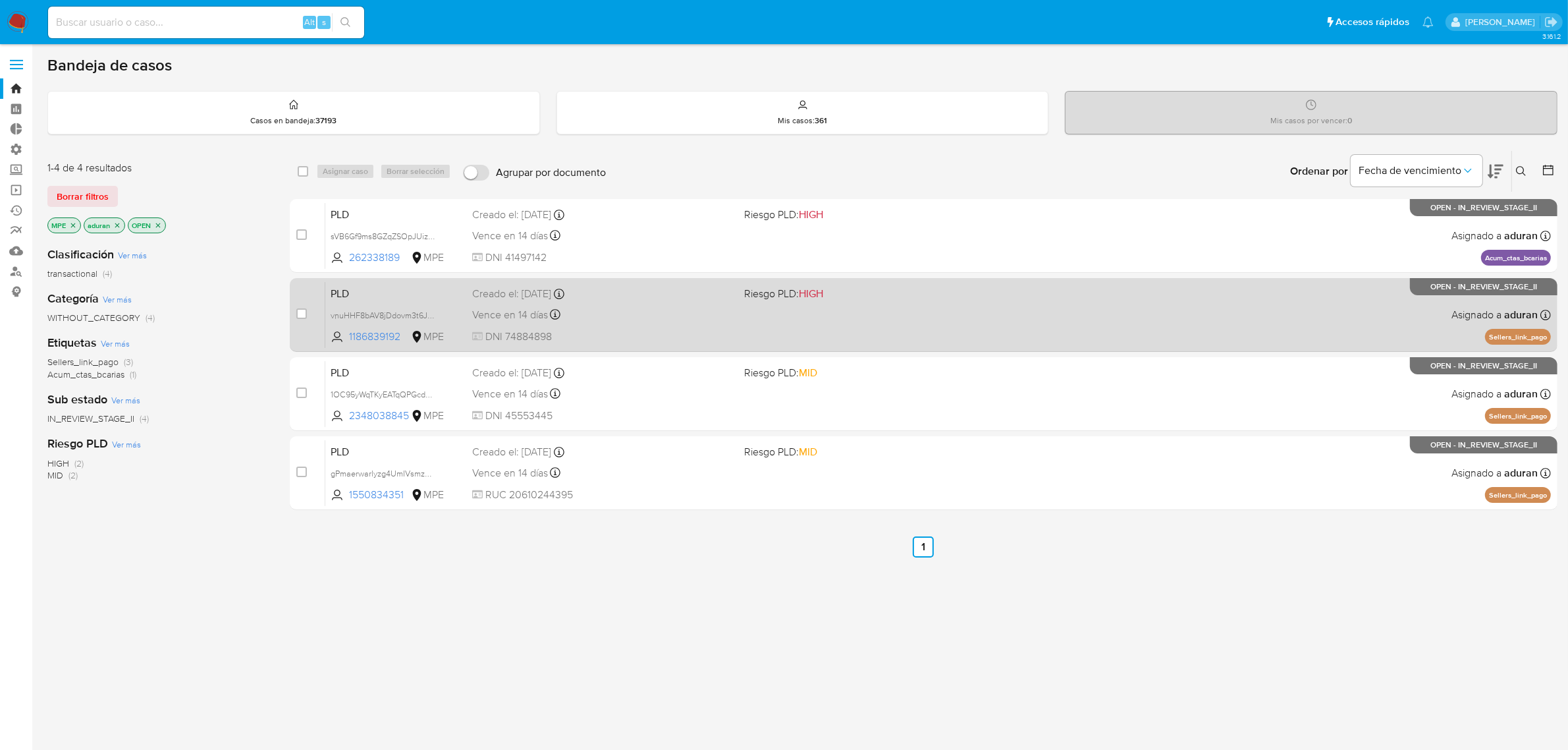
click at [636, 330] on span "DNI 74884898" at bounding box center [603, 337] width 262 height 14
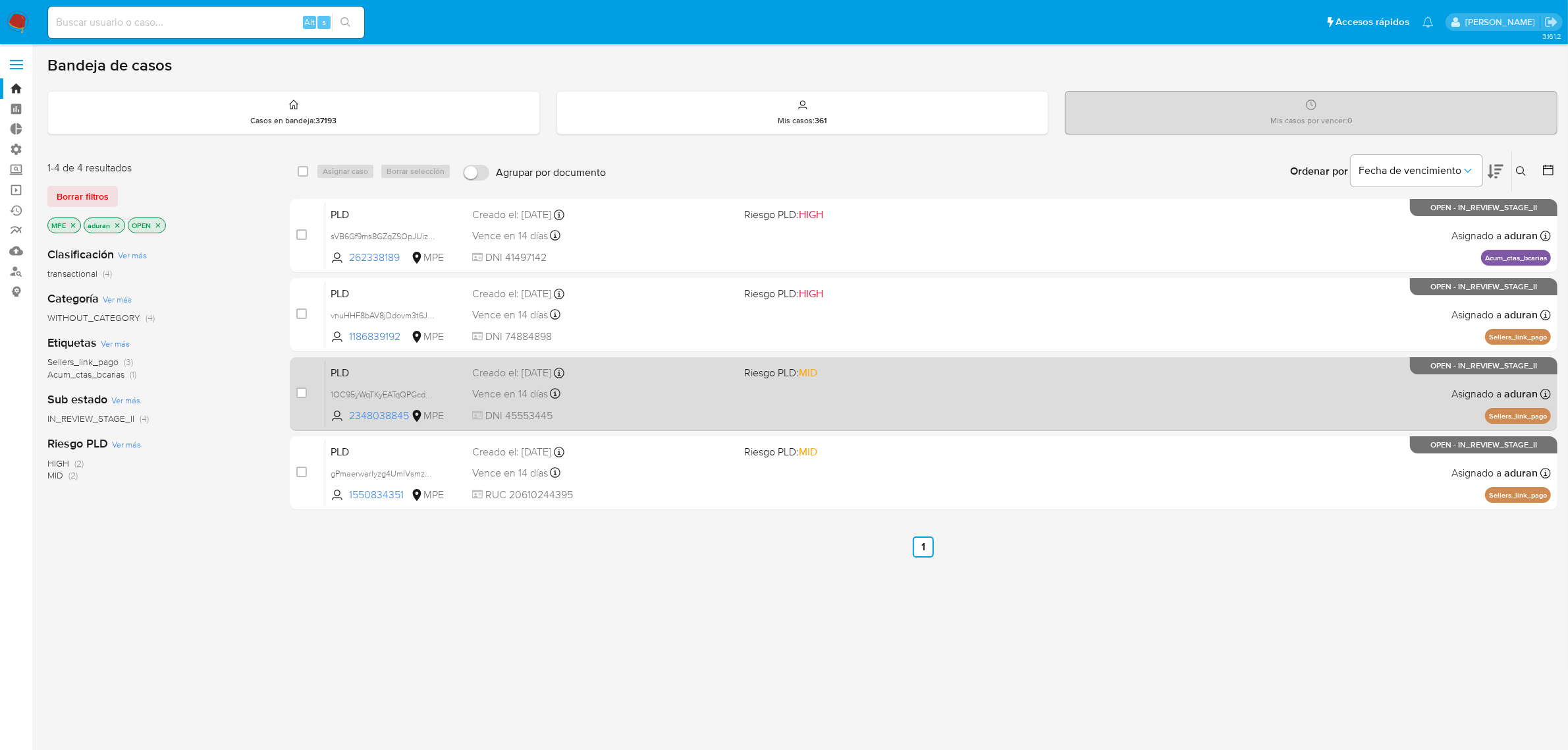
click at [627, 392] on div "Vence en 14 días Vence el 10/10/2025 07:33:37" at bounding box center [603, 393] width 262 height 18
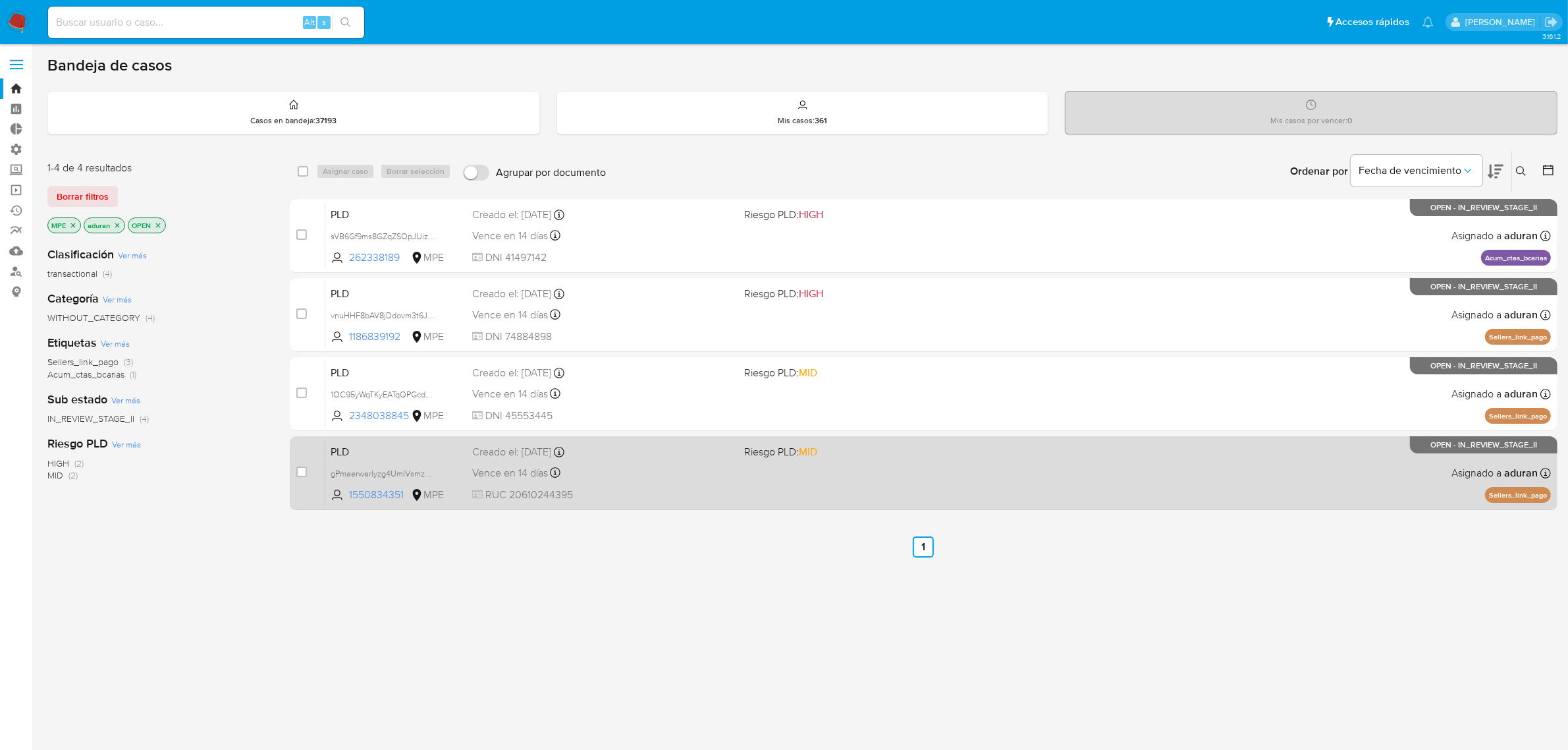
click at [647, 498] on span "RUC 20610244395" at bounding box center [603, 495] width 262 height 14
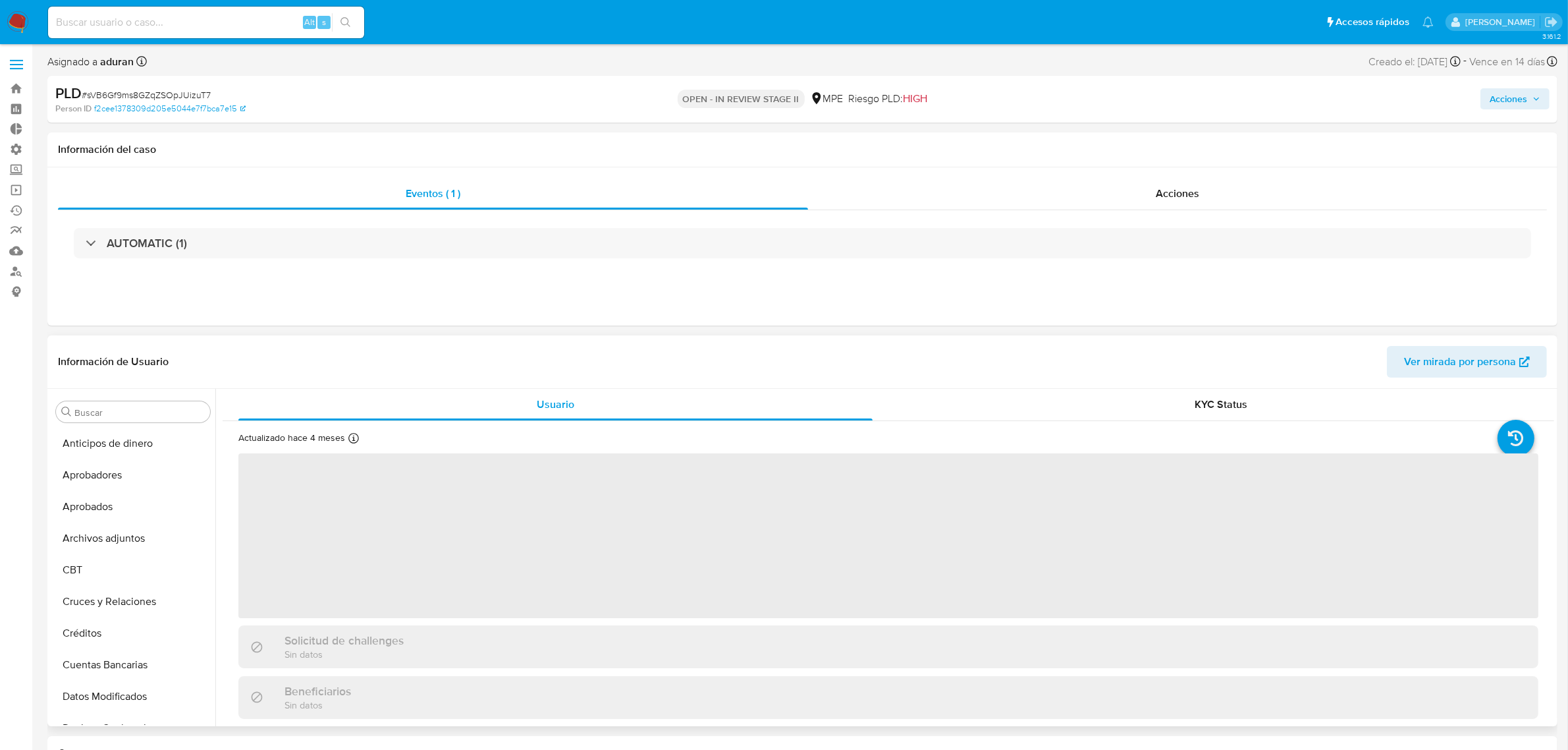
scroll to position [619, 0]
select select "10"
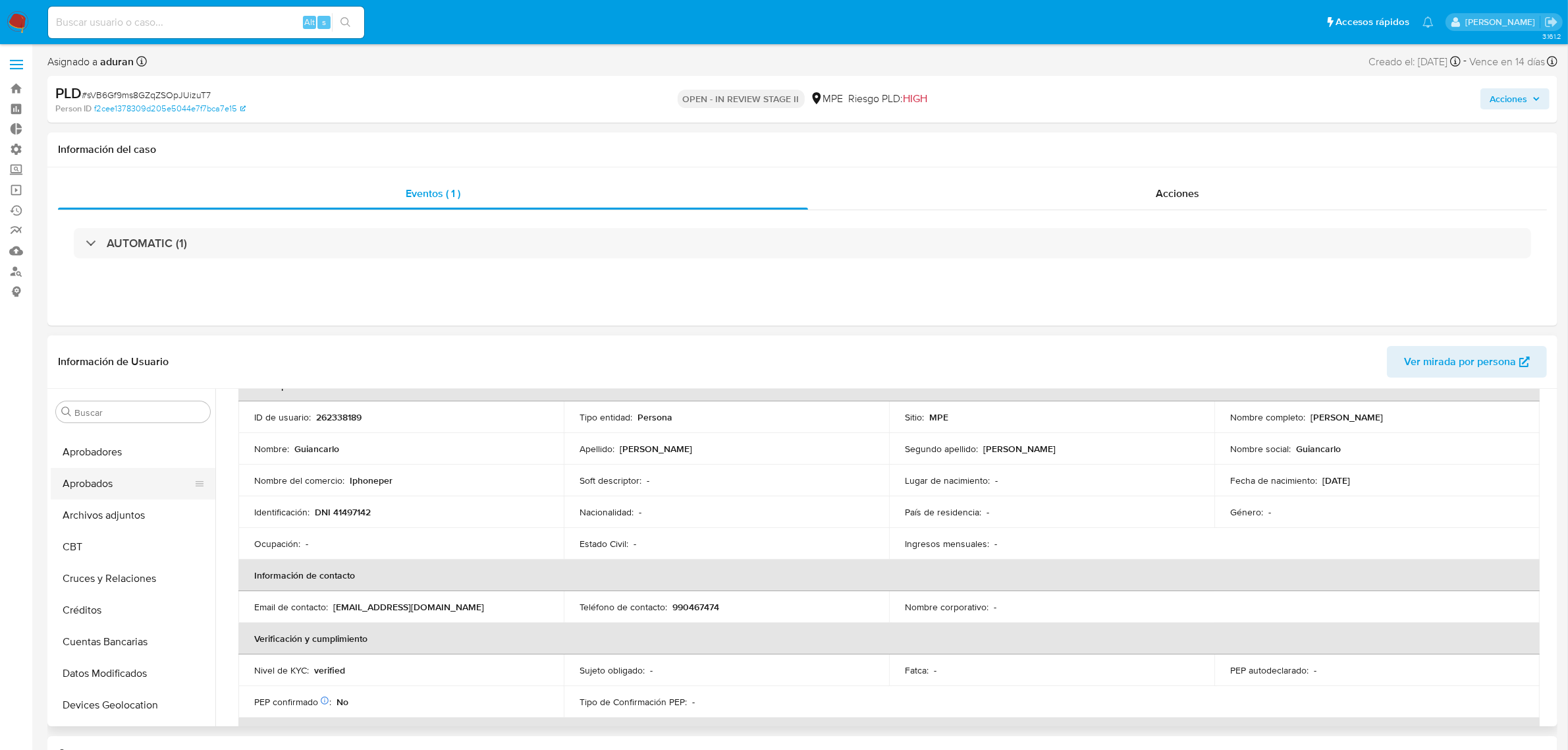
scroll to position [0, 0]
click at [337, 414] on p "262338189" at bounding box center [338, 417] width 46 height 12
copy p "262338189"
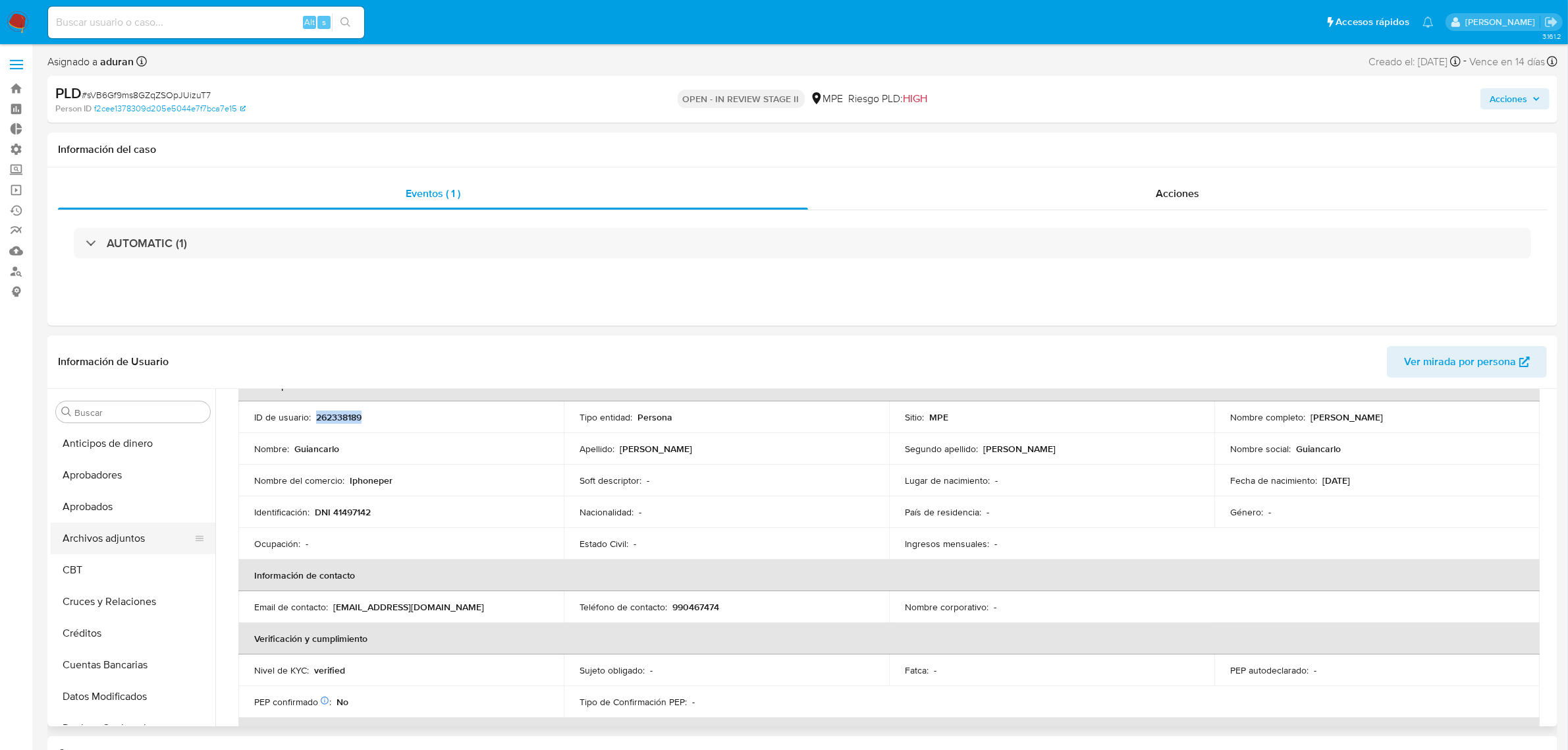
click at [109, 539] on button "Archivos adjuntos" at bounding box center [128, 538] width 154 height 31
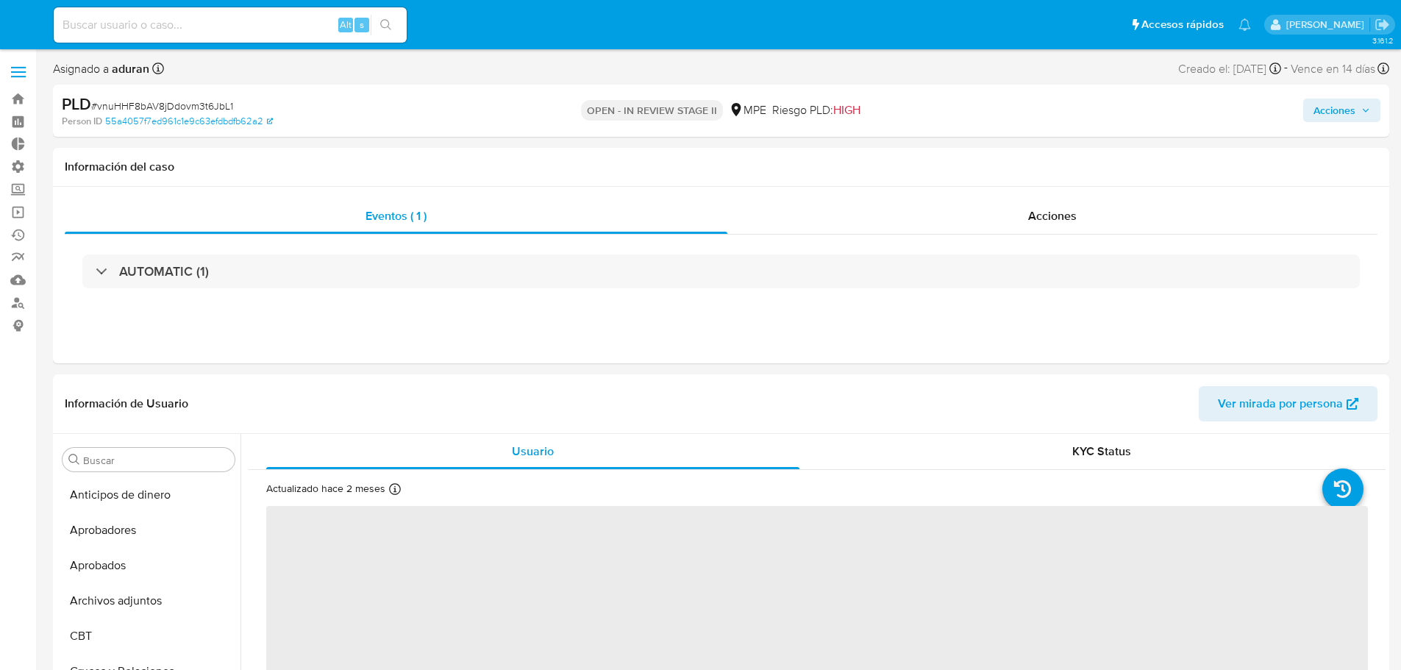
select select "10"
